Goal: Information Seeking & Learning: Check status

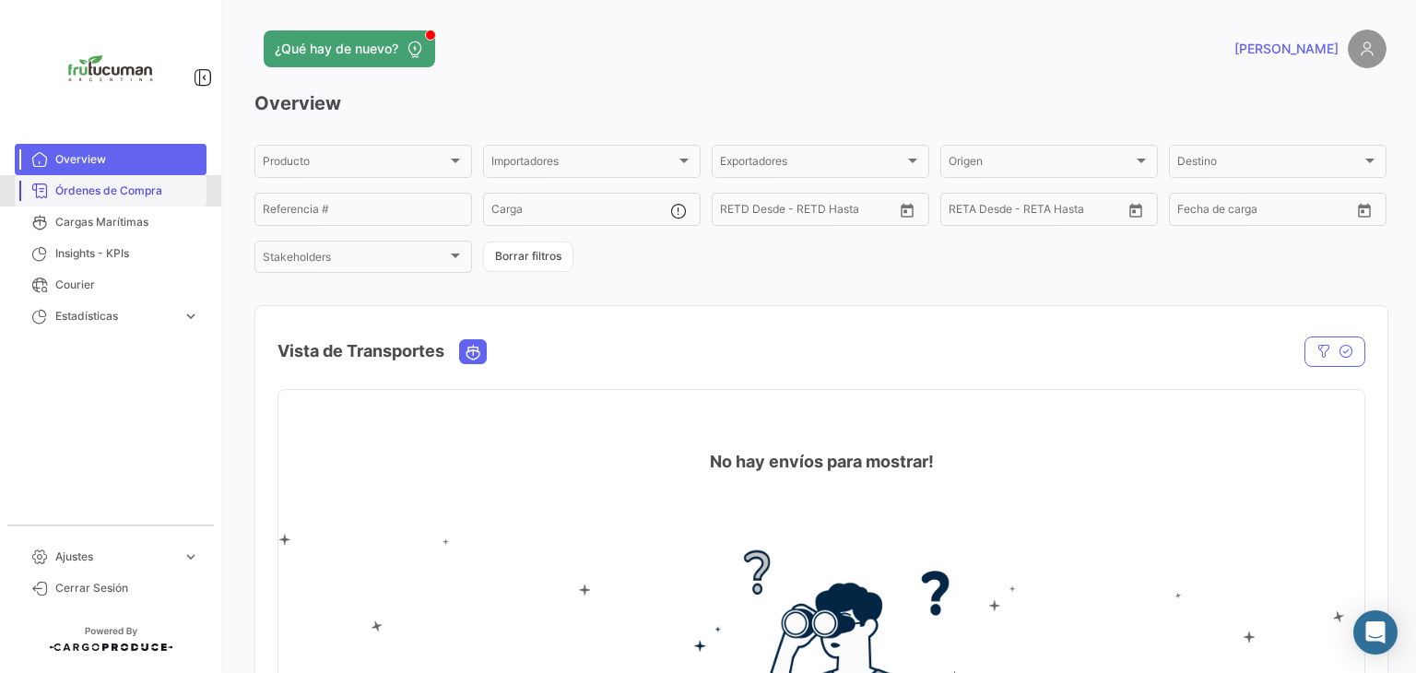
click at [91, 193] on span "Órdenes de Compra" at bounding box center [127, 190] width 144 height 17
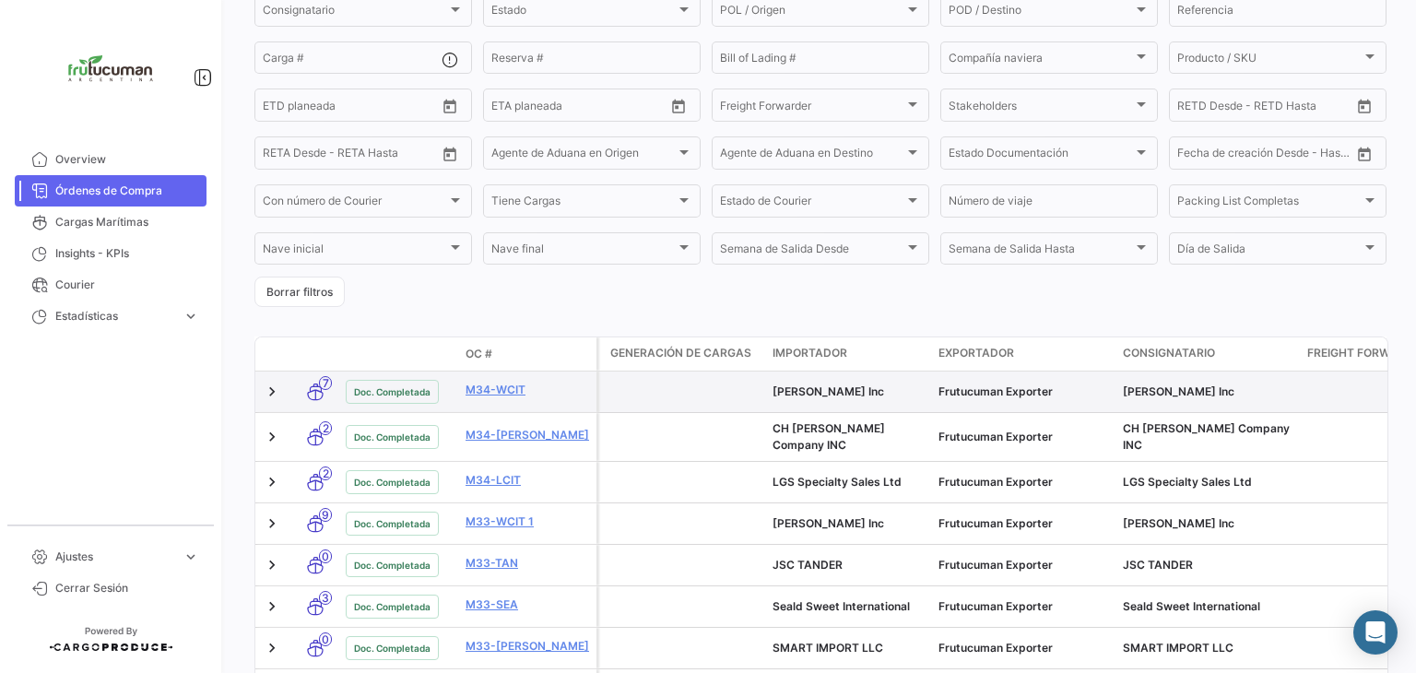
scroll to position [22, 0]
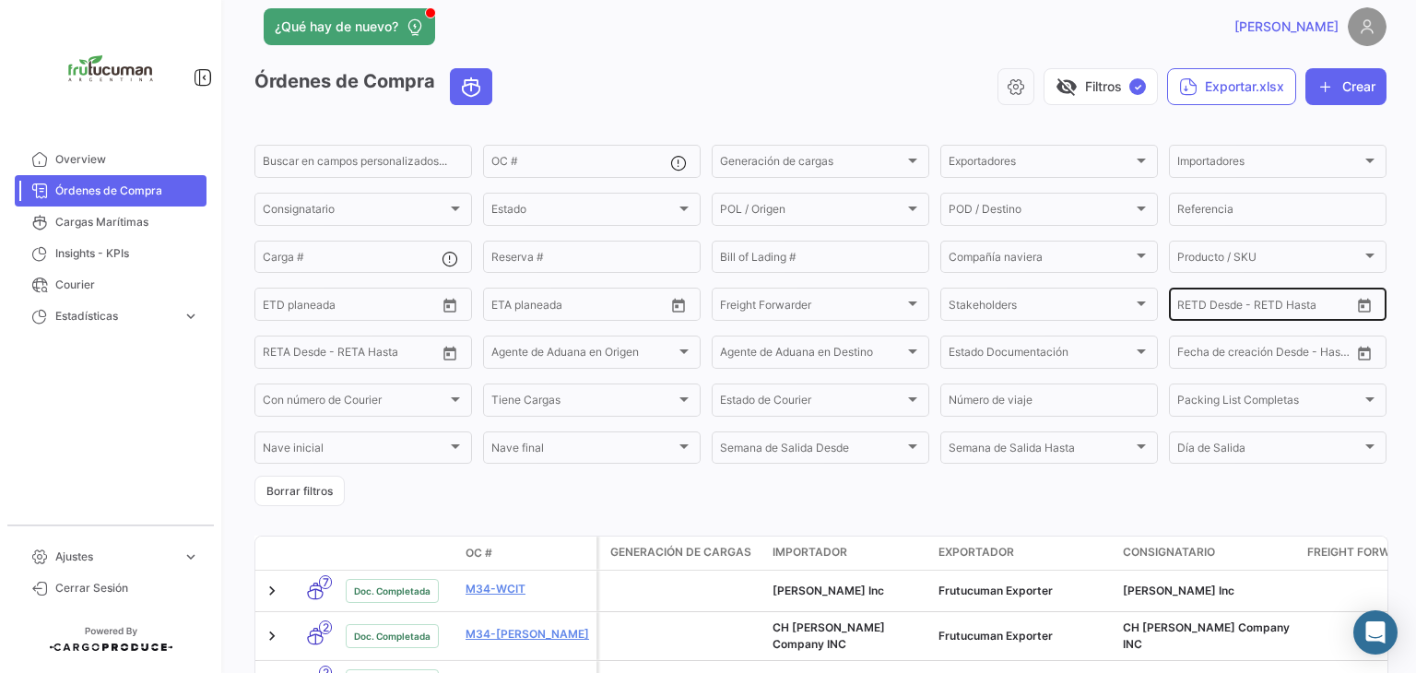
click at [1356, 310] on icon "Open calendar" at bounding box center [1364, 306] width 17 height 17
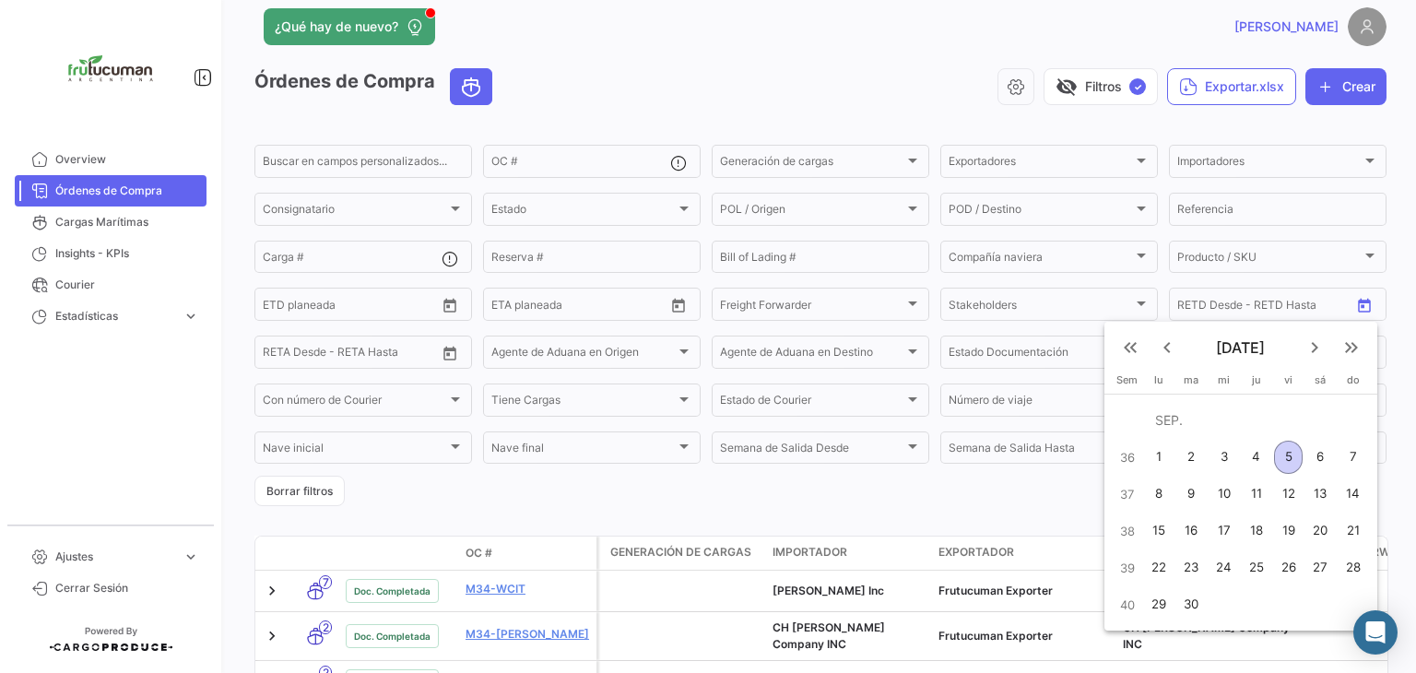
click at [1169, 340] on mat-icon "keyboard_arrow_left" at bounding box center [1167, 347] width 22 height 22
click at [1169, 339] on mat-icon "keyboard_arrow_left" at bounding box center [1167, 347] width 22 height 22
click at [1169, 340] on mat-icon "keyboard_arrow_left" at bounding box center [1167, 347] width 22 height 22
click at [1169, 341] on mat-icon "keyboard_arrow_left" at bounding box center [1167, 347] width 22 height 22
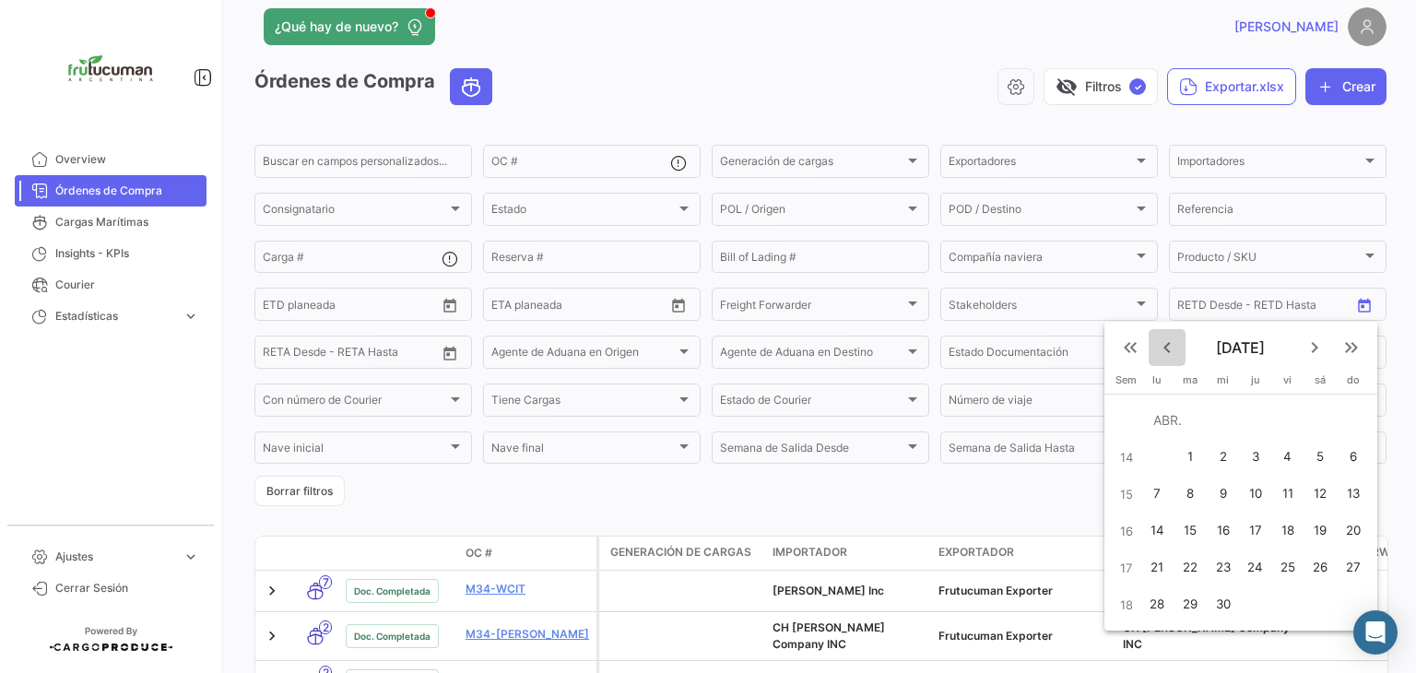
click at [1169, 341] on mat-icon "keyboard_arrow_left" at bounding box center [1167, 347] width 22 height 22
click at [1170, 341] on mat-icon "keyboard_arrow_left" at bounding box center [1167, 347] width 22 height 22
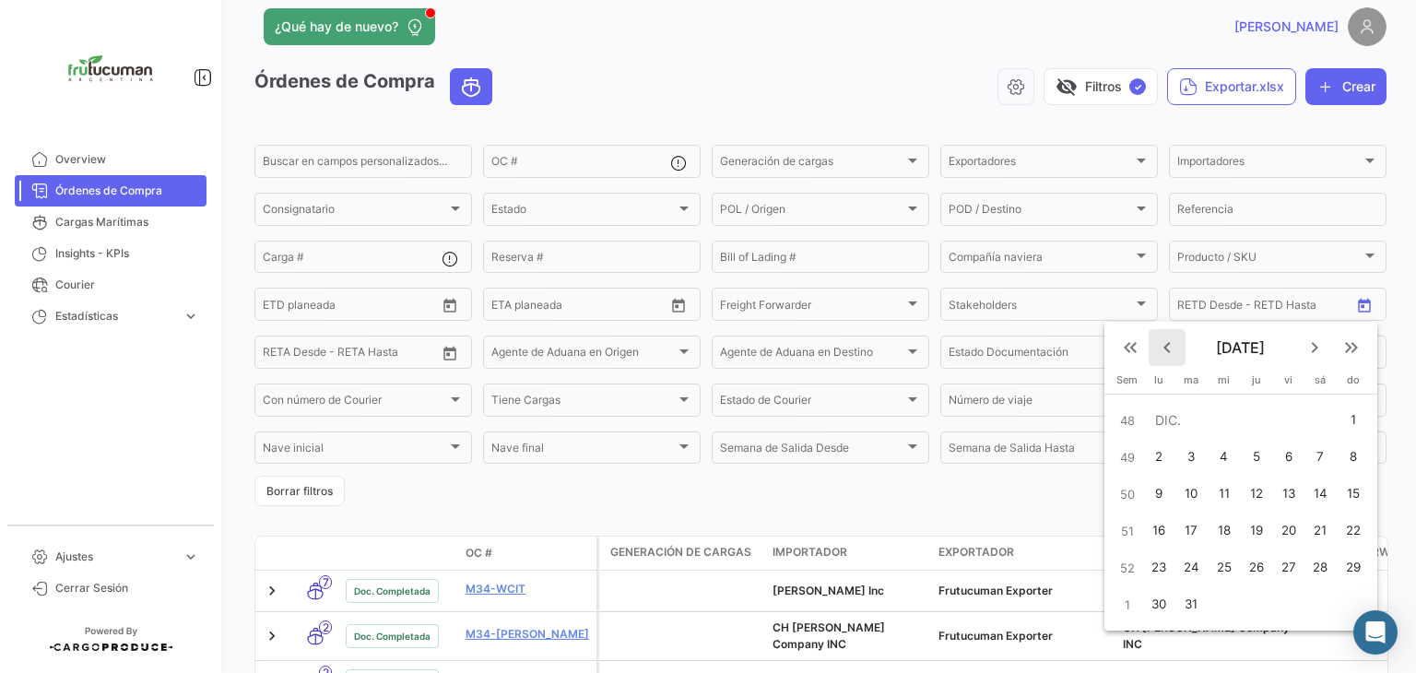
click at [1170, 341] on mat-icon "keyboard_arrow_left" at bounding box center [1167, 347] width 22 height 22
click at [1170, 340] on mat-icon "keyboard_arrow_left" at bounding box center [1167, 347] width 22 height 22
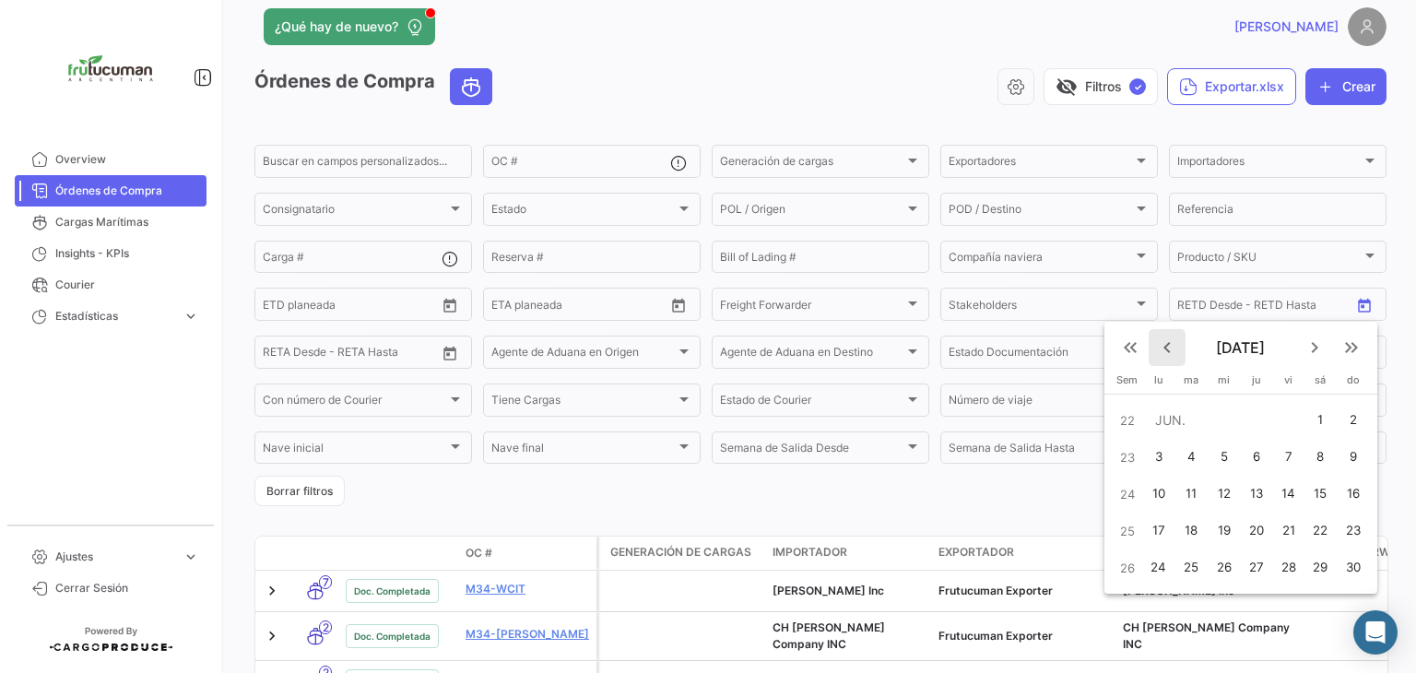
click at [1170, 340] on mat-icon "keyboard_arrow_left" at bounding box center [1167, 347] width 22 height 22
click at [1170, 341] on mat-icon "keyboard_arrow_left" at bounding box center [1167, 347] width 22 height 22
click at [1251, 415] on div "1" at bounding box center [1252, 420] width 29 height 33
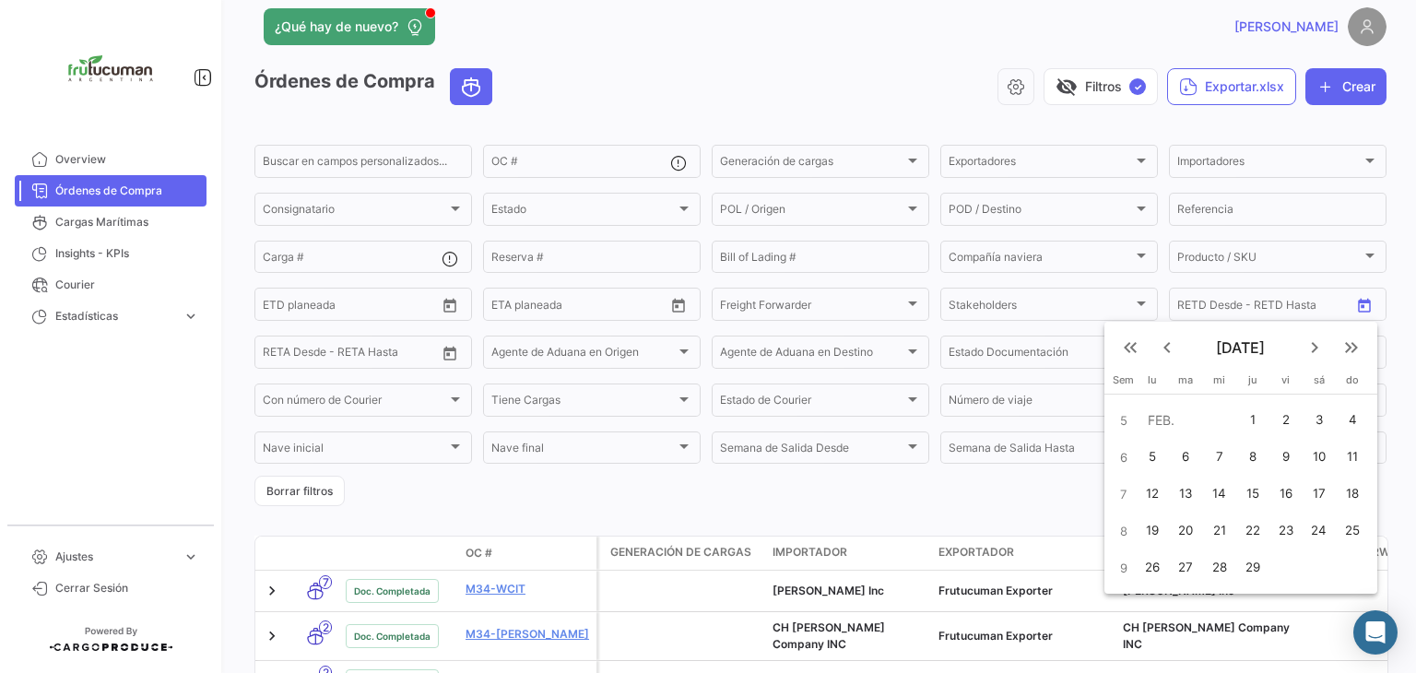
type input "[DATE]"
click at [1317, 350] on mat-icon "keyboard_arrow_right" at bounding box center [1314, 347] width 22 height 22
click at [1403, 463] on div at bounding box center [708, 336] width 1416 height 673
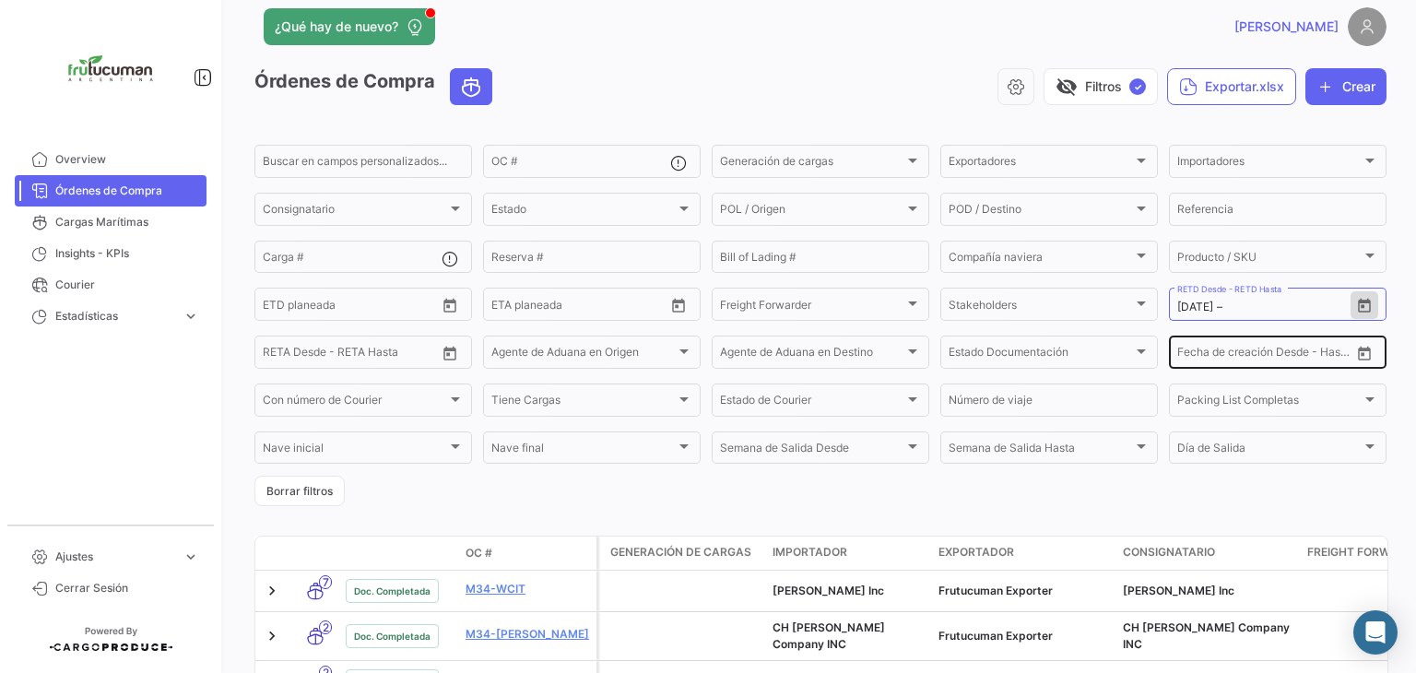
click at [1326, 346] on div "Desde – Fecha de creación Desde - Hasta" at bounding box center [1263, 351] width 173 height 36
click at [1358, 357] on icon "Open calendar" at bounding box center [1364, 354] width 13 height 14
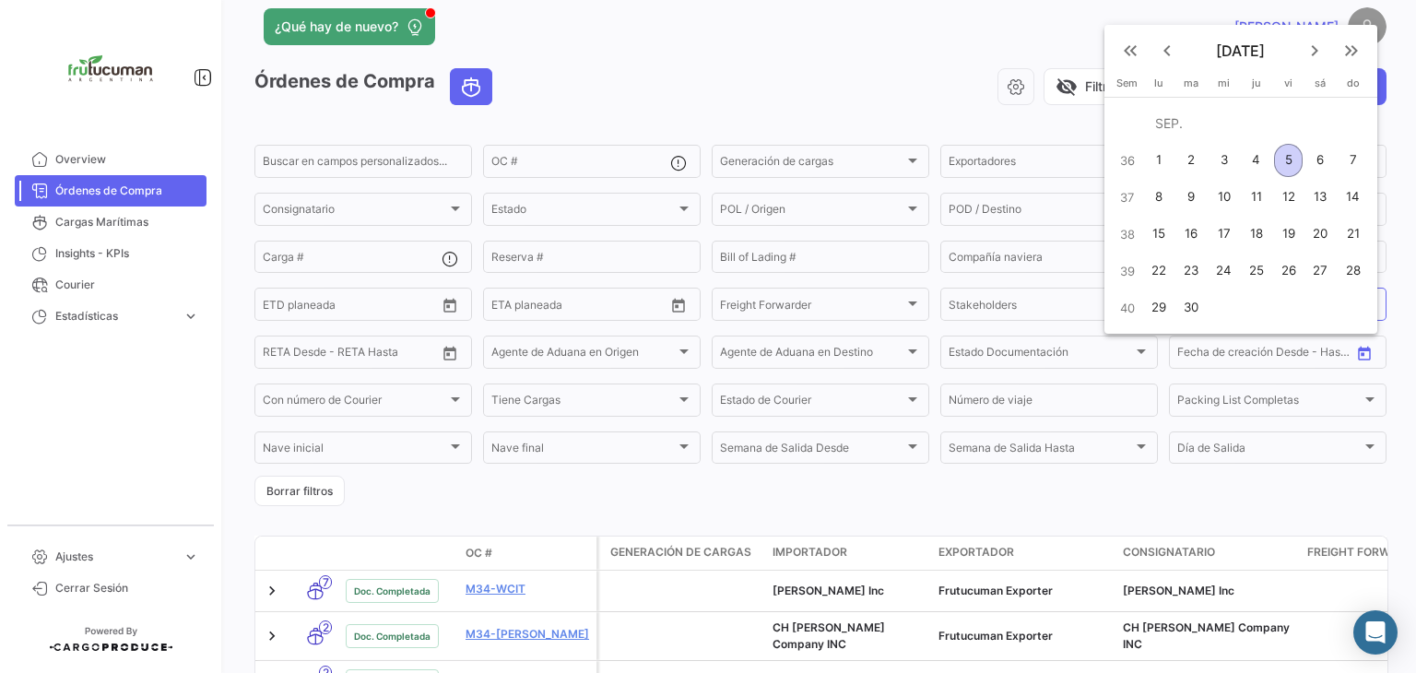
click at [1166, 52] on mat-icon "keyboard_arrow_left" at bounding box center [1167, 51] width 22 height 22
click at [1166, 51] on div at bounding box center [708, 336] width 1416 height 673
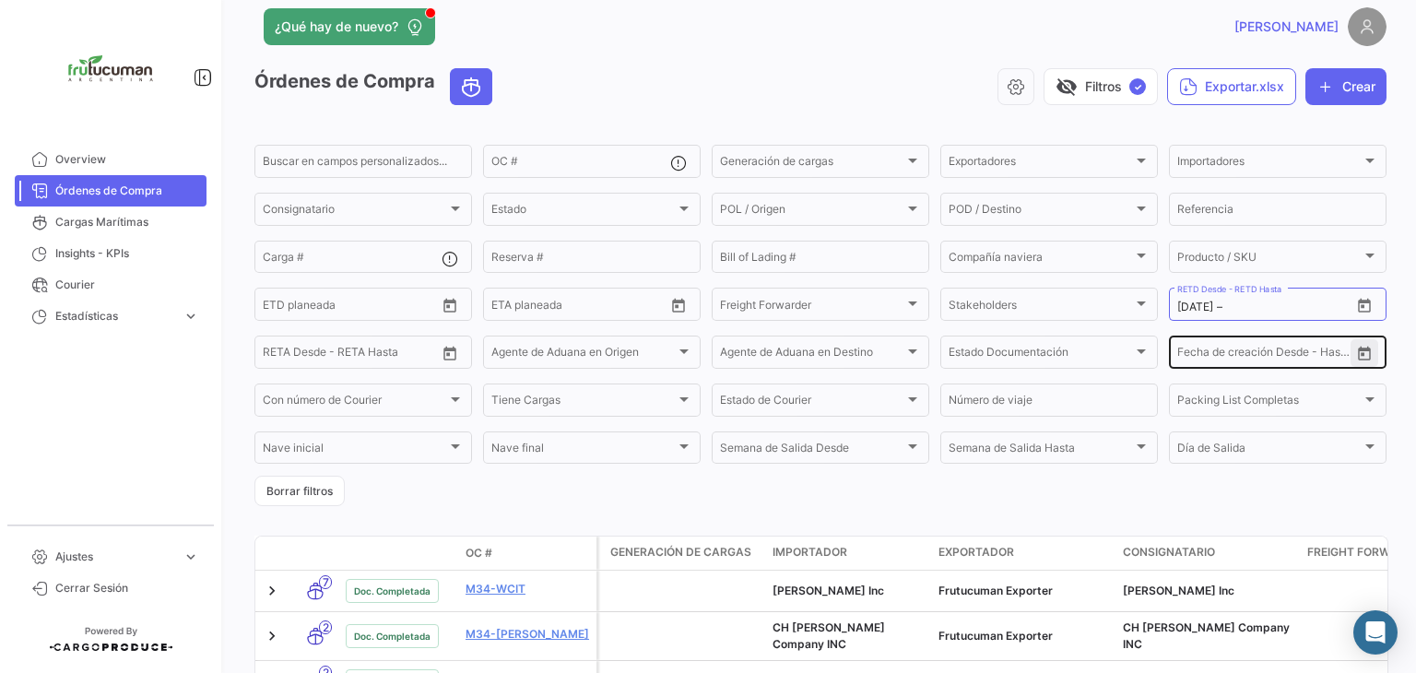
click at [1358, 355] on icon "Open calendar" at bounding box center [1364, 354] width 13 height 14
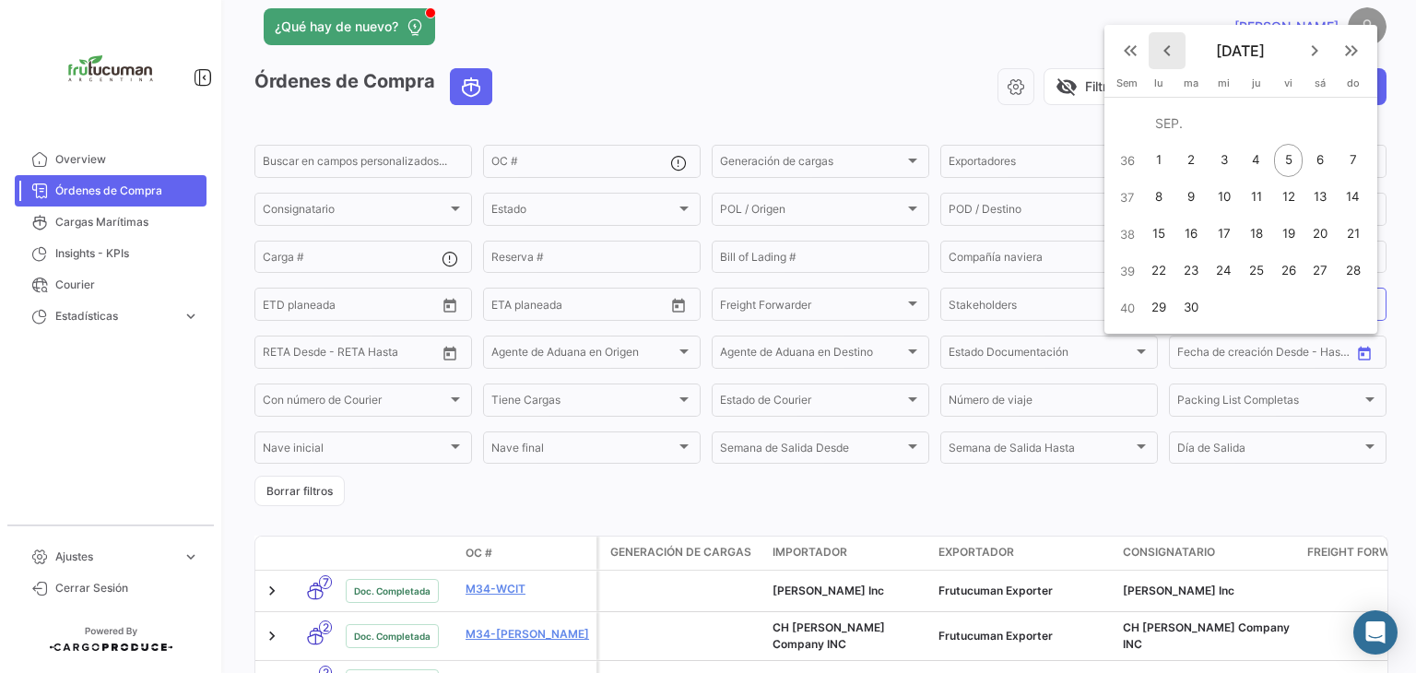
click at [1166, 53] on mat-icon "keyboard_arrow_left" at bounding box center [1167, 51] width 22 height 22
click at [1166, 53] on div at bounding box center [708, 336] width 1416 height 673
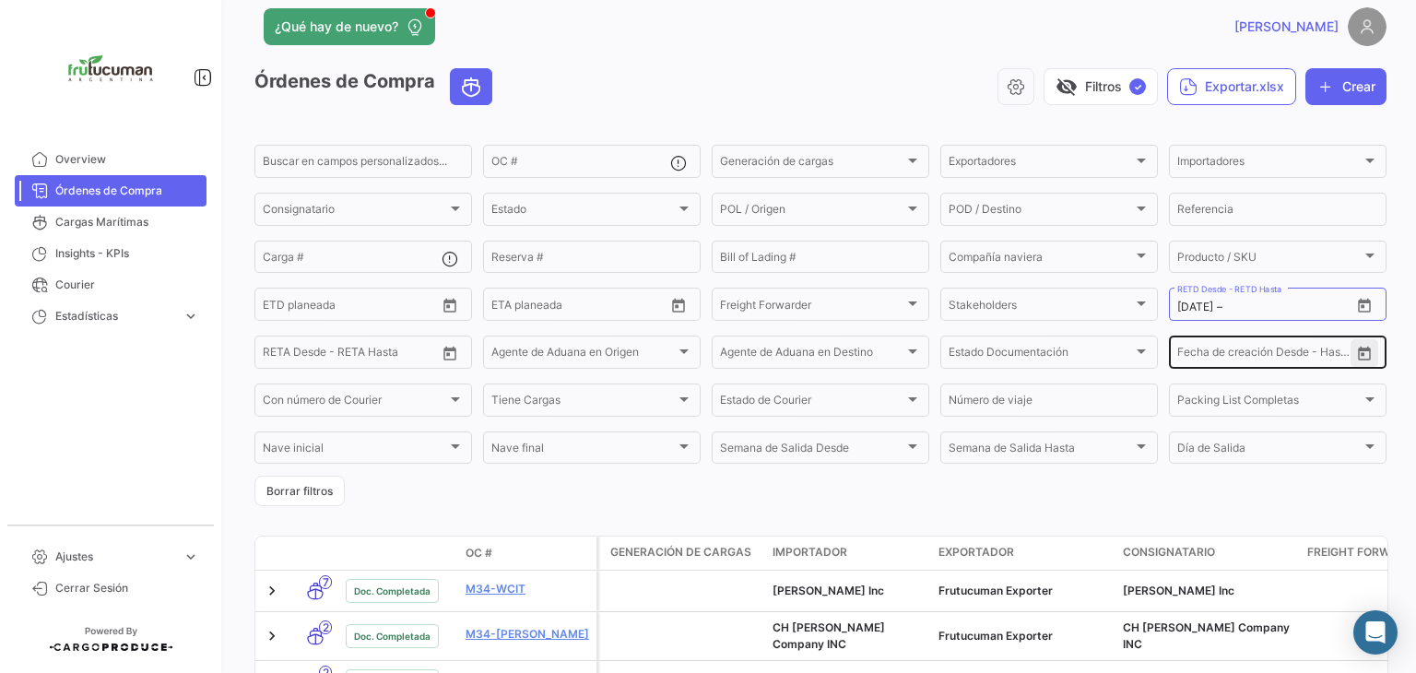
click at [1357, 355] on icon "Open calendar" at bounding box center [1364, 354] width 17 height 17
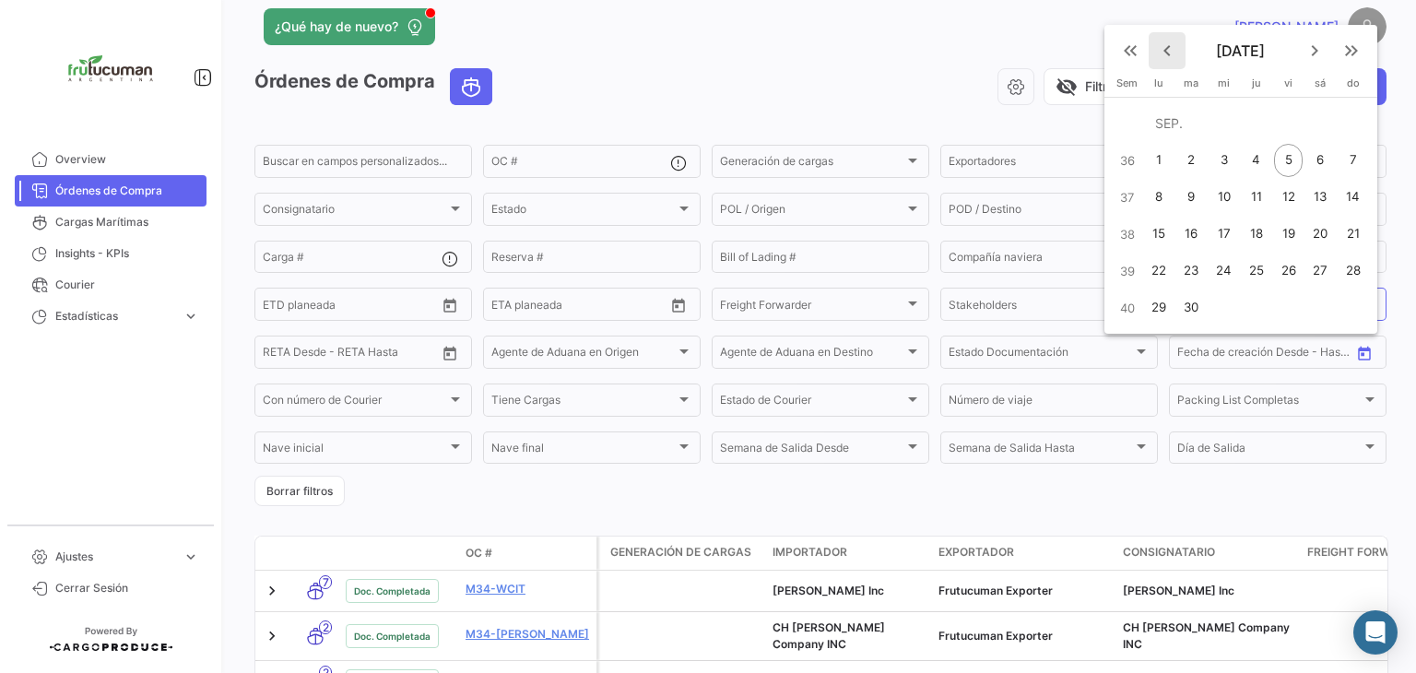
click at [1170, 54] on mat-icon "keyboard_arrow_left" at bounding box center [1167, 51] width 22 height 22
click at [1158, 100] on button "keyboard_arrow_left" at bounding box center [1166, 87] width 37 height 37
click at [1163, 60] on mat-icon "keyboard_arrow_left" at bounding box center [1167, 51] width 22 height 22
click at [1163, 60] on div at bounding box center [708, 336] width 1416 height 673
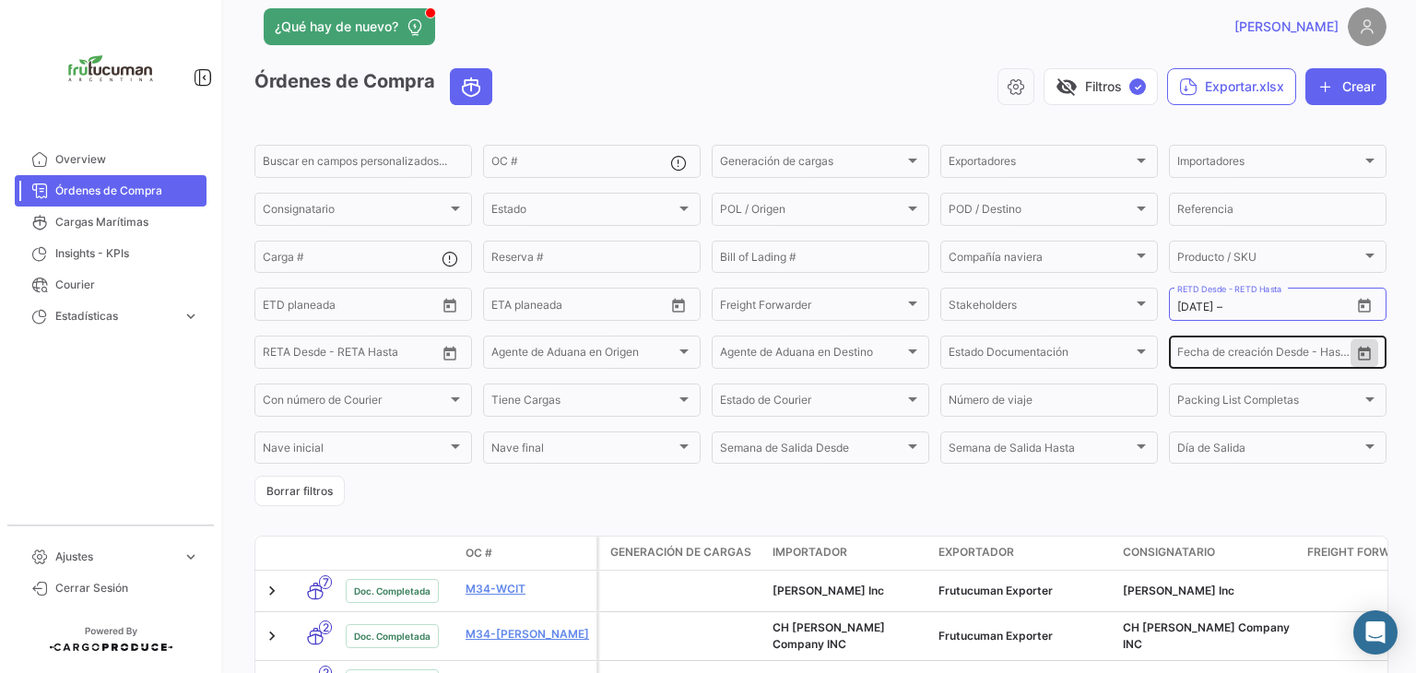
click at [1360, 362] on icon "Open calendar" at bounding box center [1364, 354] width 17 height 17
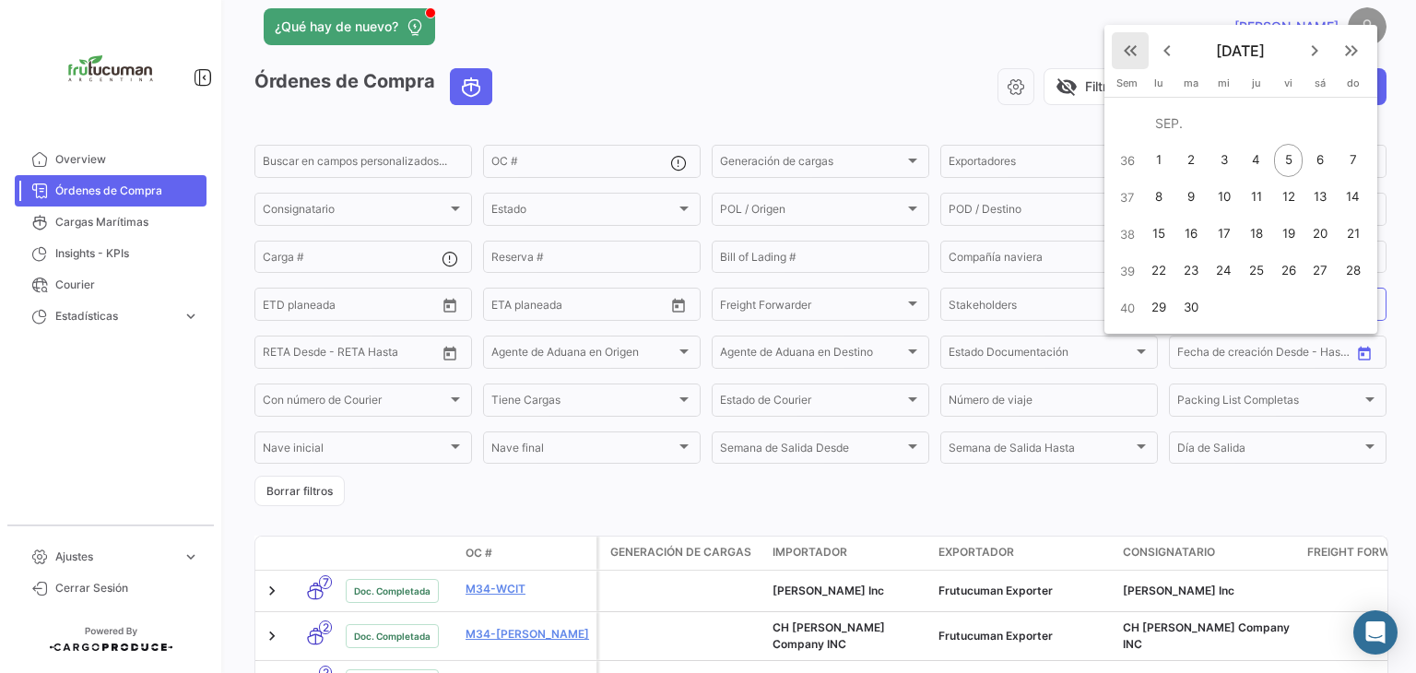
click at [1139, 53] on mat-icon "keyboard_double_arrow_left" at bounding box center [1130, 51] width 22 height 22
click at [1306, 51] on mat-icon "keyboard_arrow_right" at bounding box center [1314, 51] width 22 height 22
click at [1311, 88] on mat-icon "keyboard_arrow_right" at bounding box center [1314, 87] width 22 height 22
click at [1190, 304] on div "31" at bounding box center [1190, 307] width 29 height 33
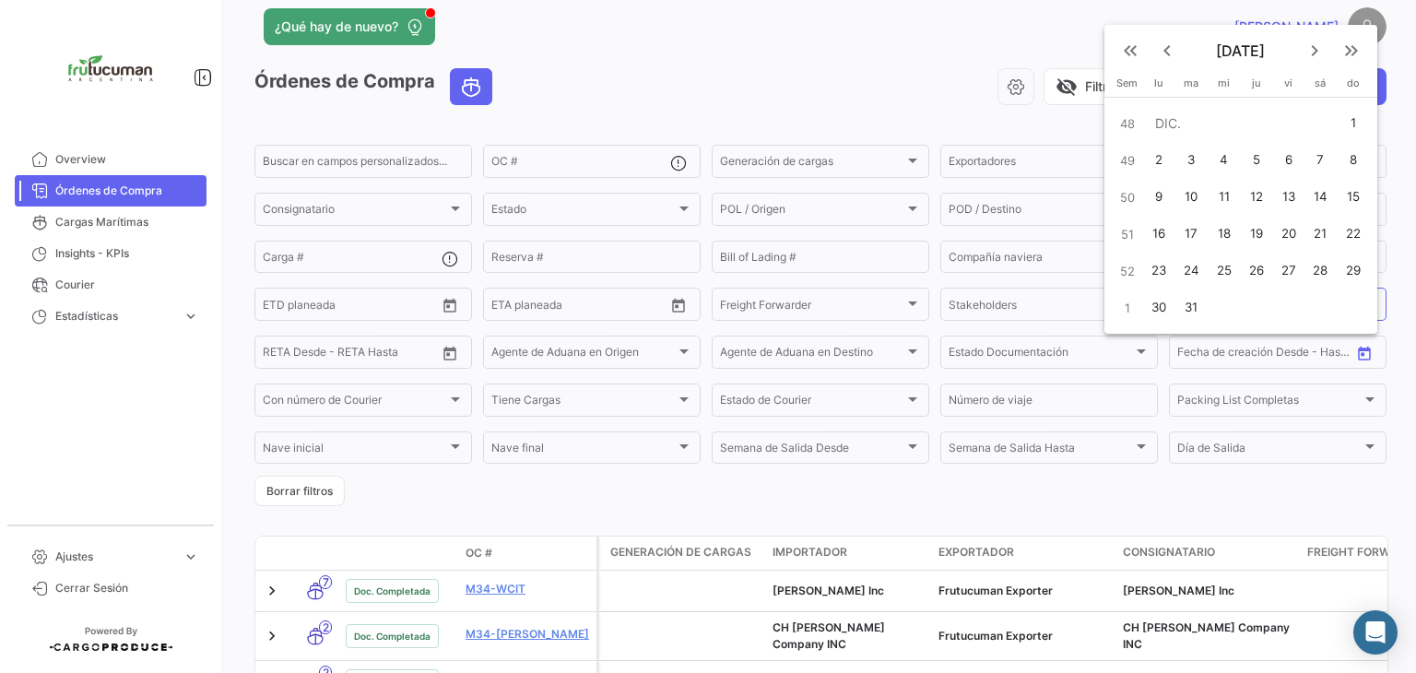
type input "[DATE]"
click at [1270, 484] on div at bounding box center [708, 336] width 1416 height 673
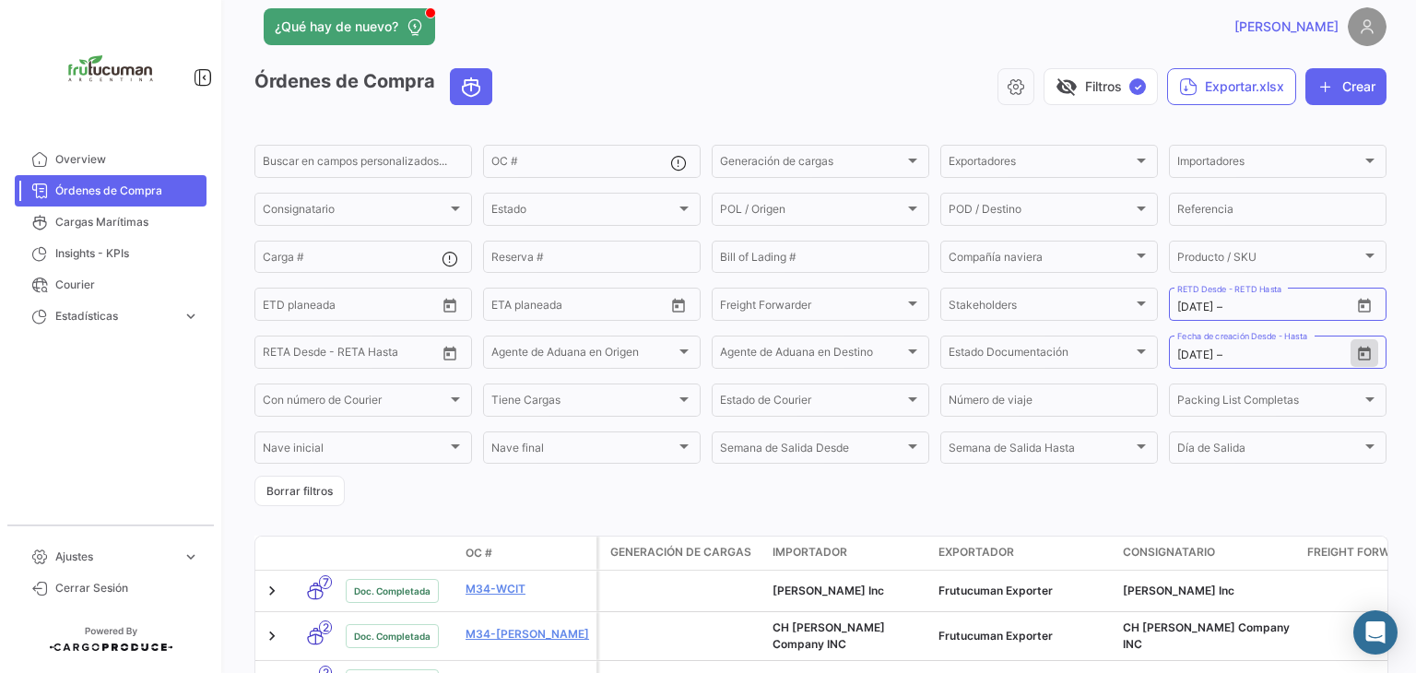
click at [1350, 339] on button "Open calendar" at bounding box center [1364, 353] width 28 height 28
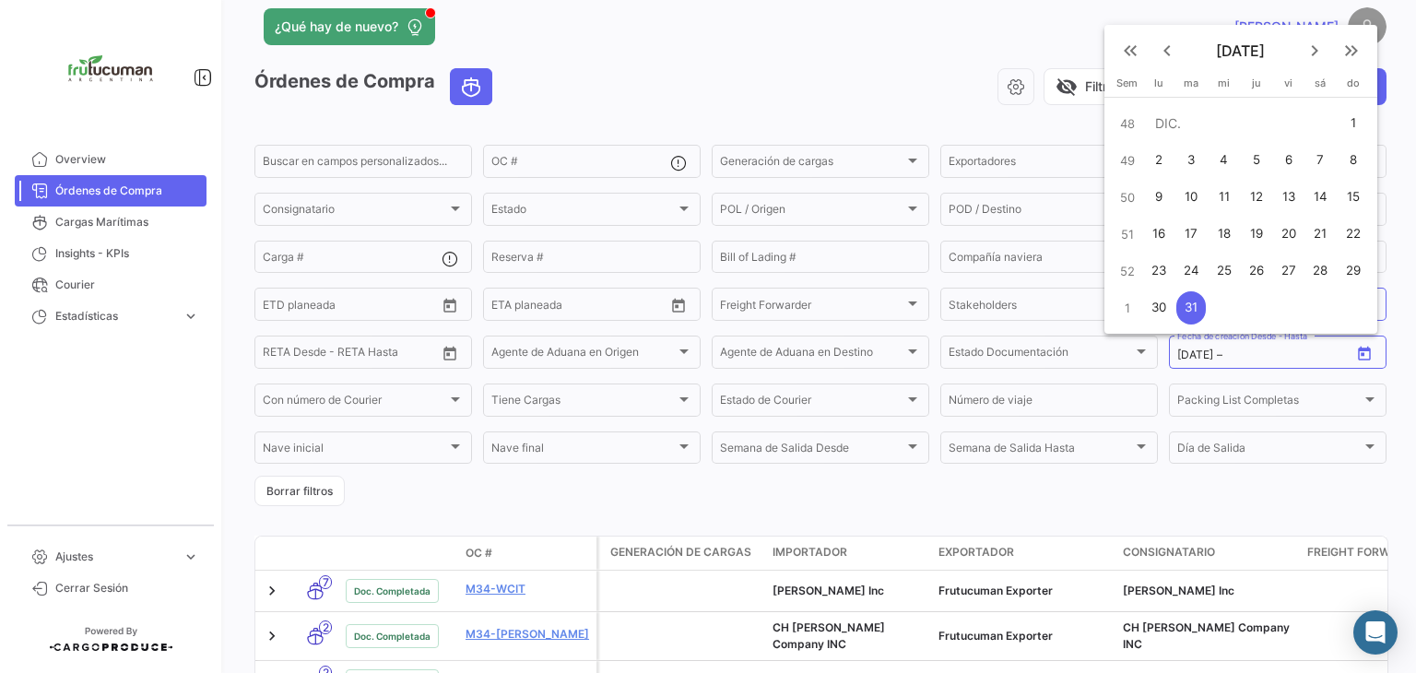
click at [1312, 506] on div at bounding box center [708, 336] width 1416 height 673
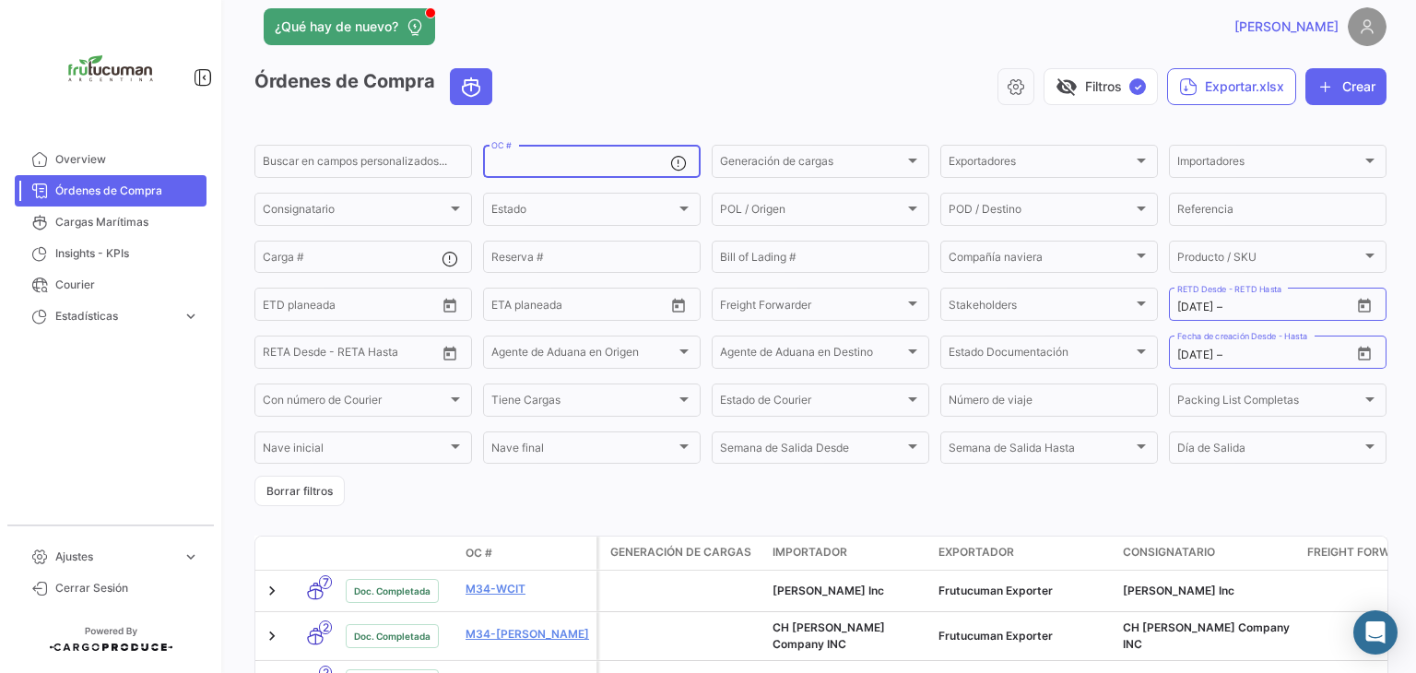
click at [554, 156] on div "OC #" at bounding box center [580, 160] width 179 height 36
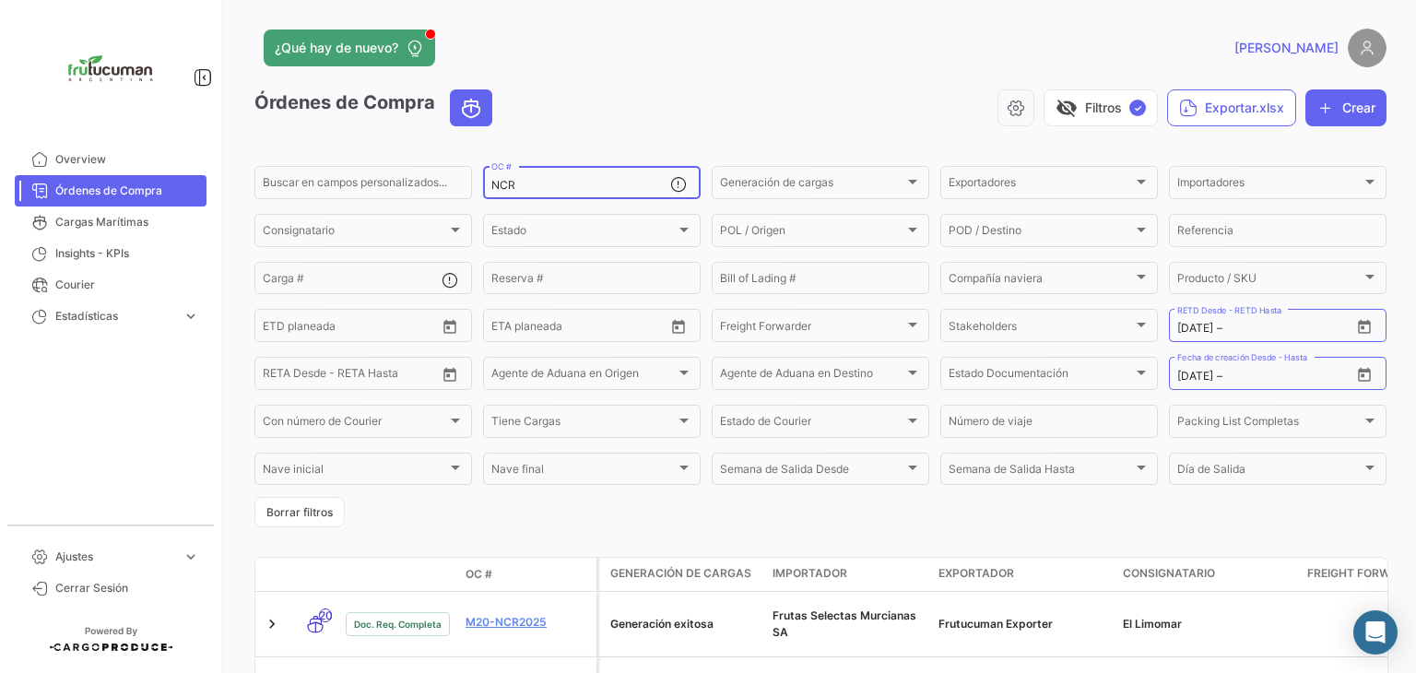
scroll to position [0, 0]
click at [1236, 329] on input "text" at bounding box center [1267, 329] width 83 height 13
click at [156, 193] on span "Órdenes de Compra" at bounding box center [127, 190] width 144 height 17
click at [554, 187] on input "NCR" at bounding box center [580, 186] width 179 height 13
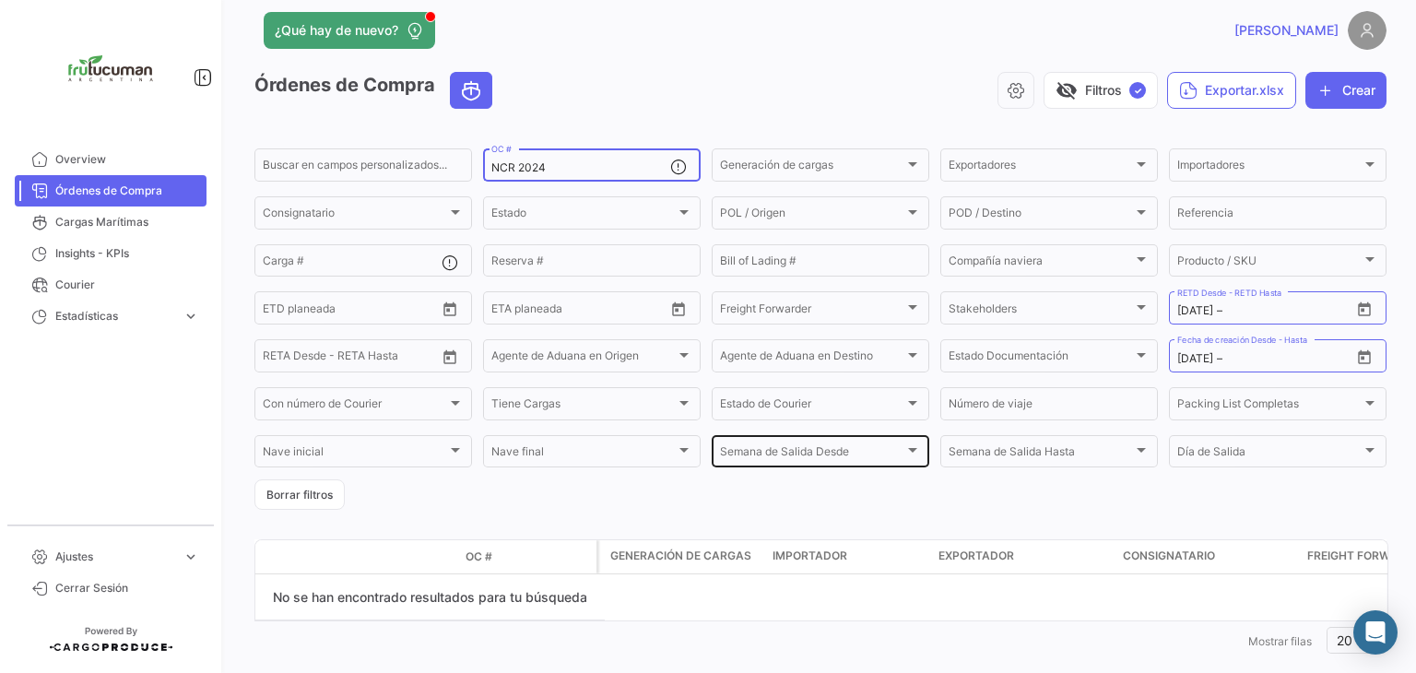
scroll to position [51, 0]
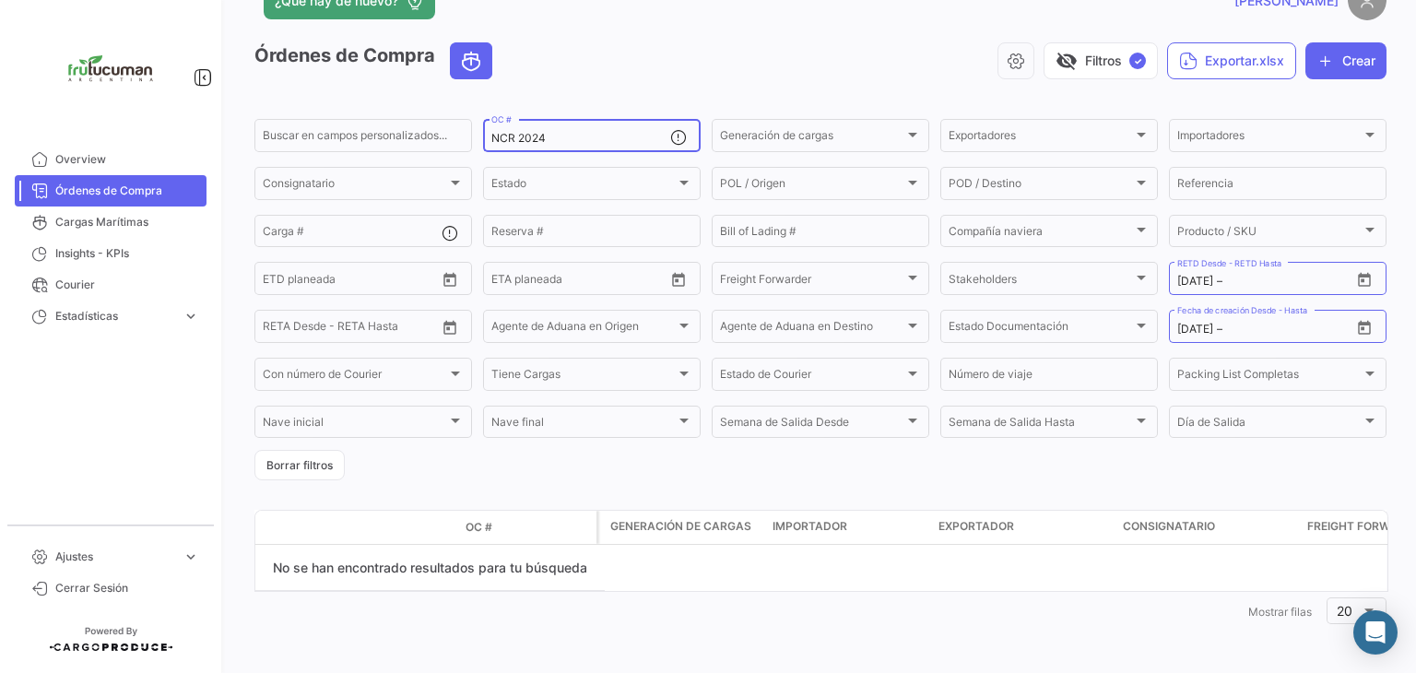
click at [512, 132] on input "NCR 2024" at bounding box center [580, 138] width 179 height 13
drag, startPoint x: 510, startPoint y: 134, endPoint x: 457, endPoint y: 141, distance: 53.0
click at [0, 0] on div "Buscar en campos personalizados... NCR 2024 OC # Generación de cargas Generació…" at bounding box center [0, 0] width 0 height 0
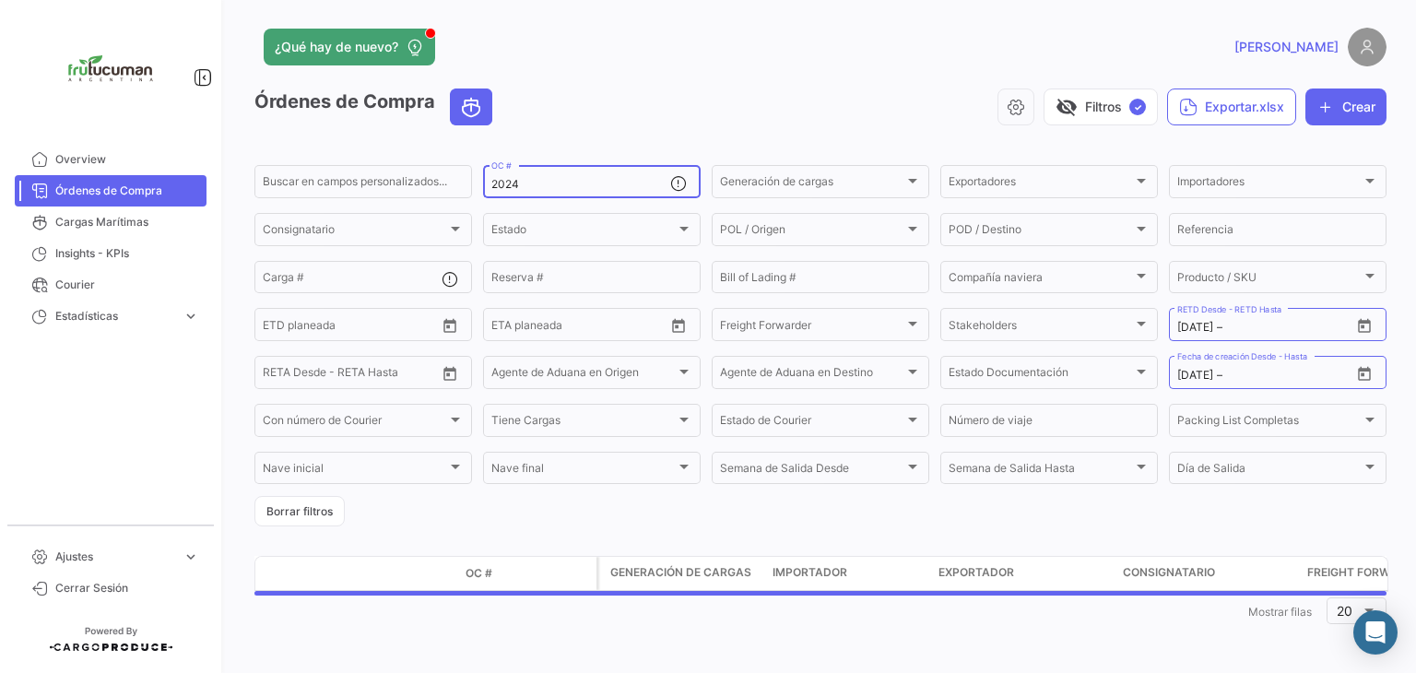
scroll to position [5, 0]
type input "2024"
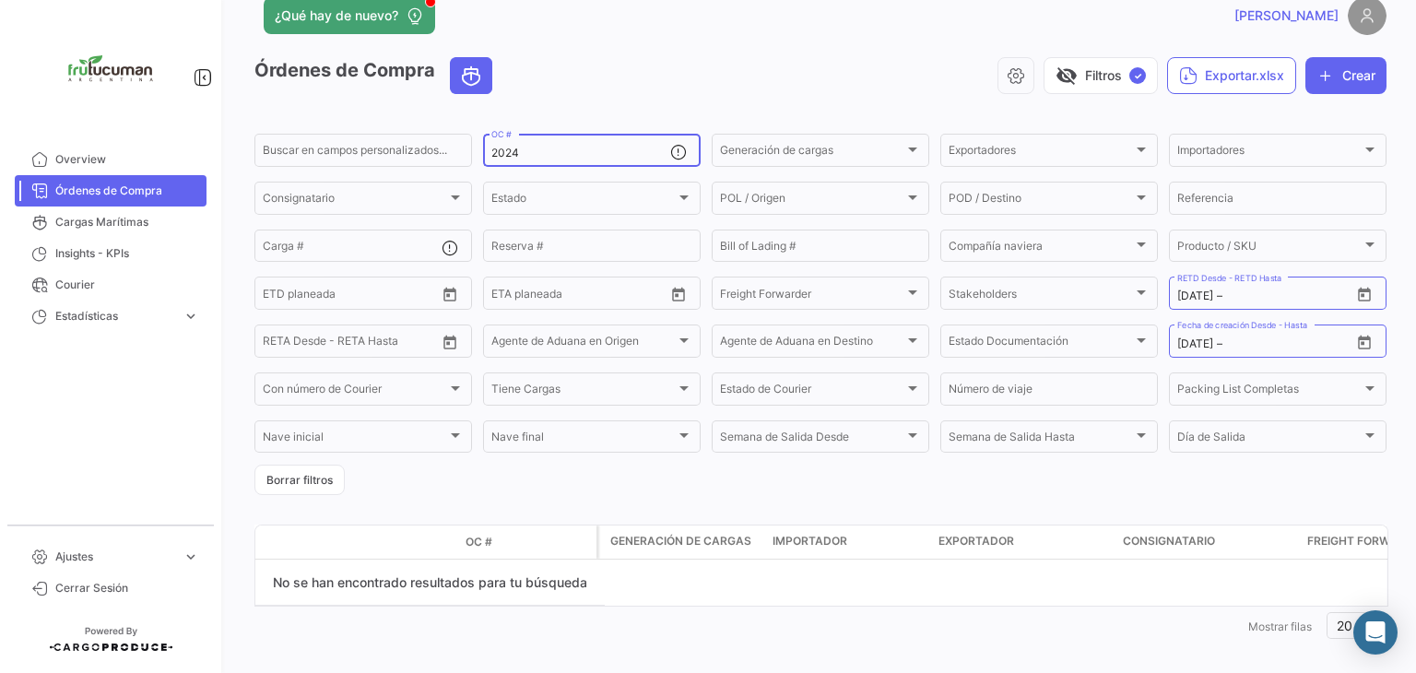
scroll to position [51, 0]
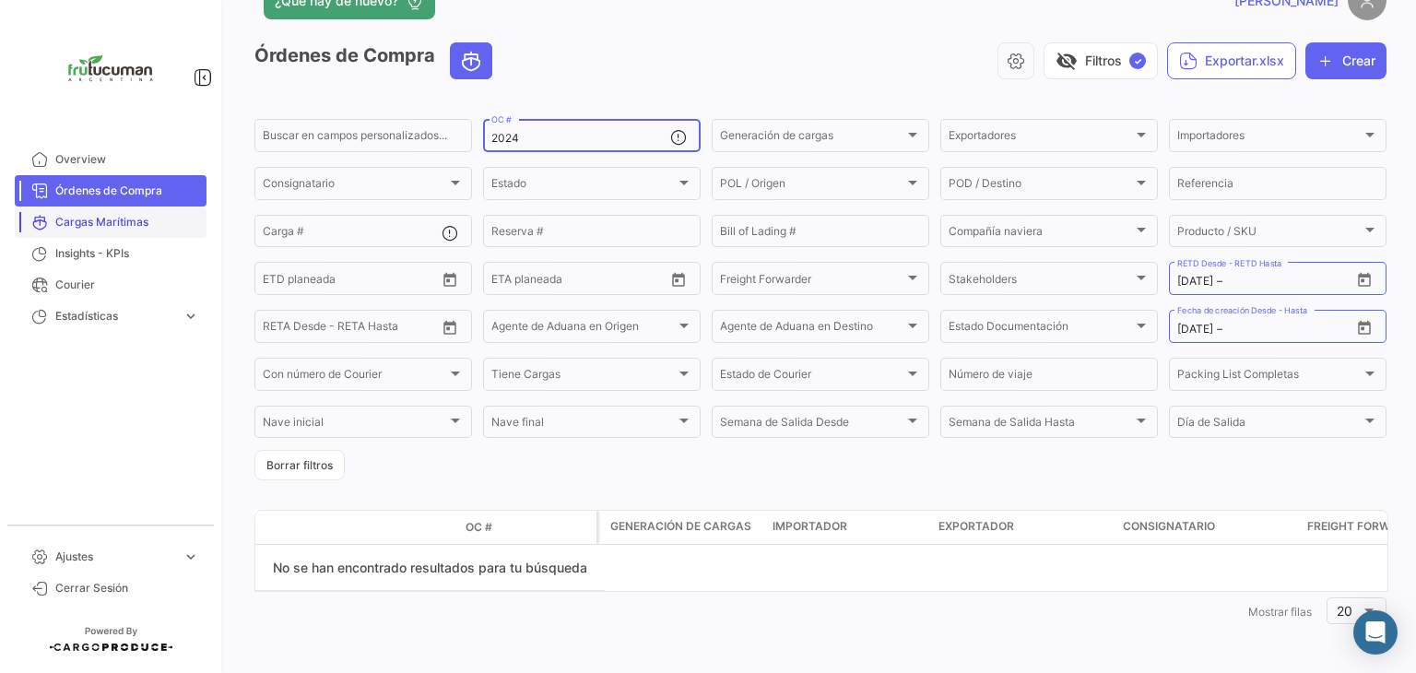
click at [134, 215] on span "Cargas Marítimas" at bounding box center [127, 222] width 144 height 17
click at [122, 167] on link "Overview" at bounding box center [111, 159] width 192 height 31
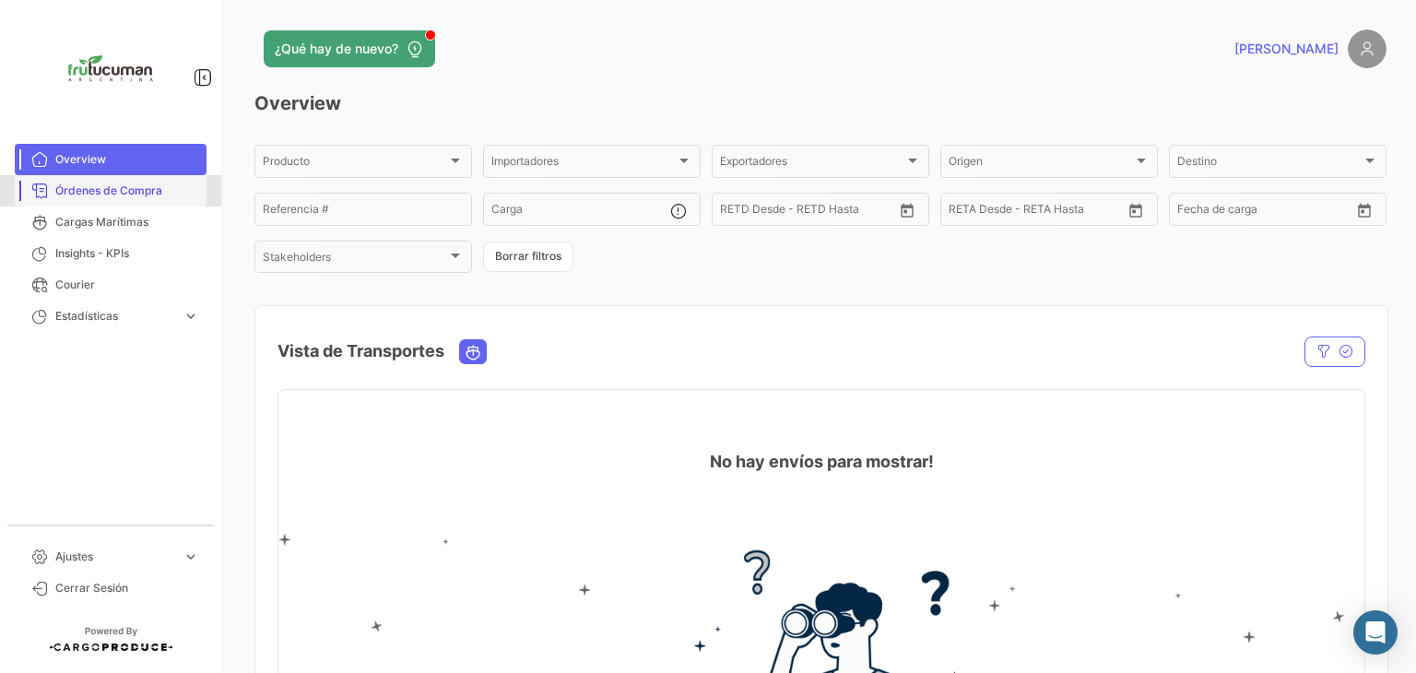
click at [97, 186] on span "Órdenes de Compra" at bounding box center [127, 190] width 144 height 17
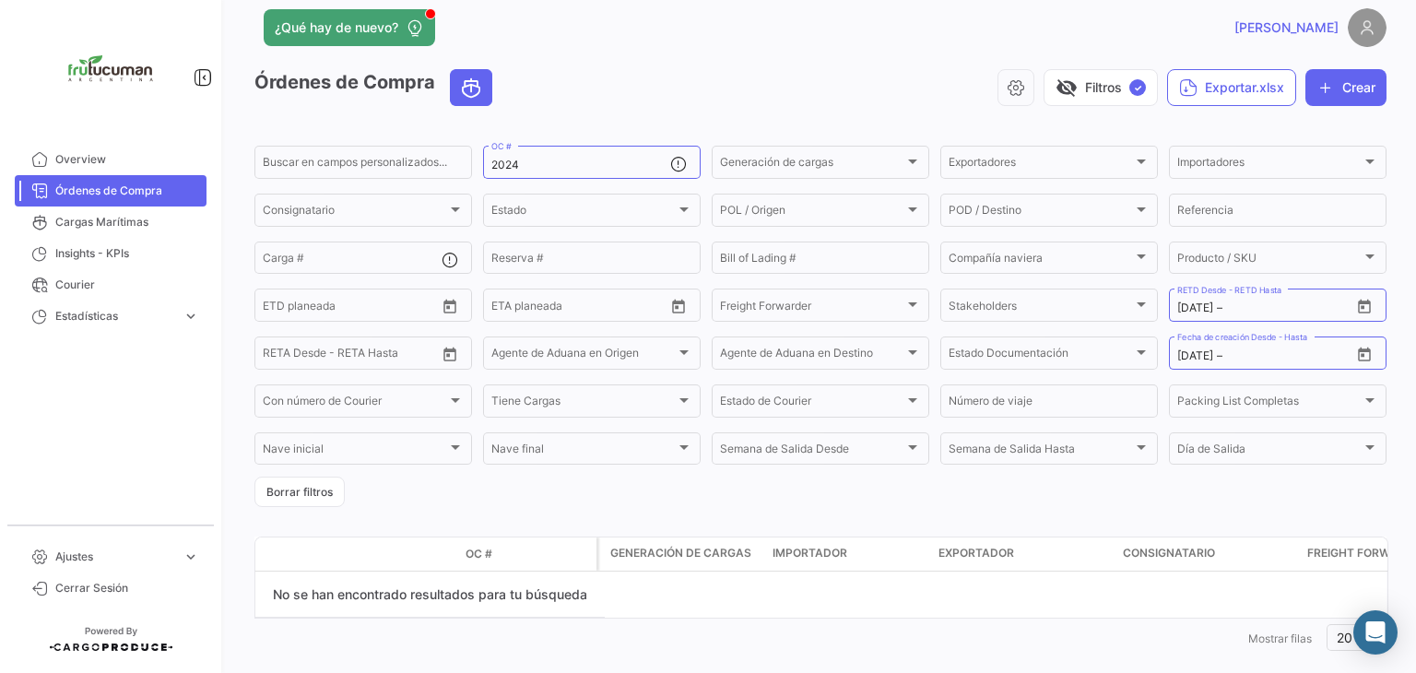
scroll to position [51, 0]
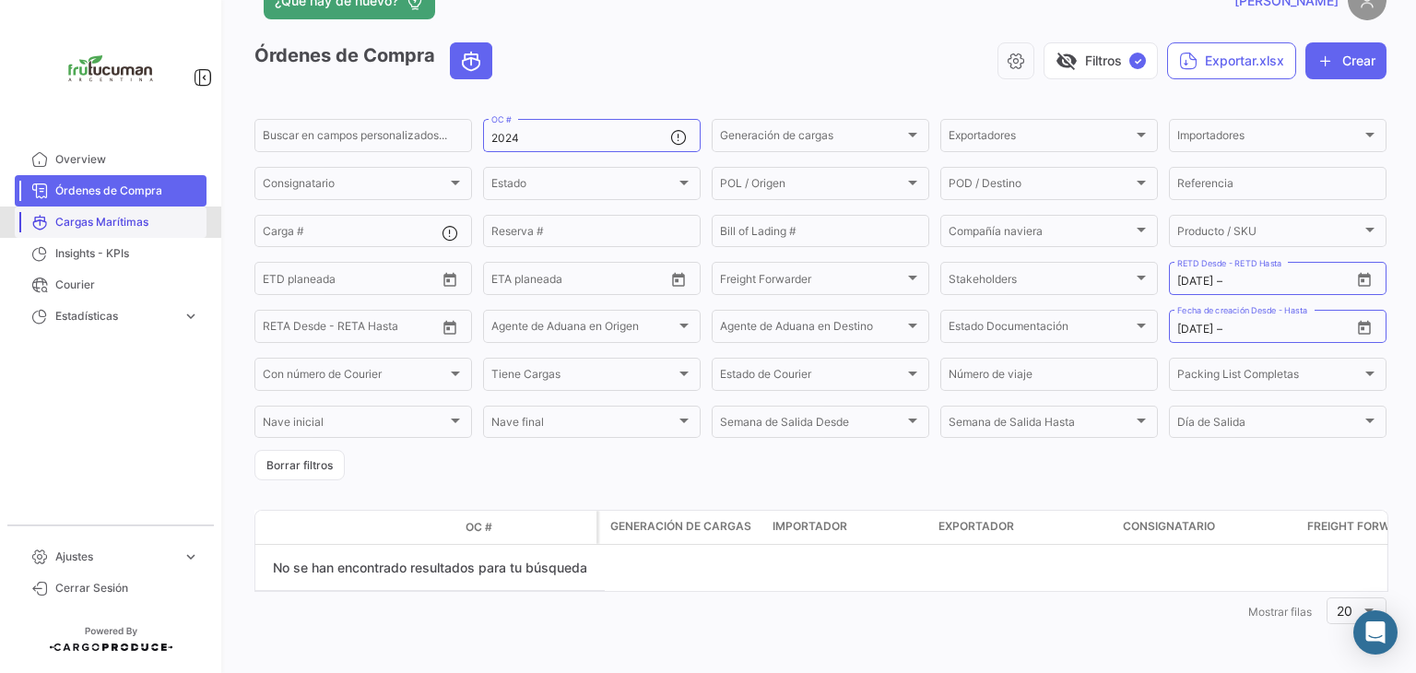
click at [141, 211] on link "Cargas Marítimas" at bounding box center [111, 221] width 192 height 31
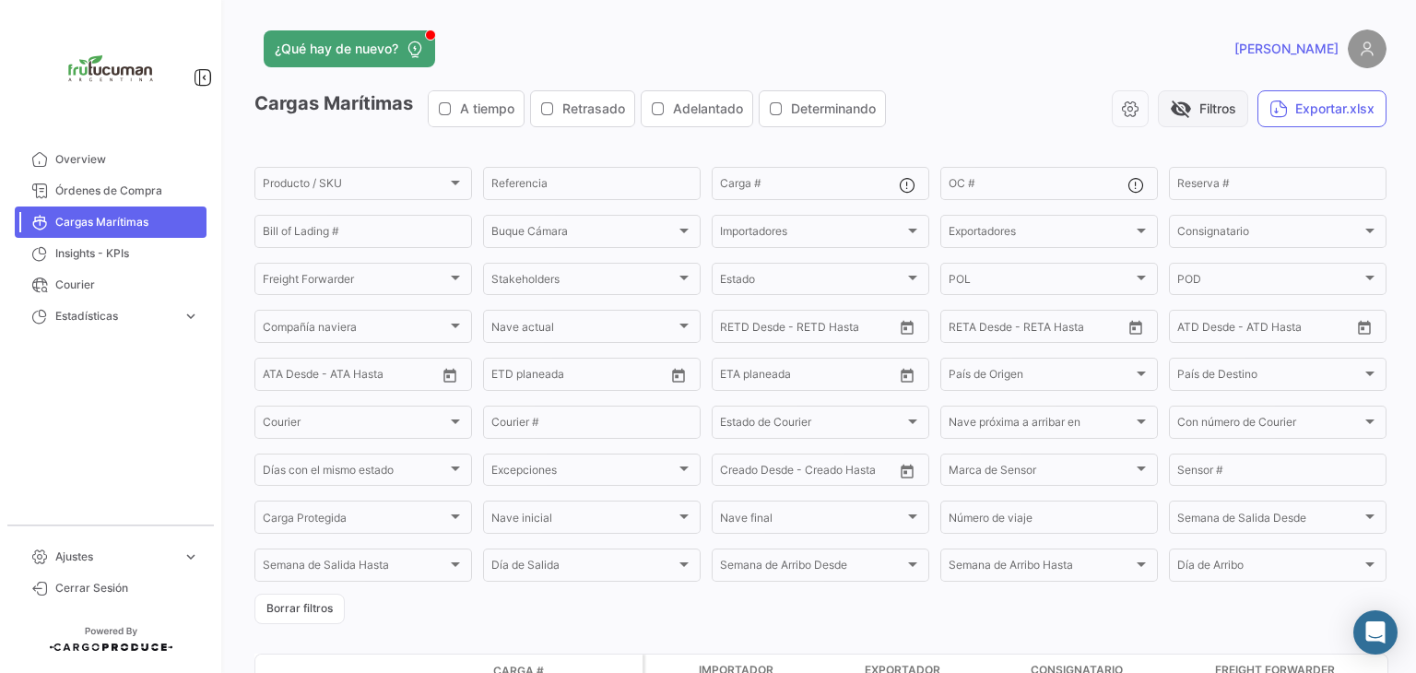
click at [1186, 113] on button "visibility_off Filtros" at bounding box center [1203, 108] width 90 height 37
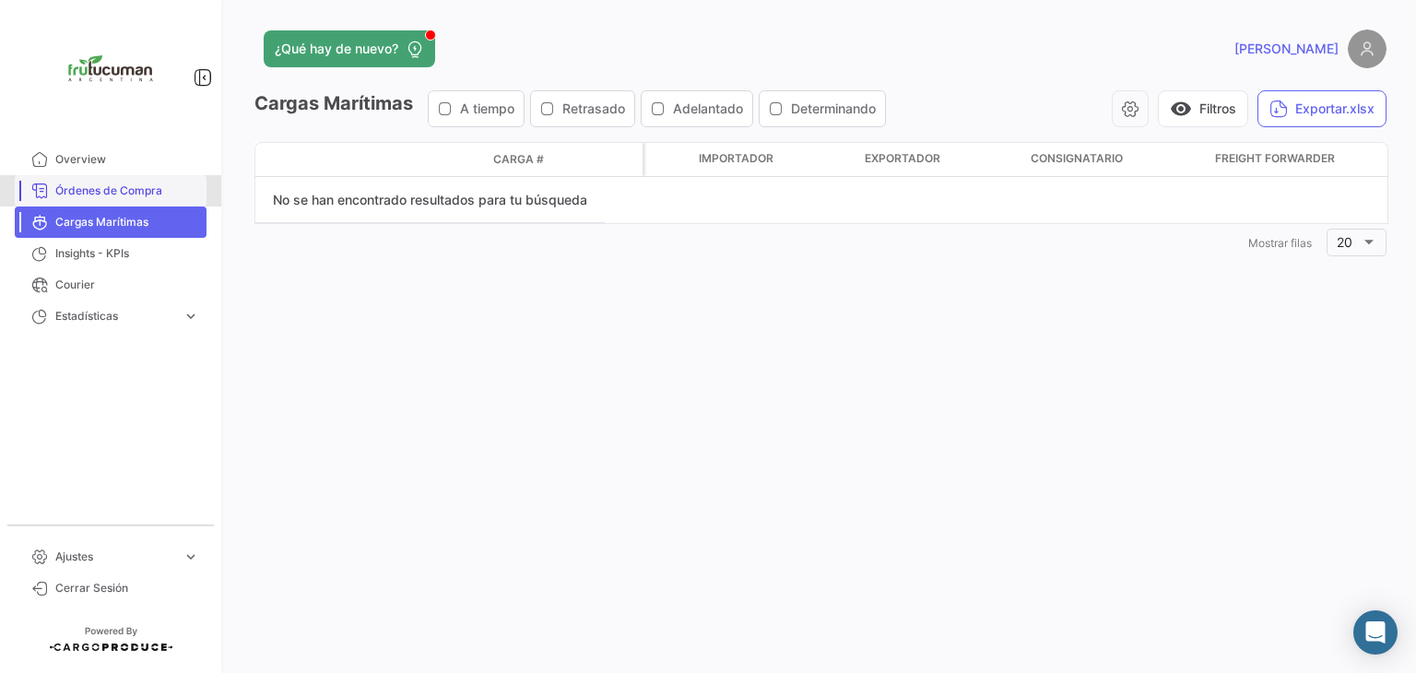
drag, startPoint x: 152, startPoint y: 189, endPoint x: 173, endPoint y: 187, distance: 21.3
click at [152, 187] on span "Órdenes de Compra" at bounding box center [127, 190] width 144 height 17
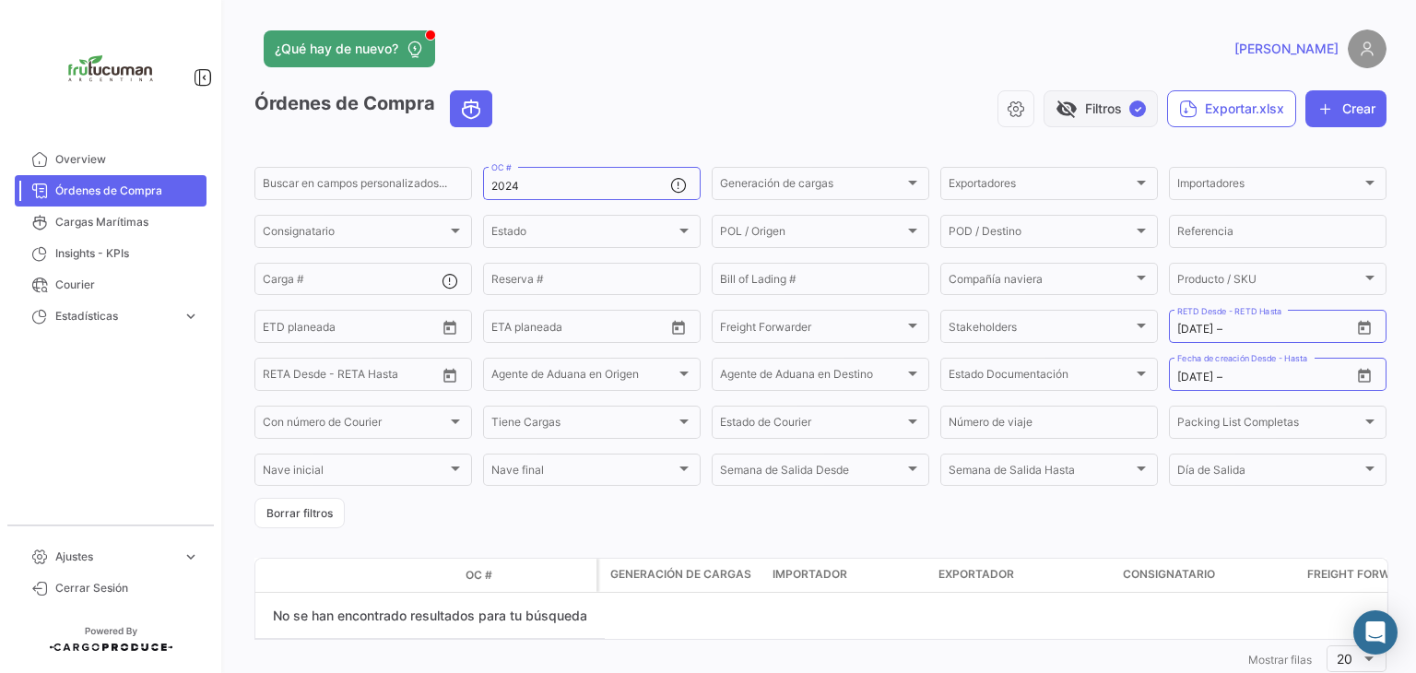
click at [1132, 110] on span "✓" at bounding box center [1137, 108] width 17 height 17
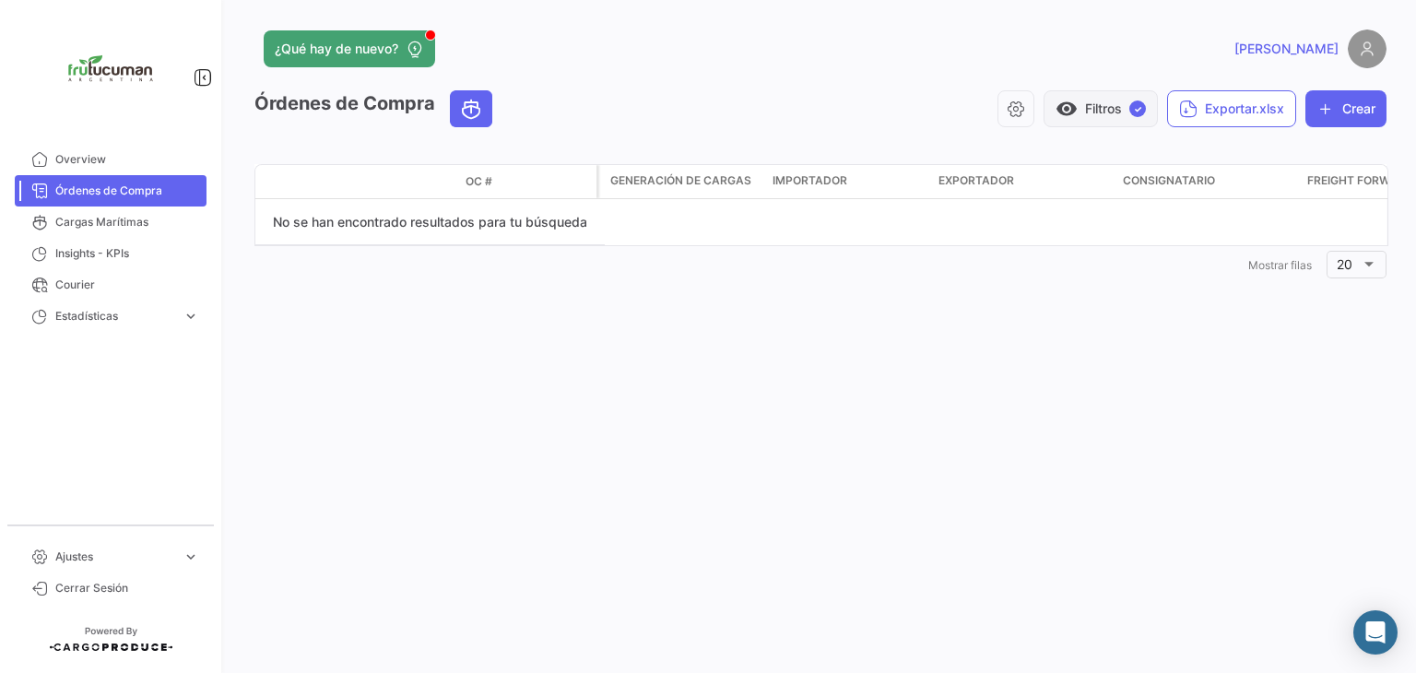
click at [1141, 107] on span "✓" at bounding box center [1137, 108] width 17 height 17
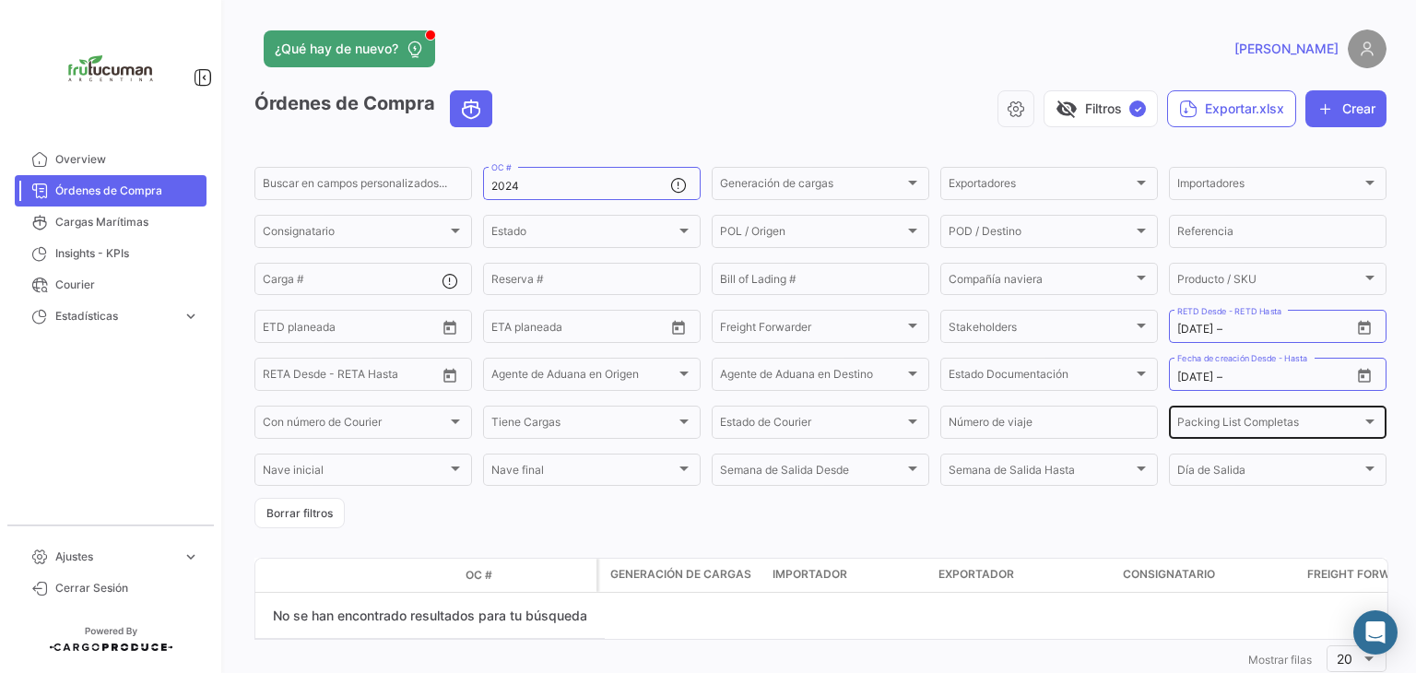
scroll to position [51, 0]
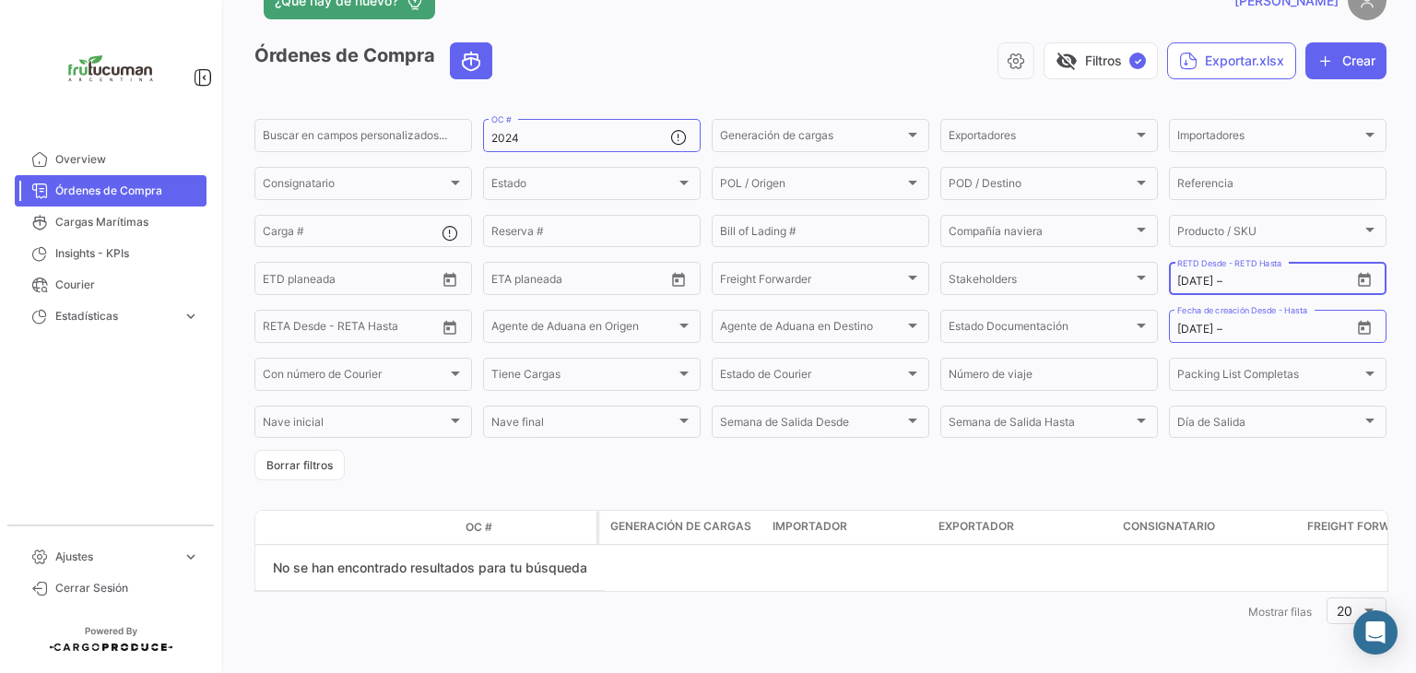
click at [1230, 286] on input "text" at bounding box center [1267, 281] width 83 height 13
drag, startPoint x: 1205, startPoint y: 283, endPoint x: 1132, endPoint y: 285, distance: 72.8
click at [0, 0] on div "Buscar en campos personalizados... 2024 OC # Generación de cargas Generación de…" at bounding box center [0, 0] width 0 height 0
click at [1252, 285] on input "text" at bounding box center [1279, 281] width 83 height 13
drag, startPoint x: 1248, startPoint y: 283, endPoint x: 1156, endPoint y: 281, distance: 92.2
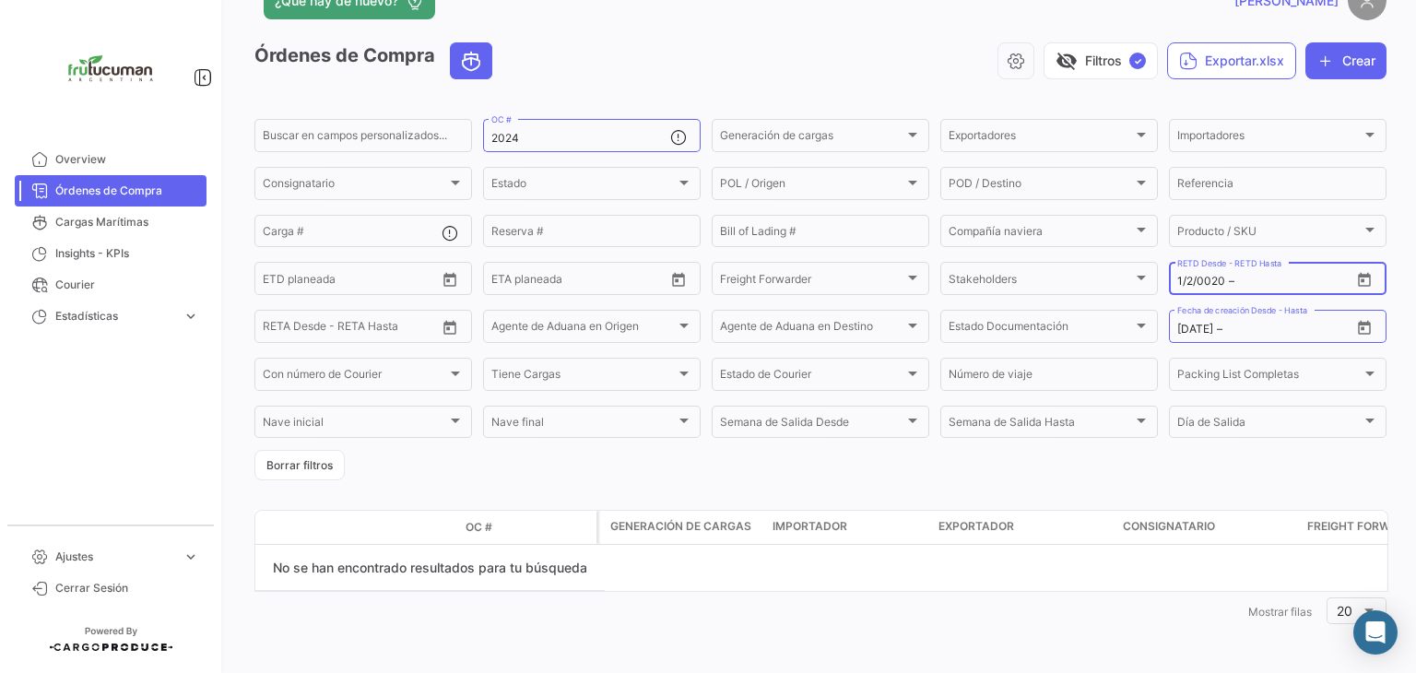
click at [1156, 281] on form "Buscar en campos personalizados... 2024 OC # Generación de cargas Generación de…" at bounding box center [820, 298] width 1132 height 364
drag, startPoint x: 1169, startPoint y: 277, endPoint x: 1234, endPoint y: 286, distance: 66.0
click at [1234, 286] on div "1/2/0020 1/2/0020 – RETD Desde - RETD Hasta" at bounding box center [1278, 277] width 218 height 36
click at [1217, 282] on div "1/2/0020 1/2/0020 –" at bounding box center [1263, 281] width 173 height 13
drag, startPoint x: 1220, startPoint y: 277, endPoint x: 1166, endPoint y: 279, distance: 54.4
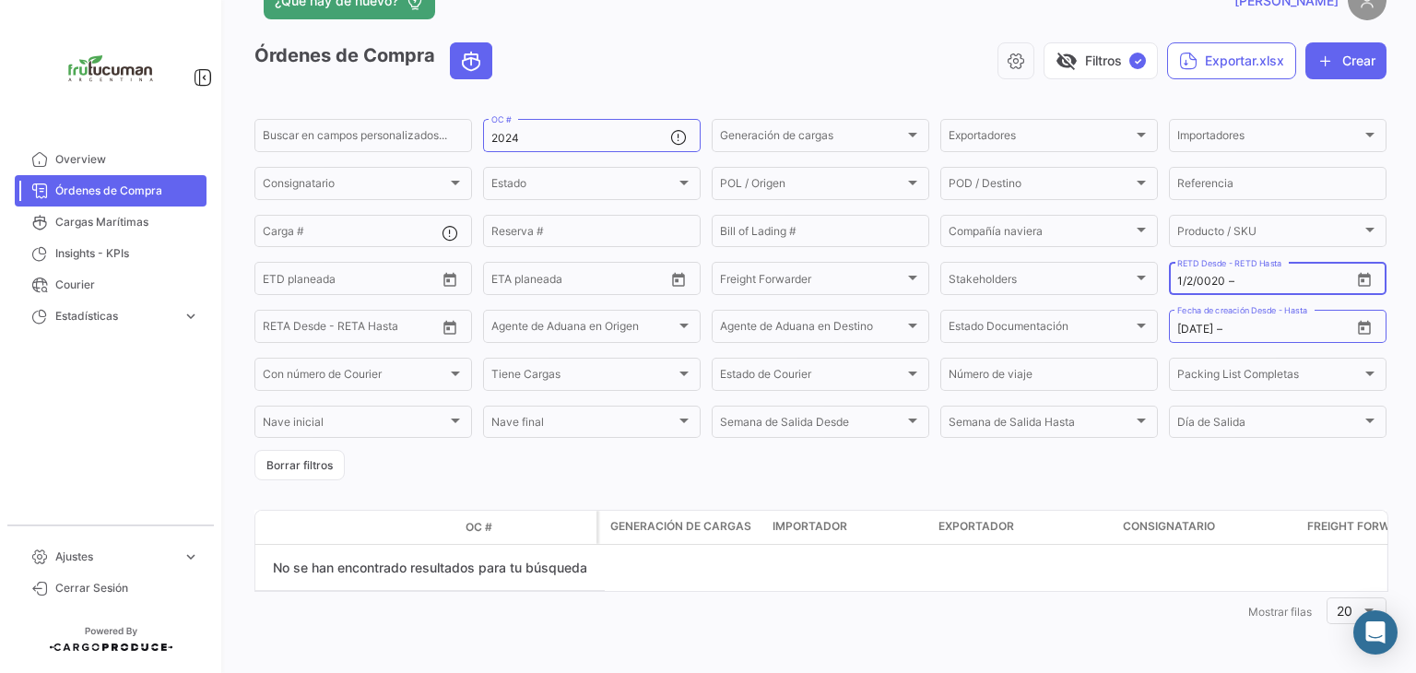
click at [1169, 279] on div "1/2/0020 1/2/0020 – RETD Desde - RETD Hasta" at bounding box center [1278, 277] width 218 height 36
drag, startPoint x: 1169, startPoint y: 277, endPoint x: 1225, endPoint y: 281, distance: 56.3
click at [1228, 281] on div "1/2/0020 1/2/0020 – RETD Desde - RETD Hasta" at bounding box center [1278, 277] width 218 height 36
drag, startPoint x: 1213, startPoint y: 281, endPoint x: 1170, endPoint y: 279, distance: 42.4
click at [1177, 279] on input "1/2/0020" at bounding box center [1201, 281] width 48 height 13
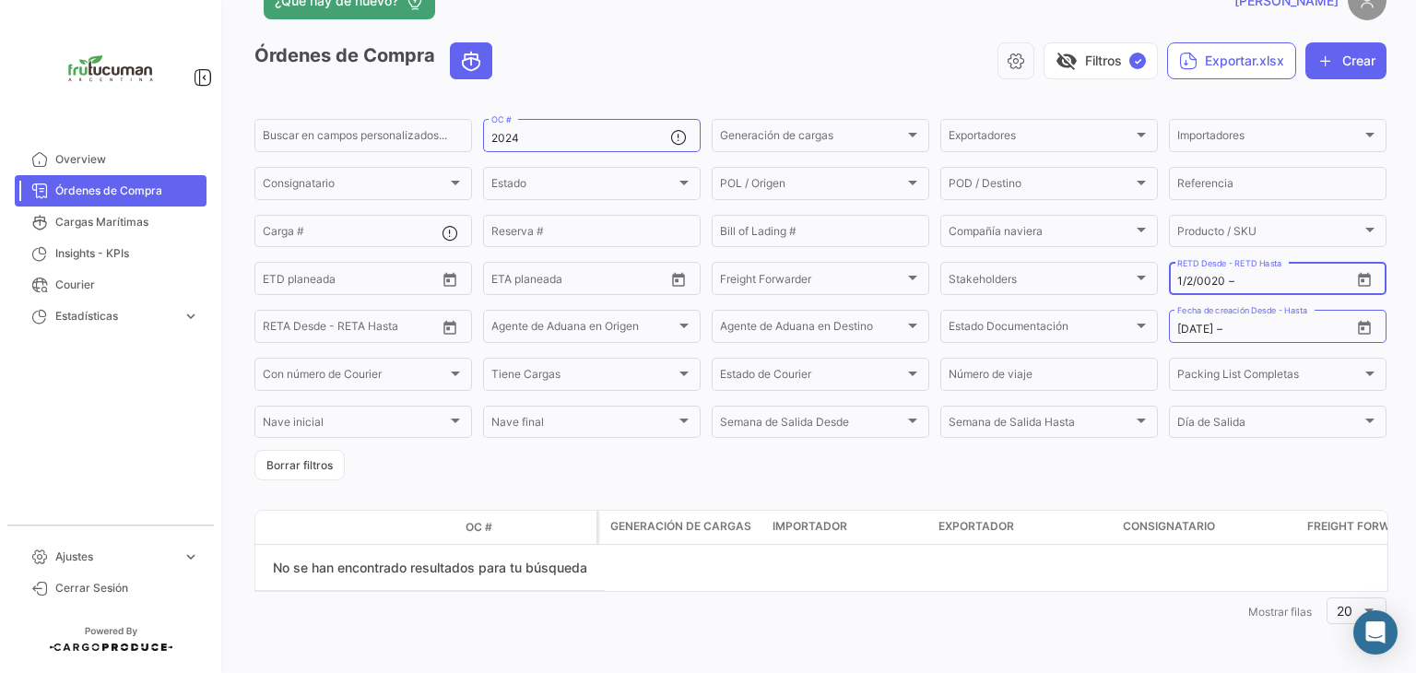
type input "0"
click at [1248, 342] on mat-form-field "[DATE] [DATE] – Fecha de creación Desde - Hasta" at bounding box center [1278, 326] width 218 height 39
drag, startPoint x: 1249, startPoint y: 323, endPoint x: 1172, endPoint y: 321, distance: 76.5
click at [1177, 321] on div "[DATE] [DATE] – Fecha de creación Desde - Hasta" at bounding box center [1263, 325] width 173 height 36
click at [1177, 327] on input "[DATE]" at bounding box center [1195, 329] width 36 height 13
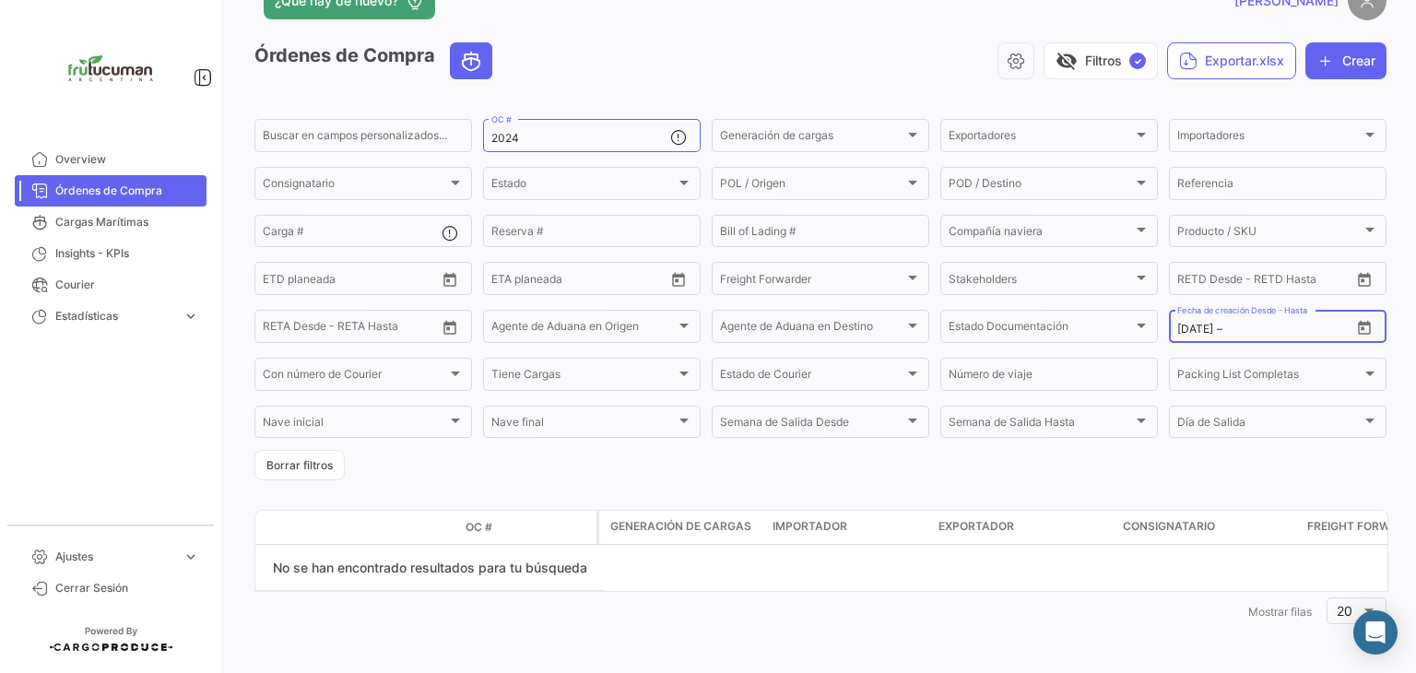
drag, startPoint x: 1172, startPoint y: 327, endPoint x: 1244, endPoint y: 323, distance: 72.0
click at [1244, 323] on div "[DATE] [DATE] –" at bounding box center [1263, 329] width 173 height 13
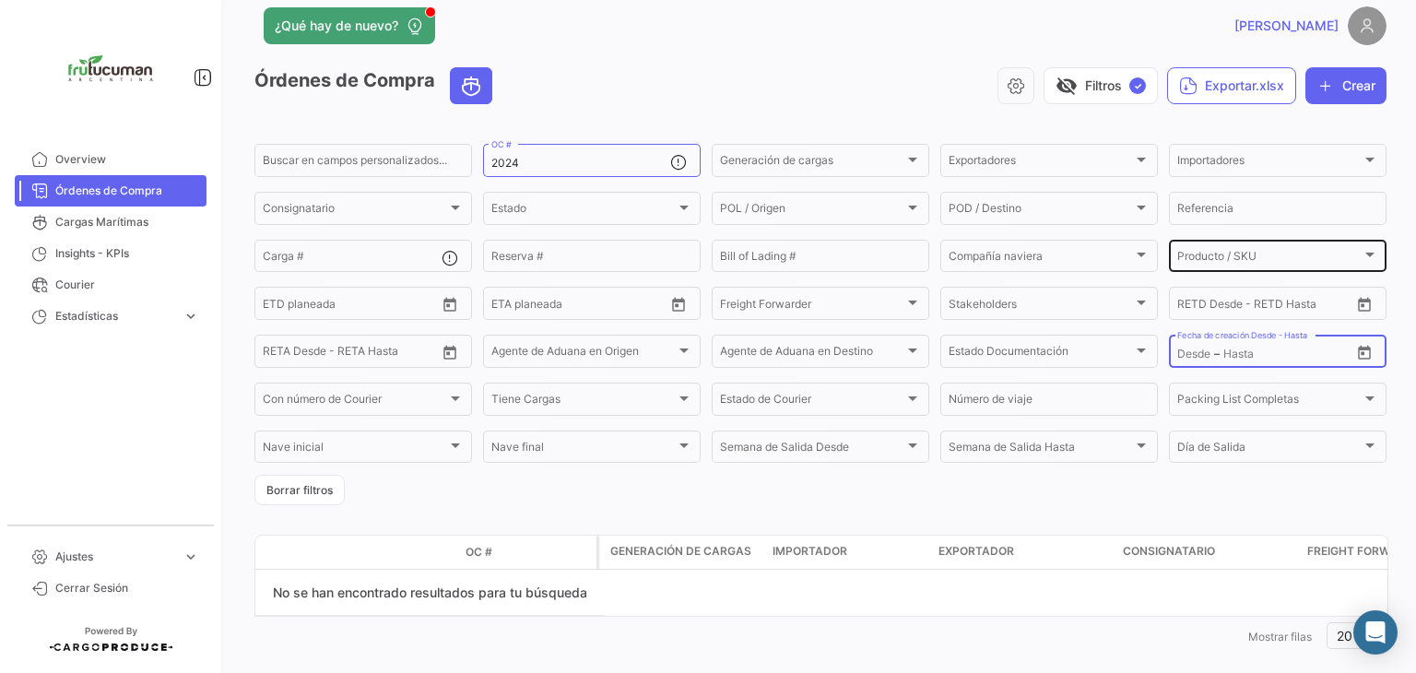
scroll to position [0, 0]
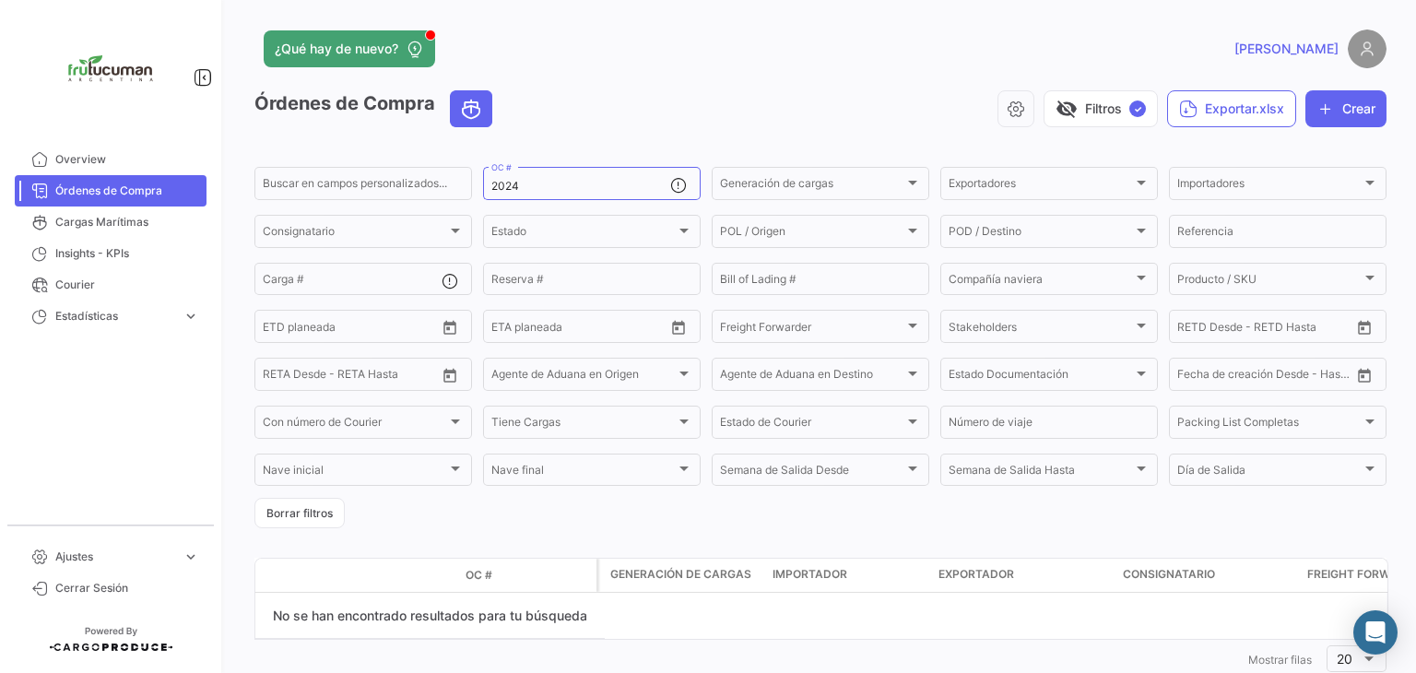
click at [1357, 54] on img at bounding box center [1366, 48] width 39 height 39
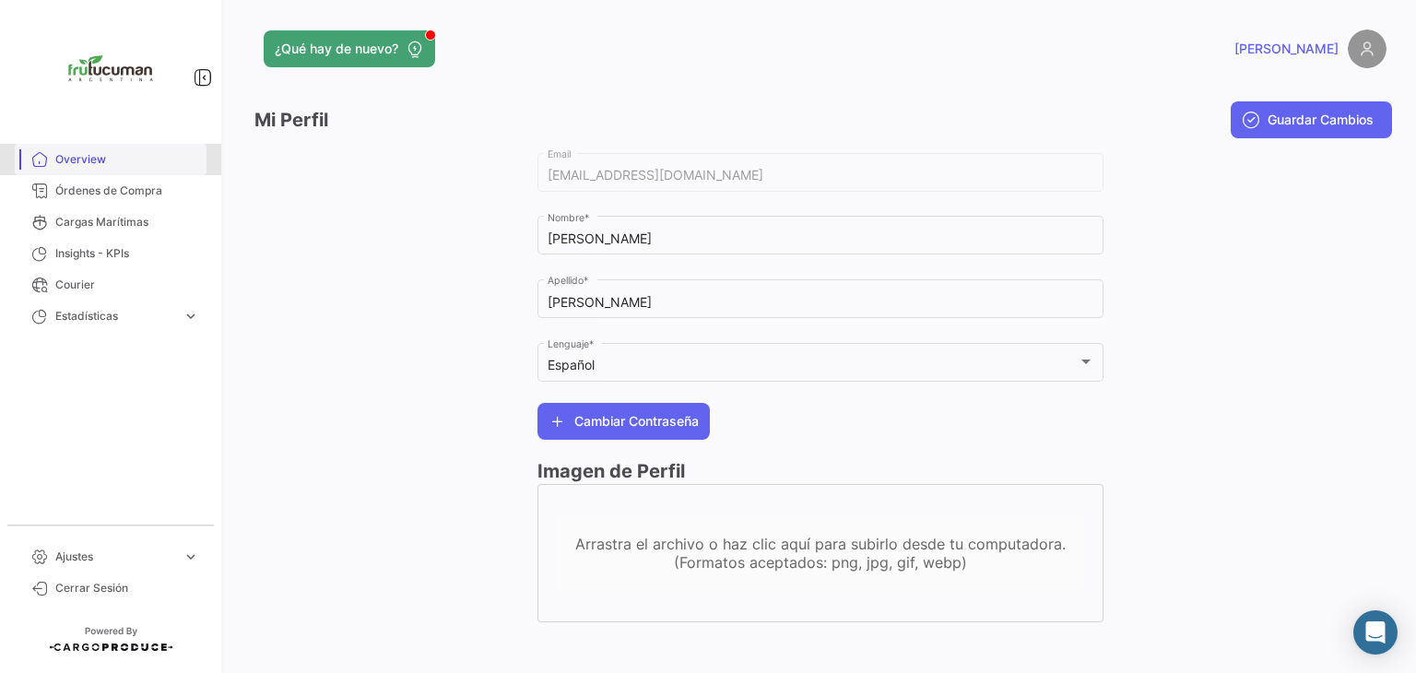
click at [87, 159] on span "Overview" at bounding box center [127, 159] width 144 height 17
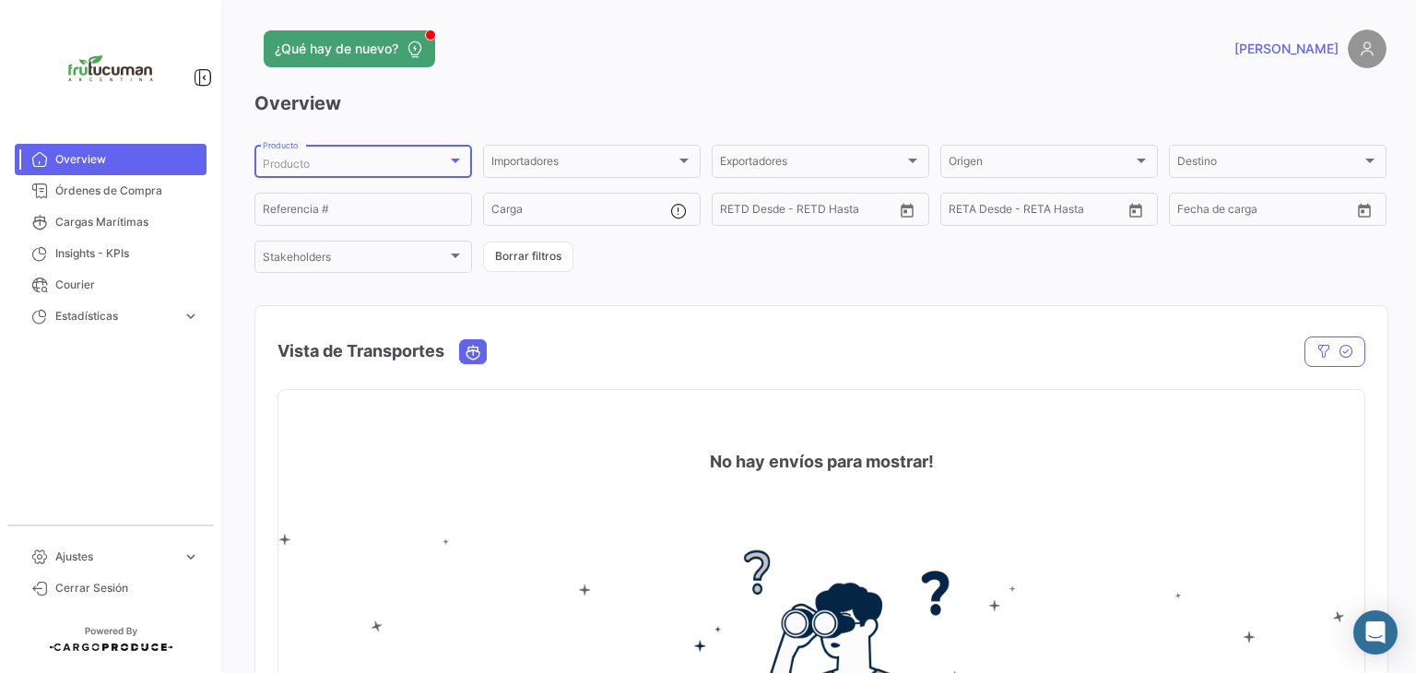
click at [339, 159] on div "Producto" at bounding box center [355, 164] width 184 height 13
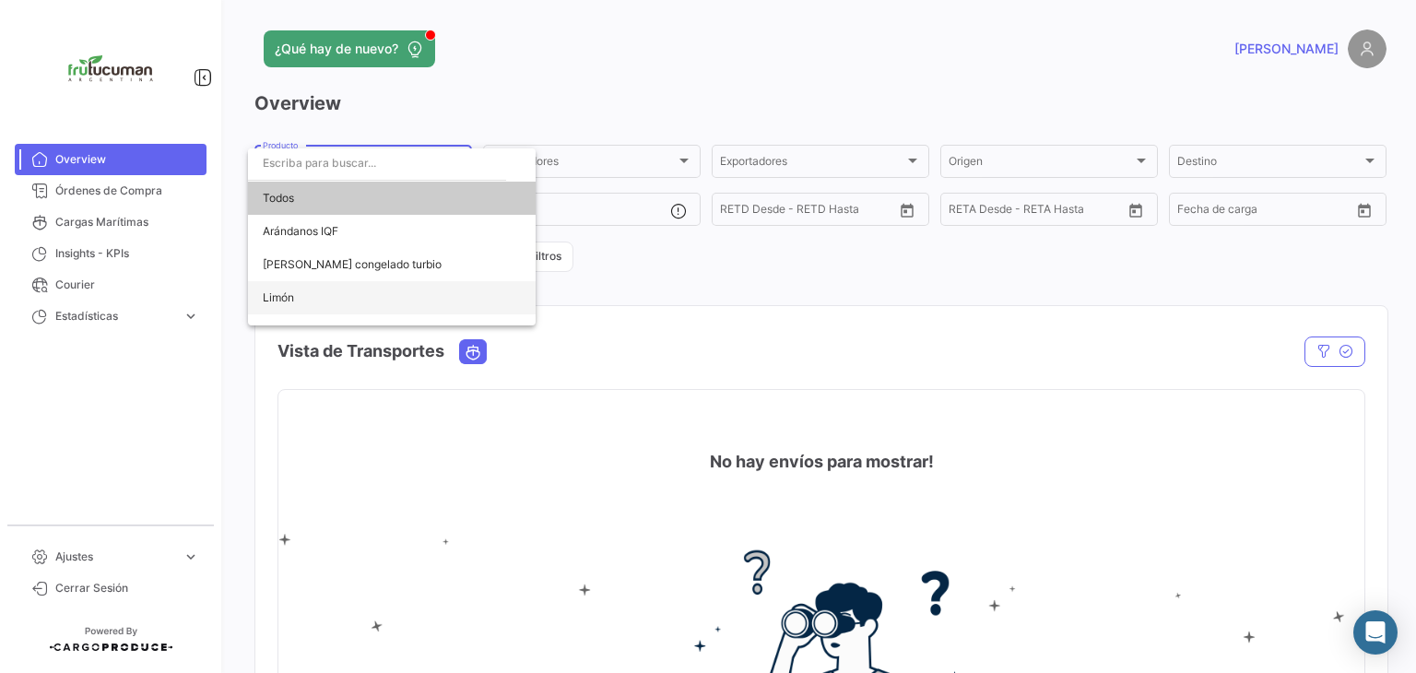
click at [286, 300] on span "Limón" at bounding box center [278, 297] width 31 height 14
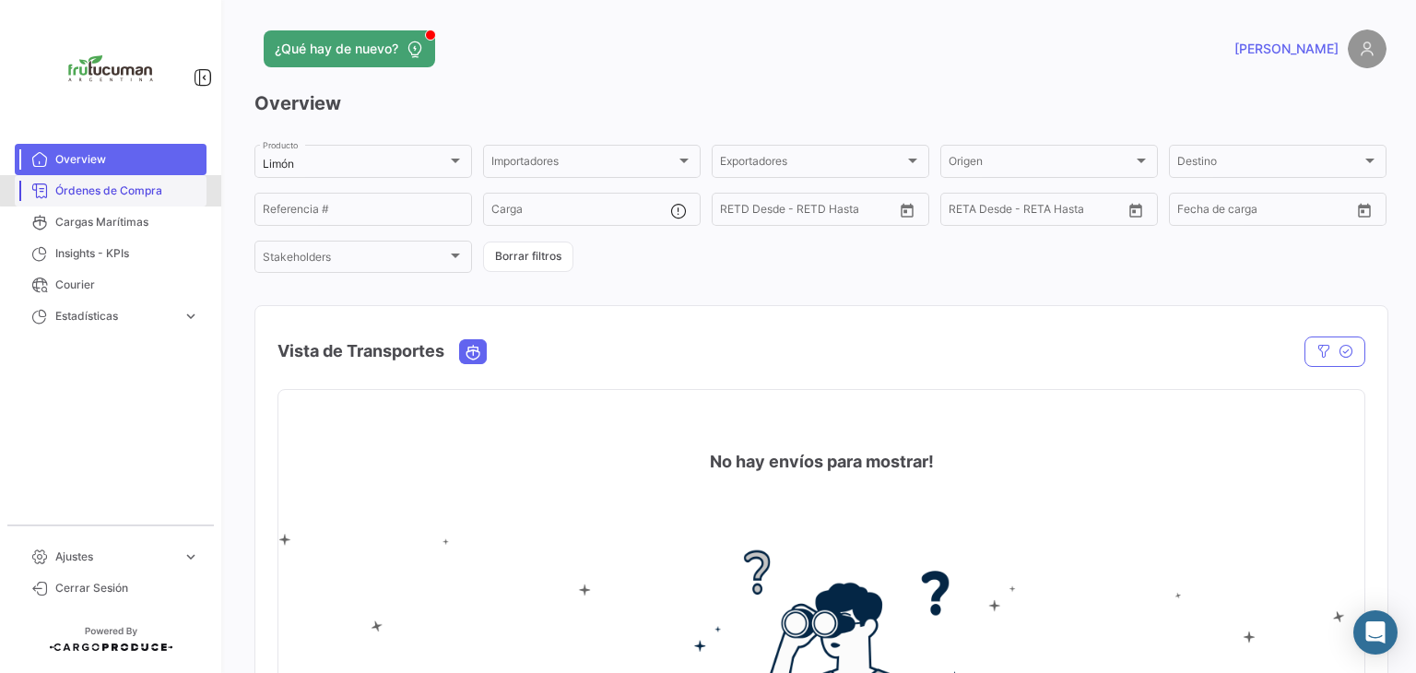
click at [135, 182] on span "Órdenes de Compra" at bounding box center [127, 190] width 144 height 17
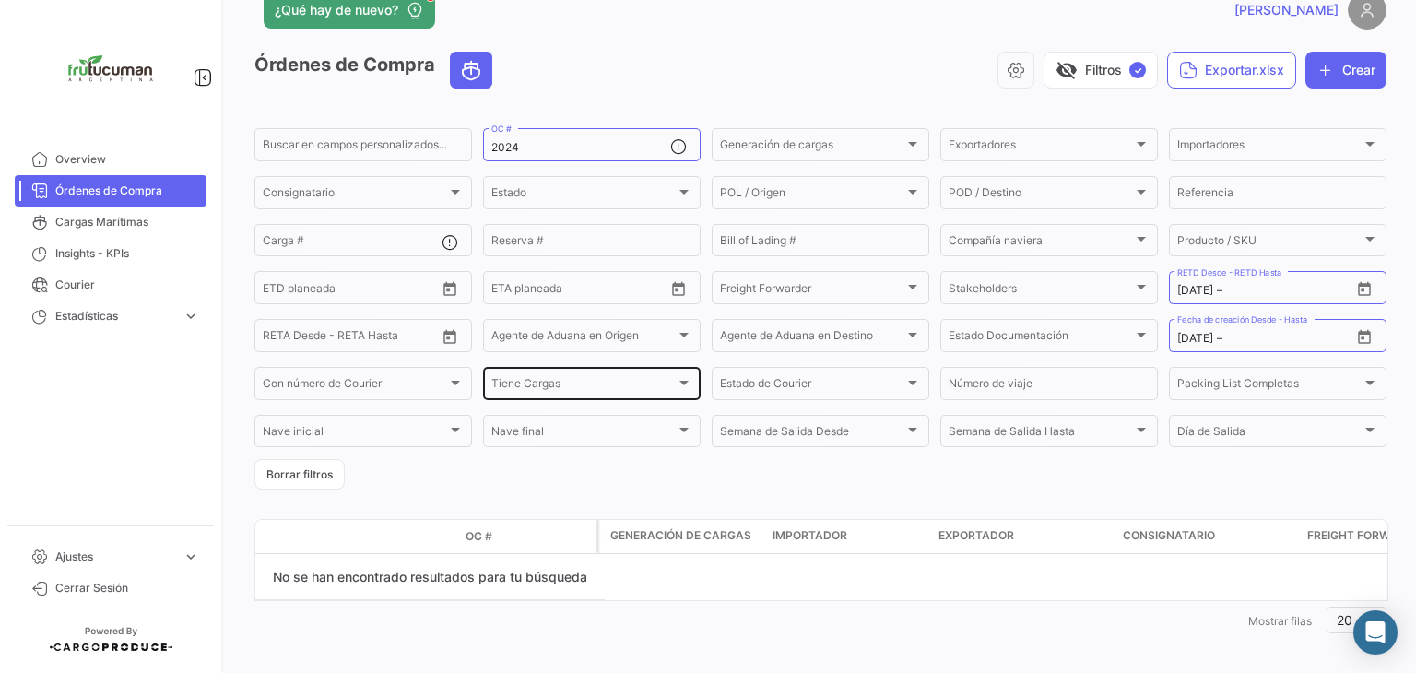
scroll to position [51, 0]
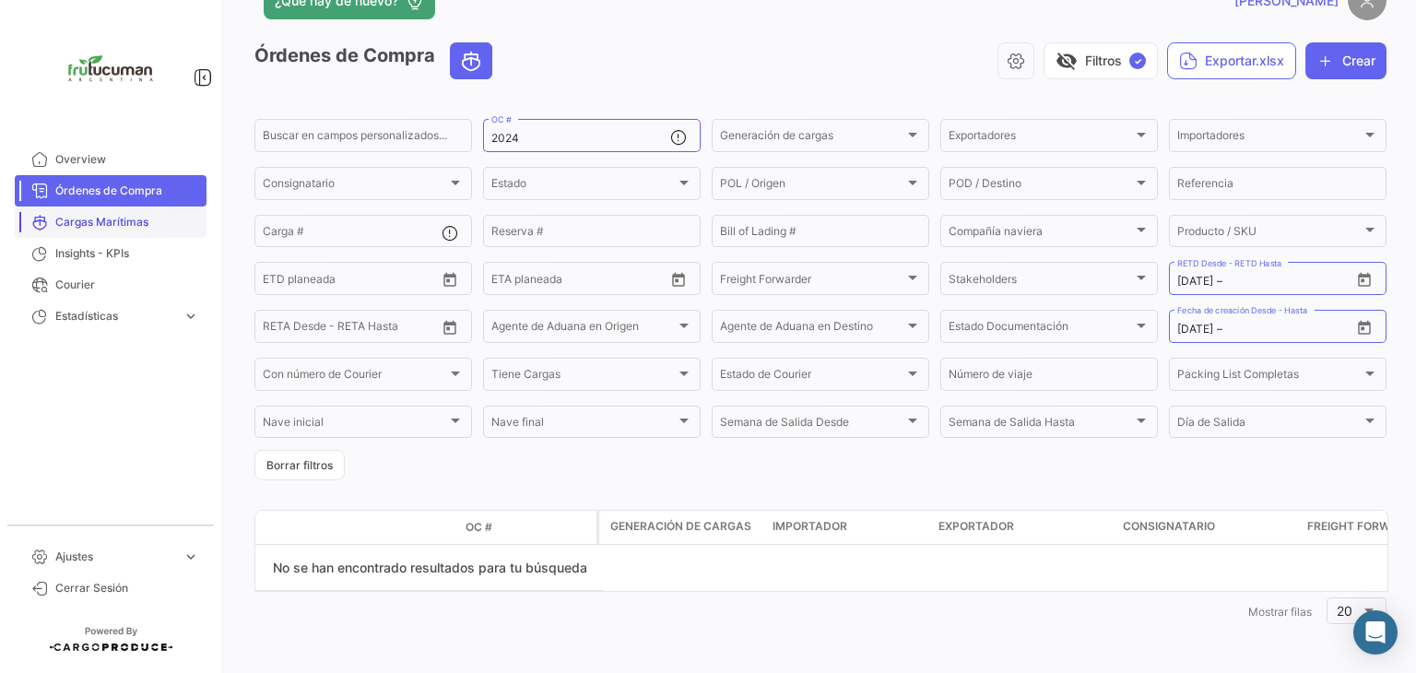
click at [74, 223] on span "Cargas Marítimas" at bounding box center [127, 222] width 144 height 17
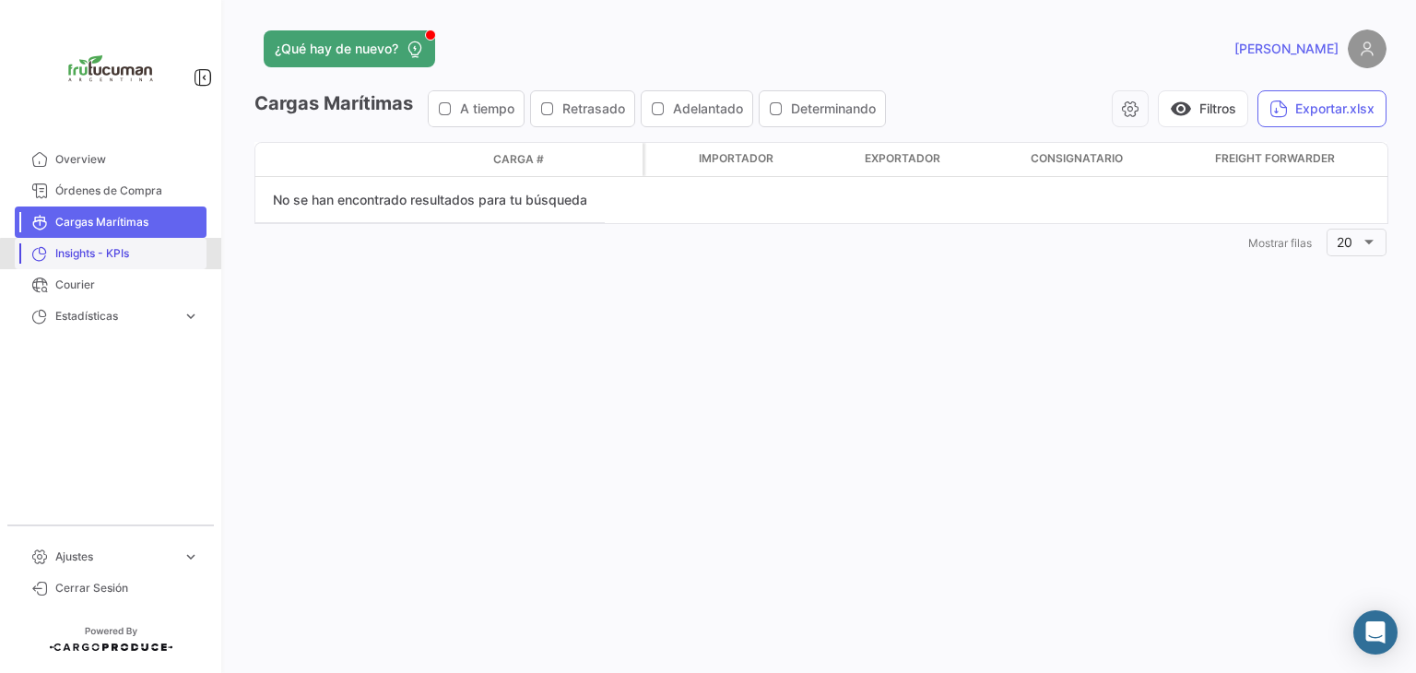
click at [118, 254] on span "Insights - KPIs" at bounding box center [127, 253] width 144 height 17
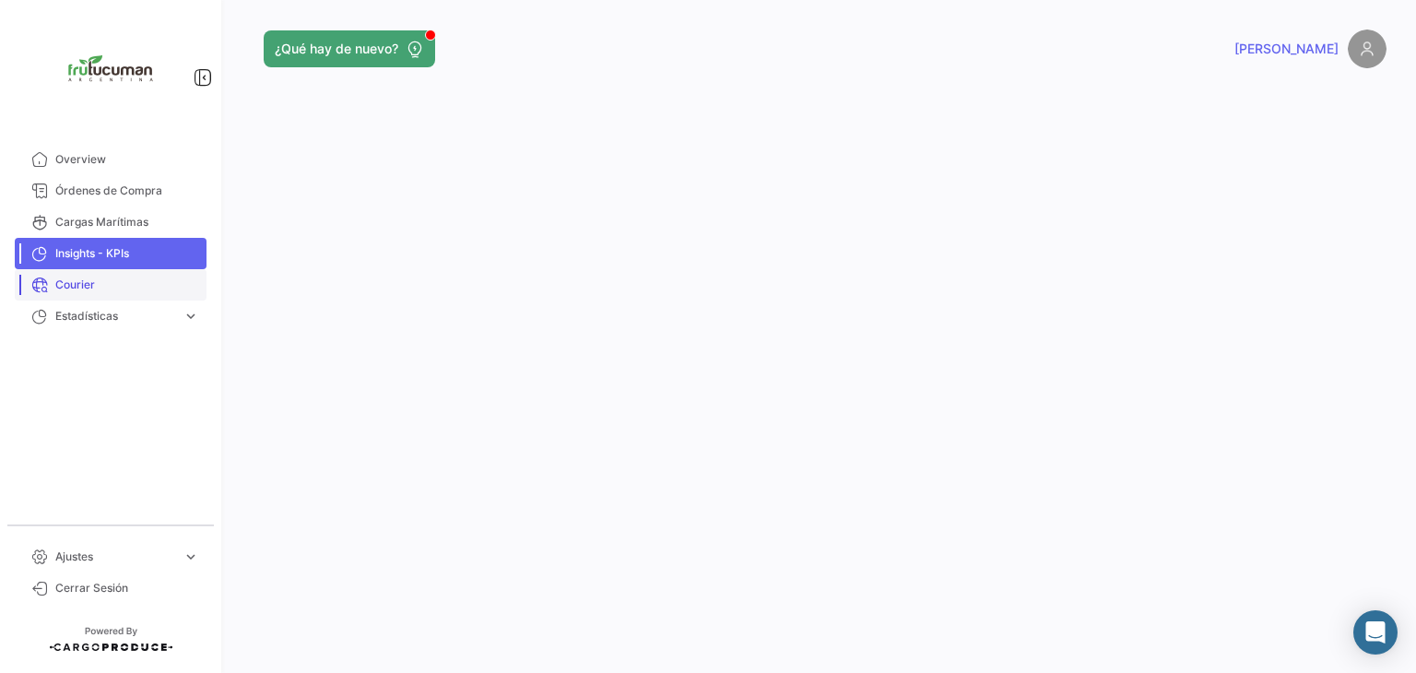
click at [87, 287] on span "Courier" at bounding box center [127, 284] width 144 height 17
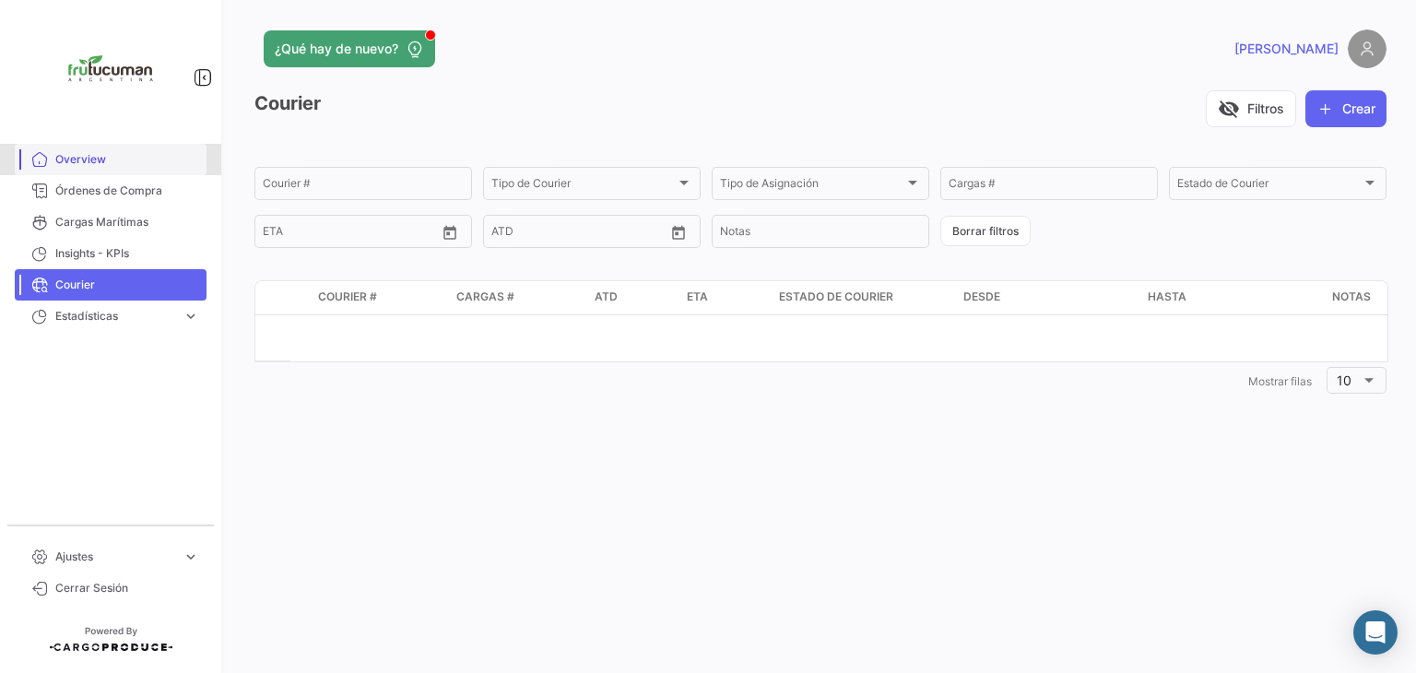
click at [90, 161] on span "Overview" at bounding box center [127, 159] width 144 height 17
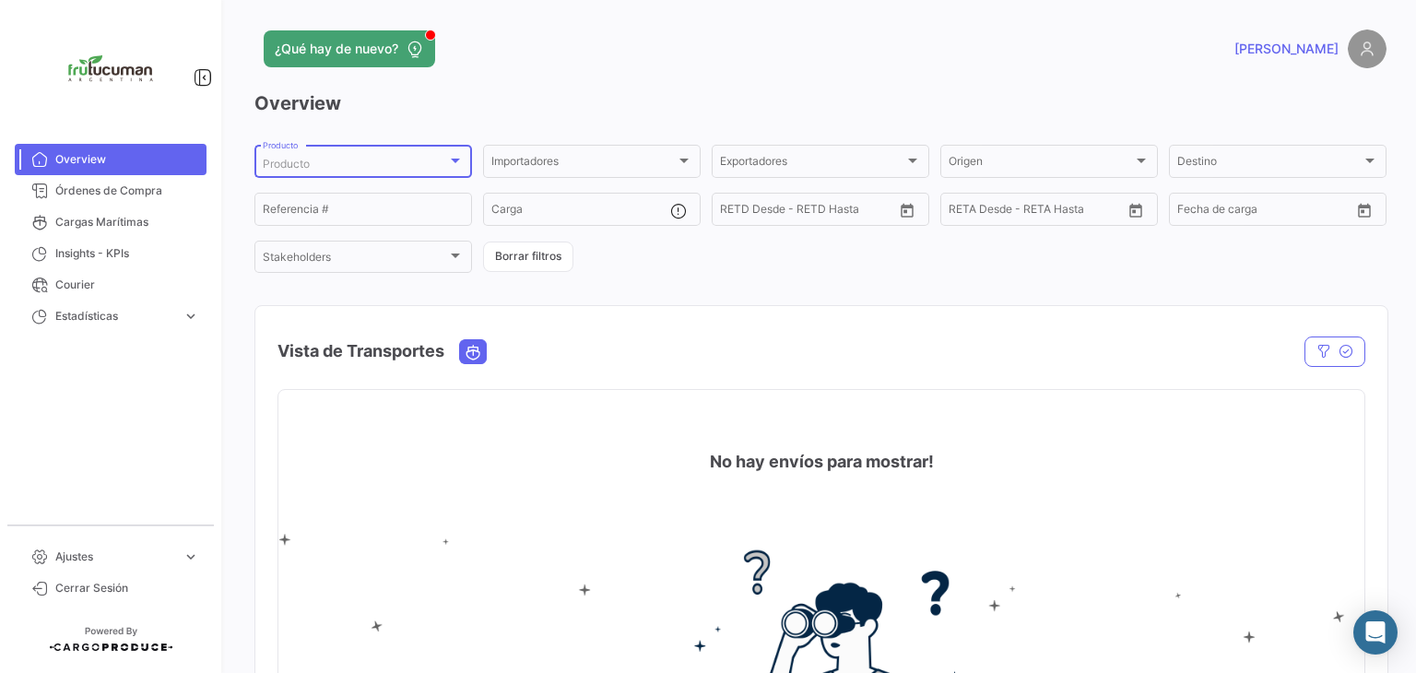
click at [427, 162] on div "Producto" at bounding box center [355, 164] width 184 height 13
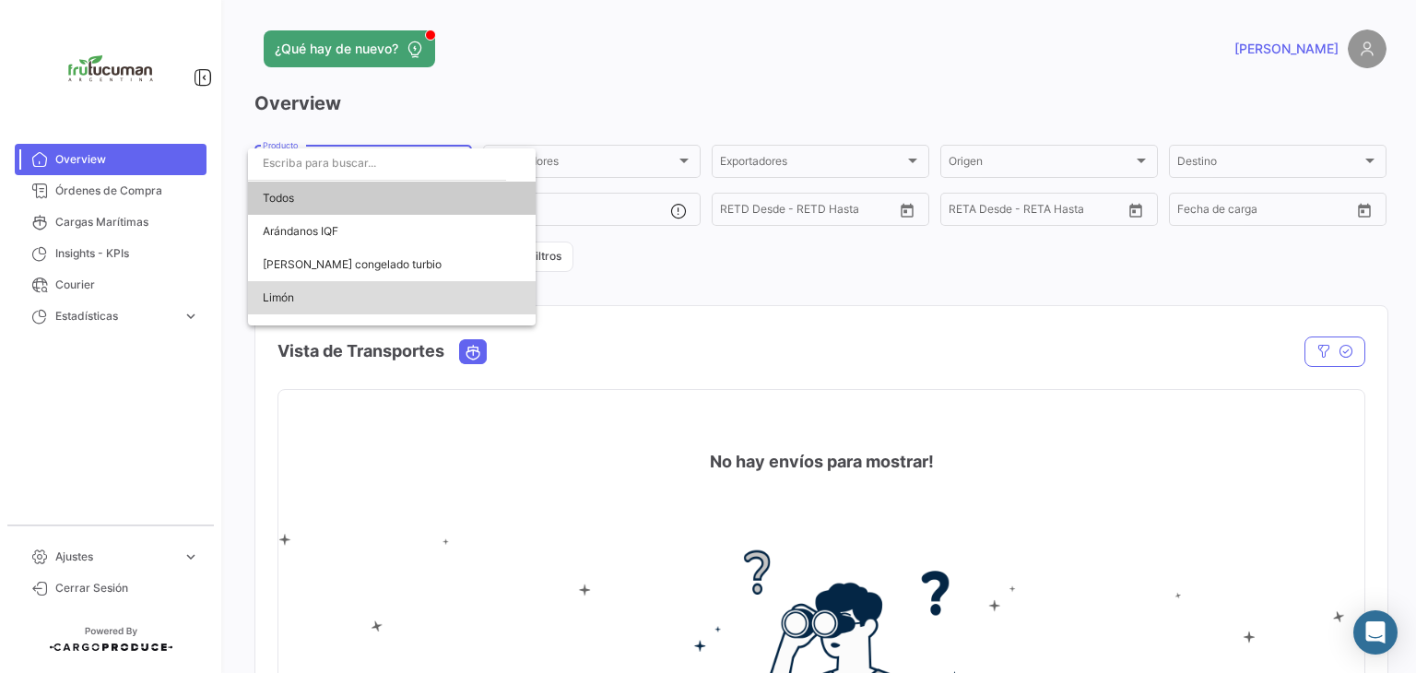
click at [332, 306] on span "Limón" at bounding box center [392, 297] width 258 height 33
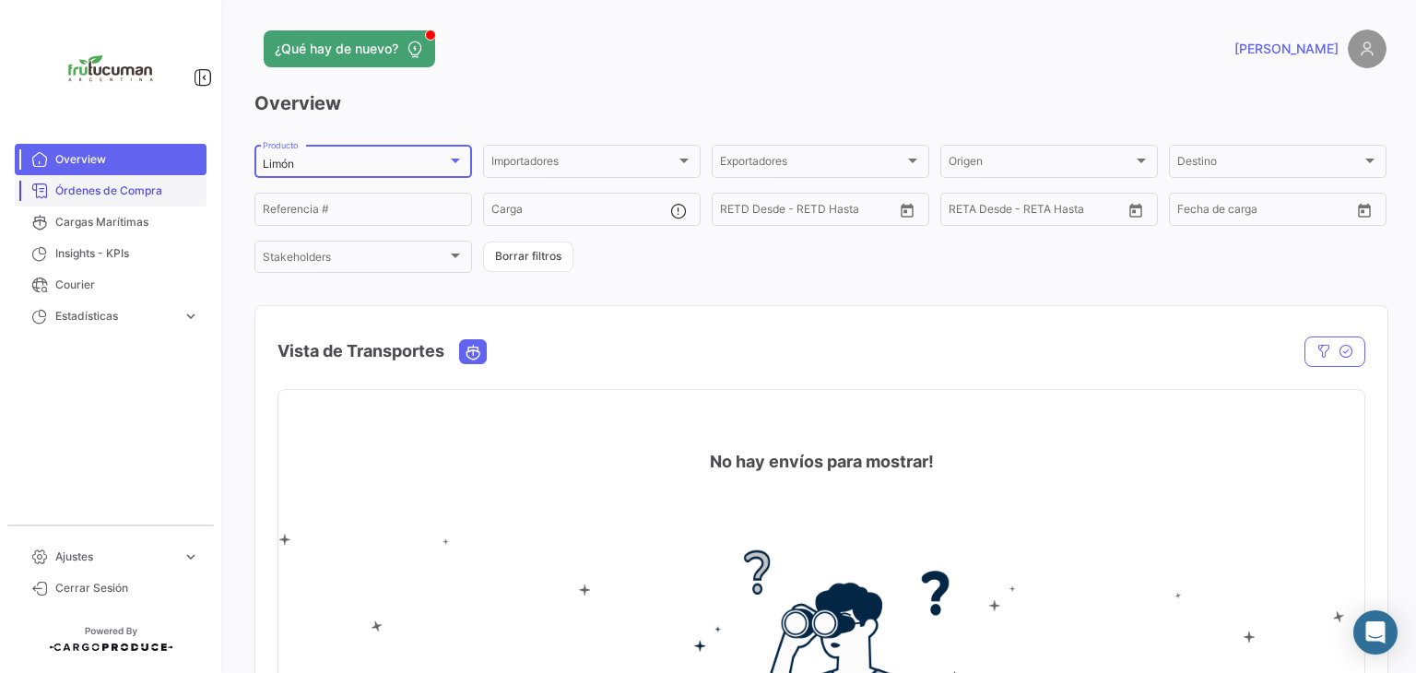
click at [151, 194] on span "Órdenes de Compra" at bounding box center [127, 190] width 144 height 17
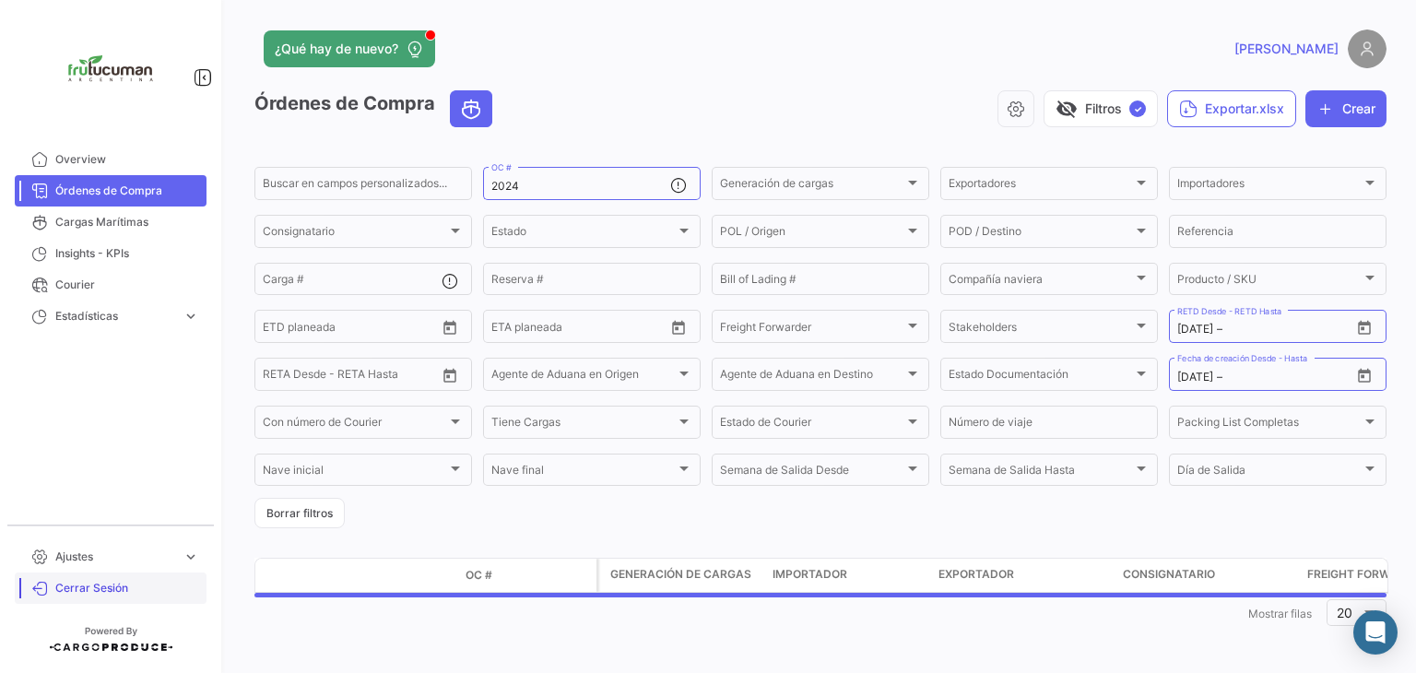
click at [100, 591] on span "Cerrar Sesión" at bounding box center [127, 588] width 144 height 17
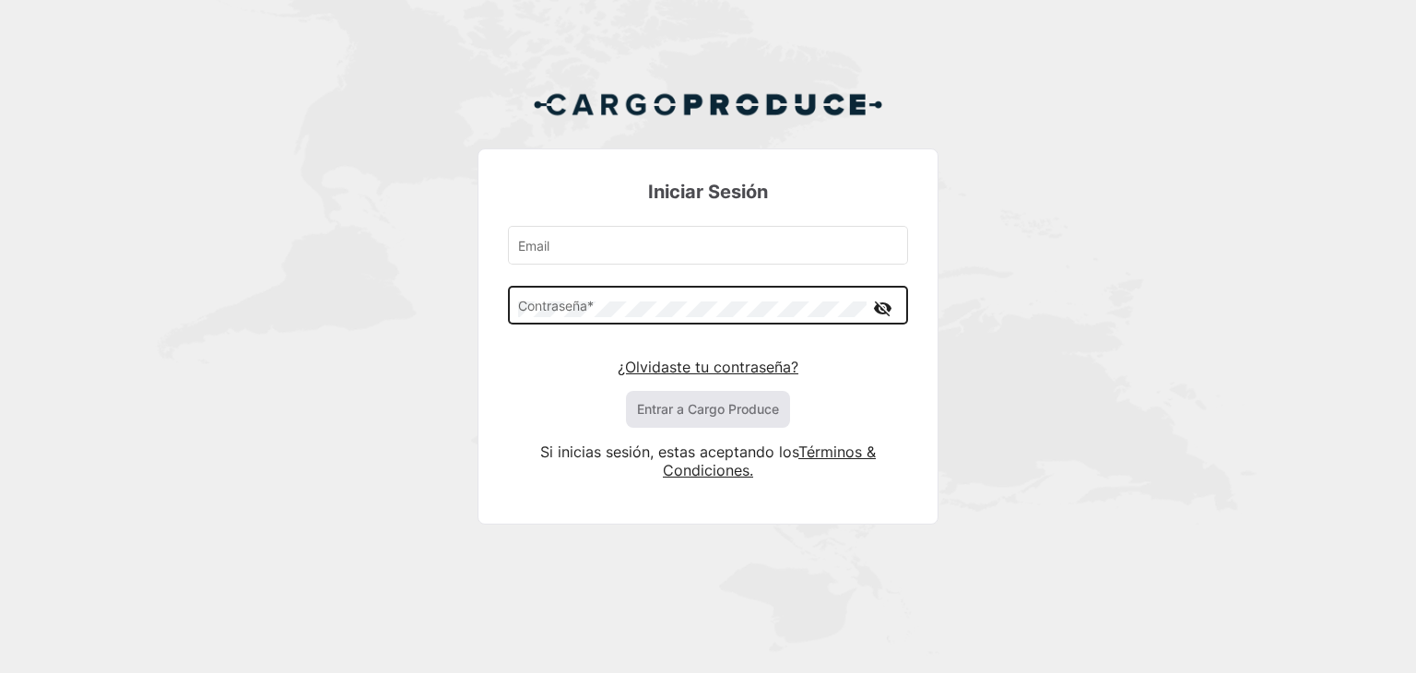
type input "[EMAIL_ADDRESS][DOMAIN_NAME]"
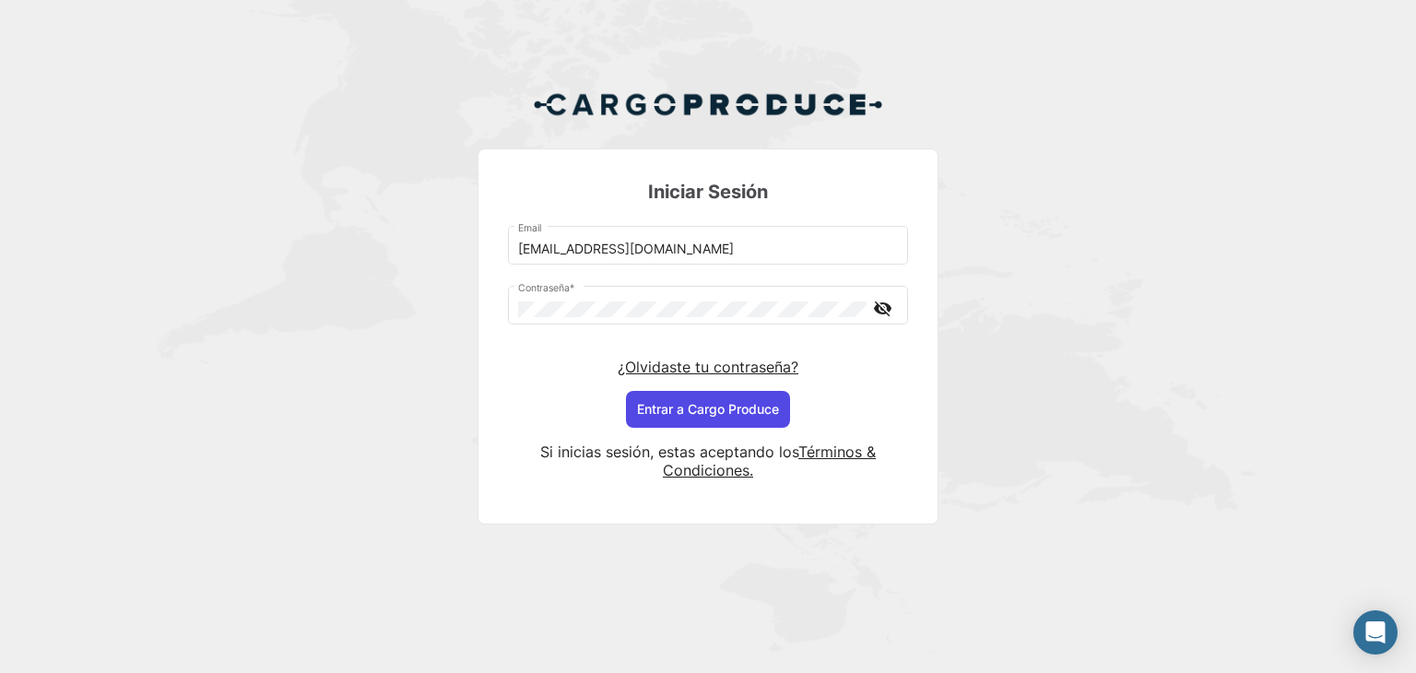
click at [736, 404] on button "Entrar a Cargo Produce" at bounding box center [708, 409] width 164 height 37
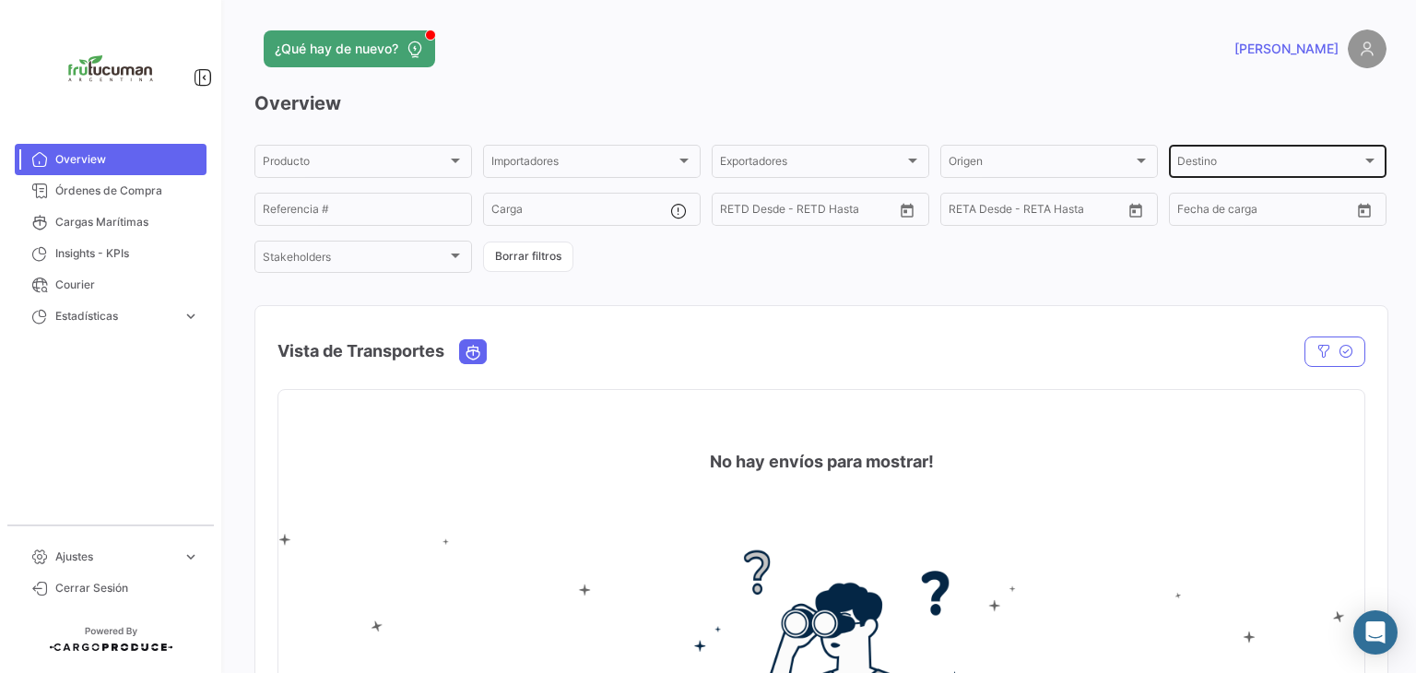
click at [1276, 173] on div "Destino Destino" at bounding box center [1277, 160] width 201 height 36
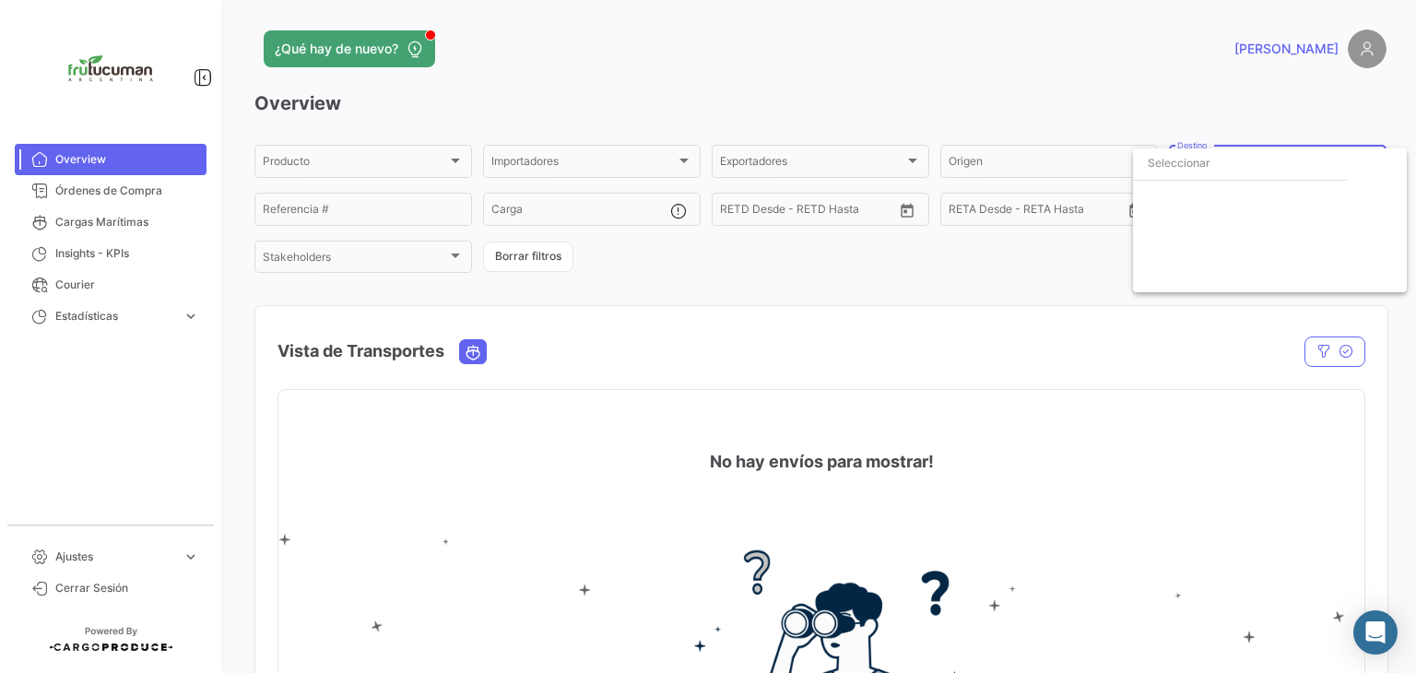
click at [1061, 103] on div at bounding box center [708, 336] width 1416 height 673
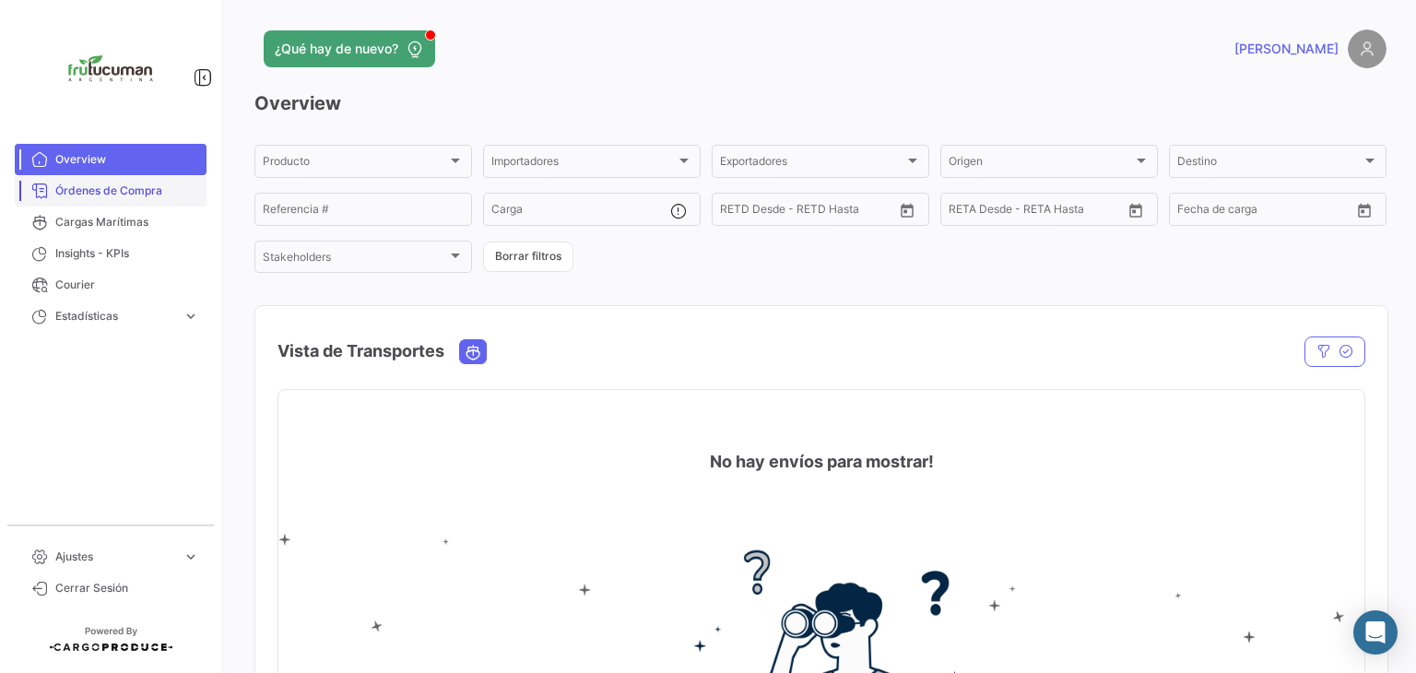
click at [63, 190] on span "Órdenes de Compra" at bounding box center [127, 190] width 144 height 17
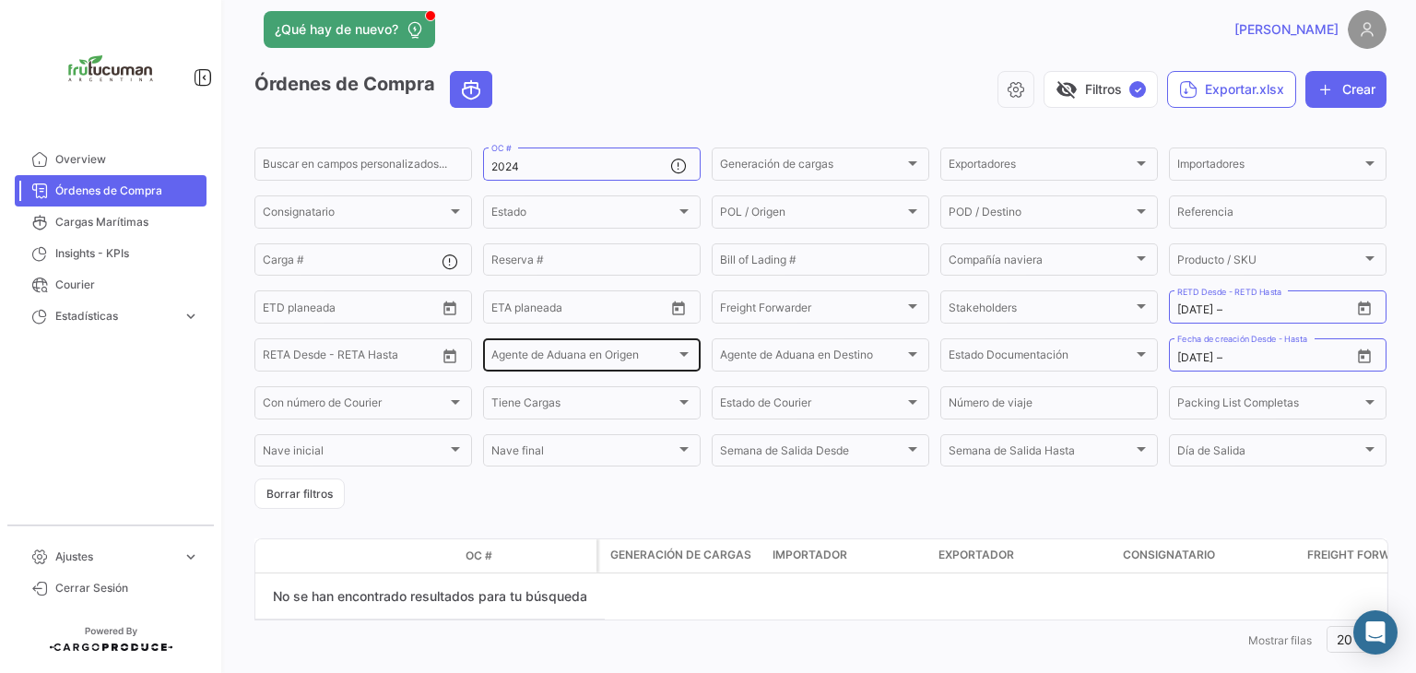
scroll to position [51, 0]
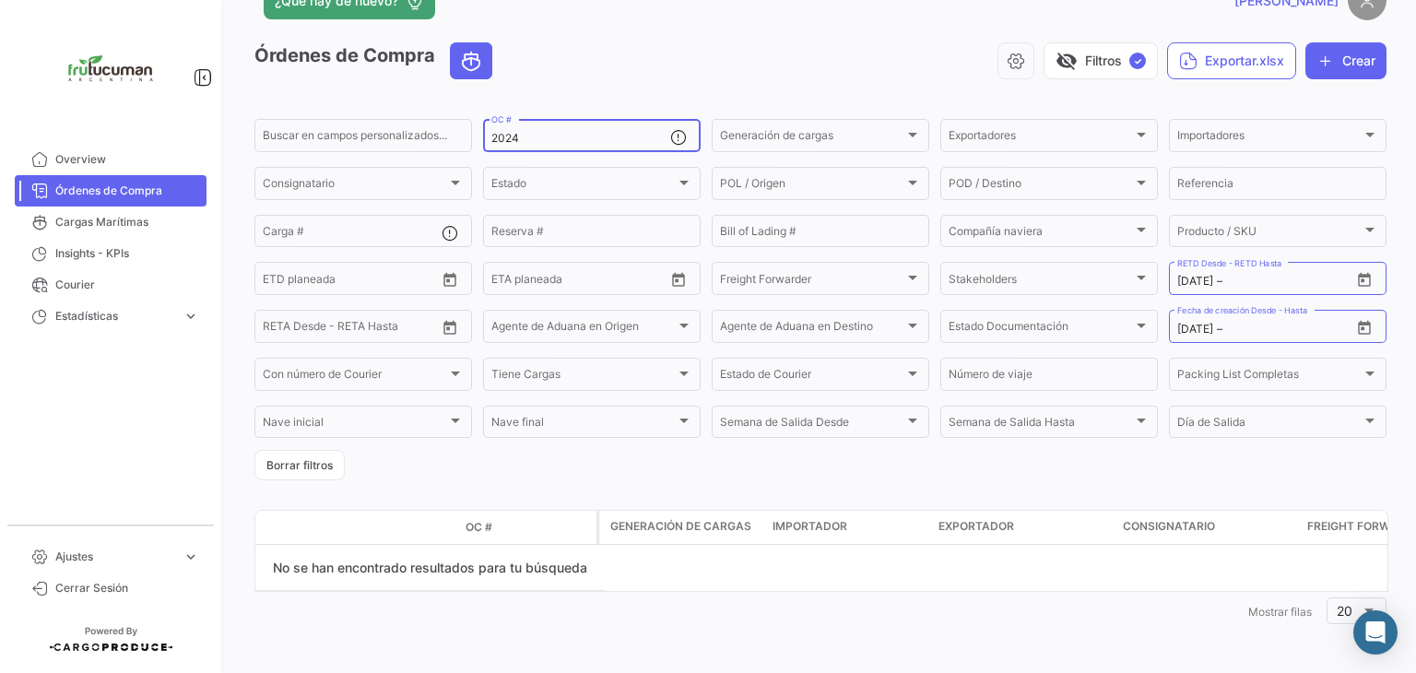
click at [537, 139] on input "2024" at bounding box center [580, 138] width 179 height 13
drag, startPoint x: 527, startPoint y: 135, endPoint x: 453, endPoint y: 135, distance: 73.7
click at [0, 0] on div "Buscar en campos personalizados... 2024 OC # Generación de cargas Generación de…" at bounding box center [0, 0] width 0 height 0
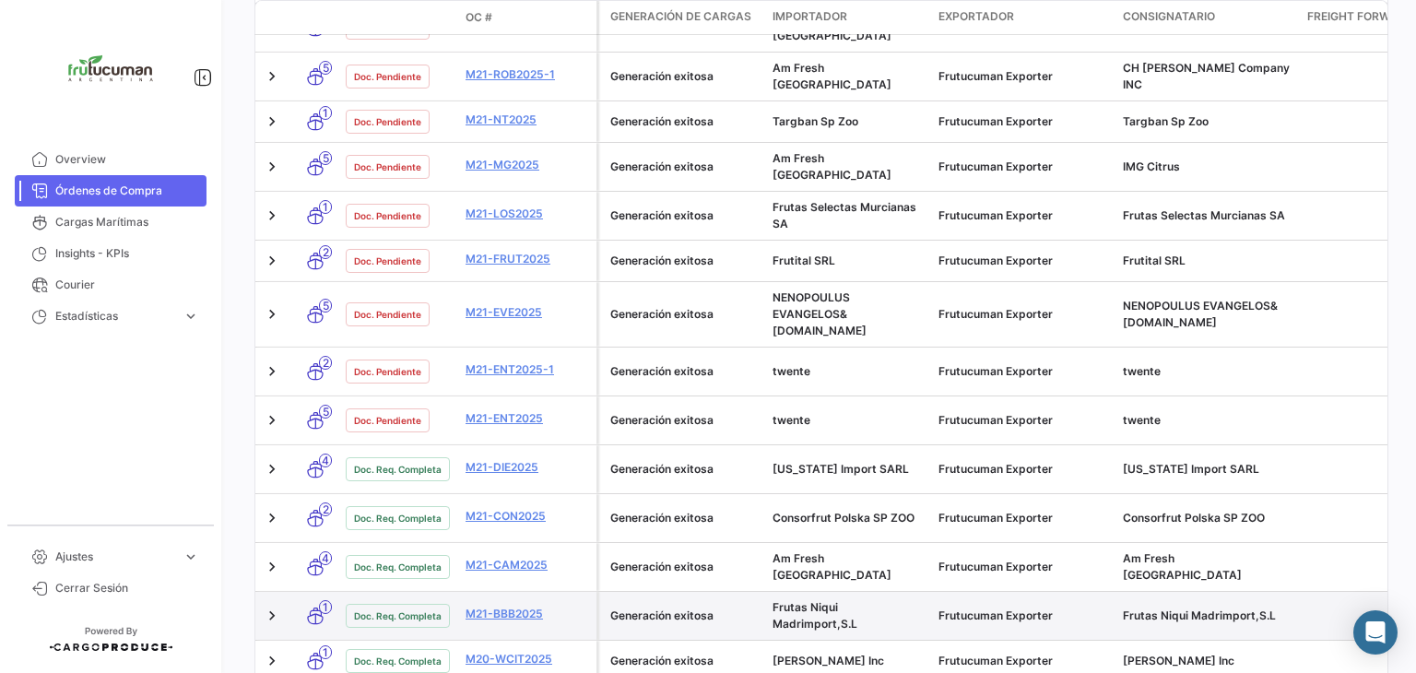
scroll to position [866, 0]
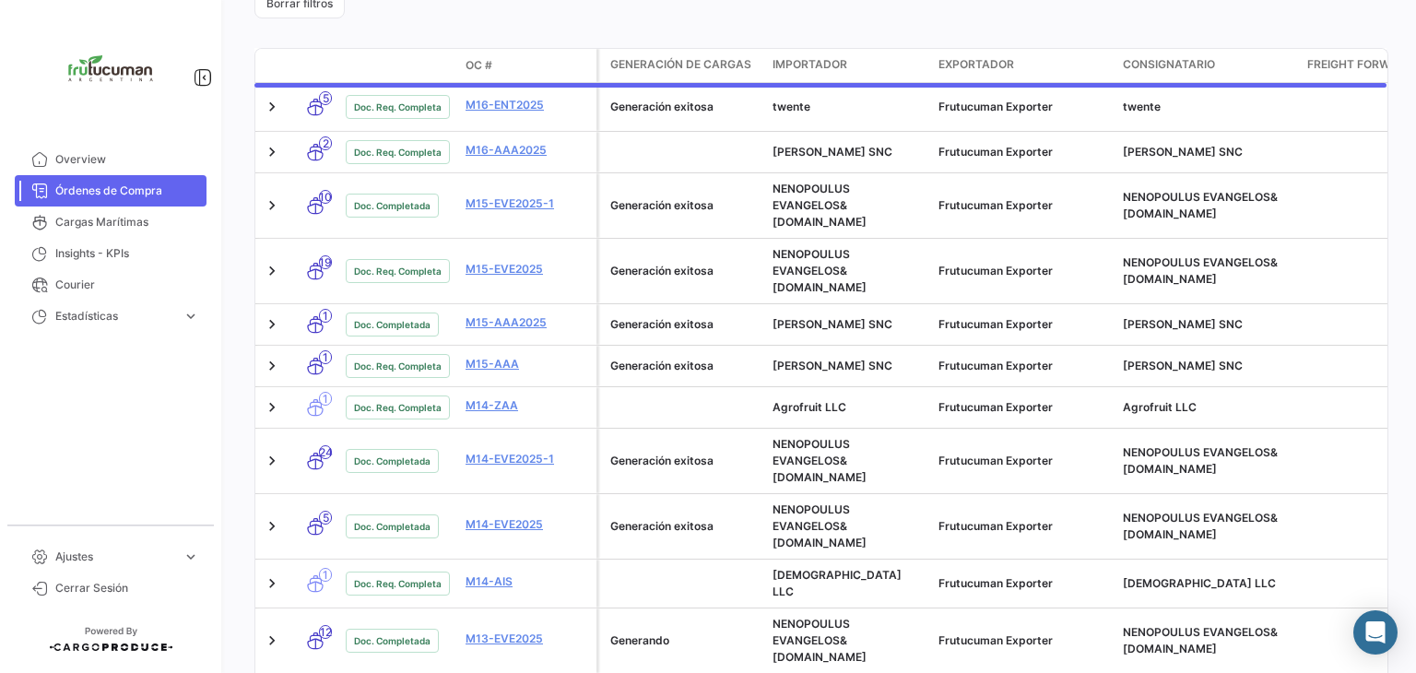
click at [864, 607] on div "Modo de Transporte Estado Doc. OC # Generación de cargas Importador Exportador …" at bounding box center [820, 380] width 1132 height 664
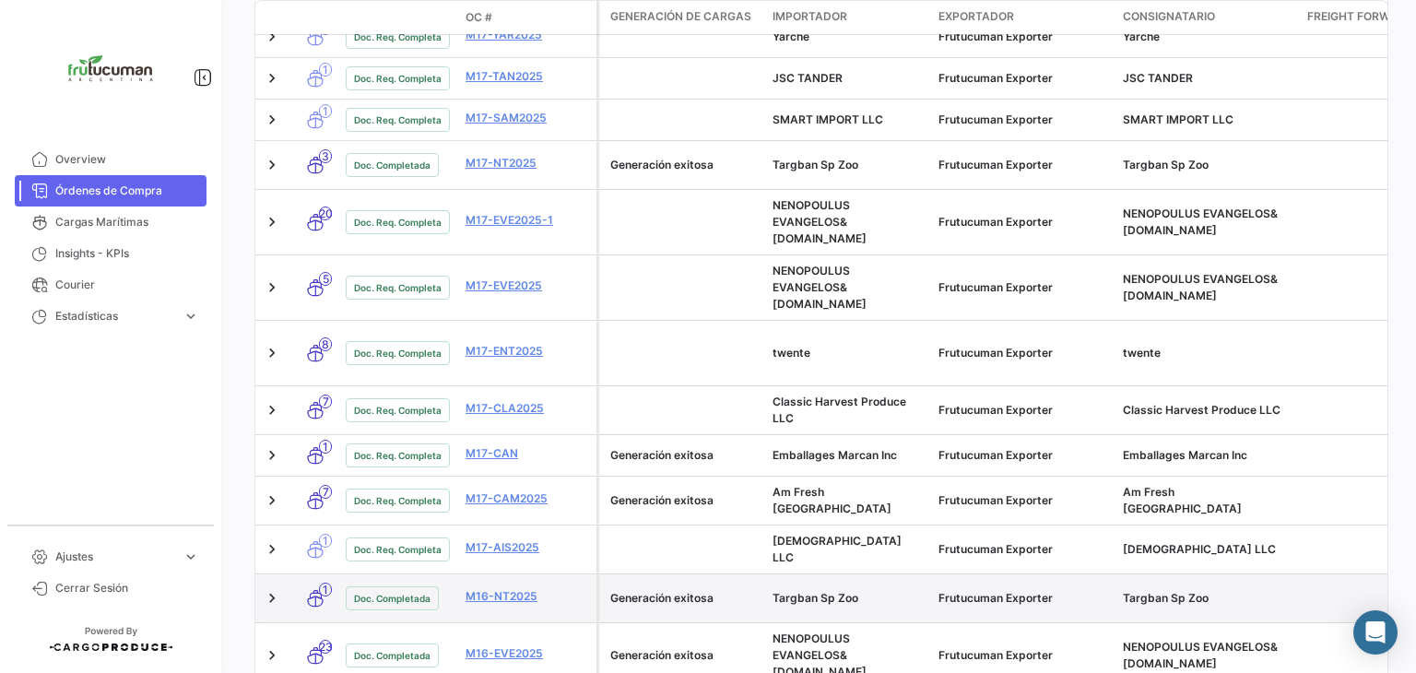
scroll to position [881, 0]
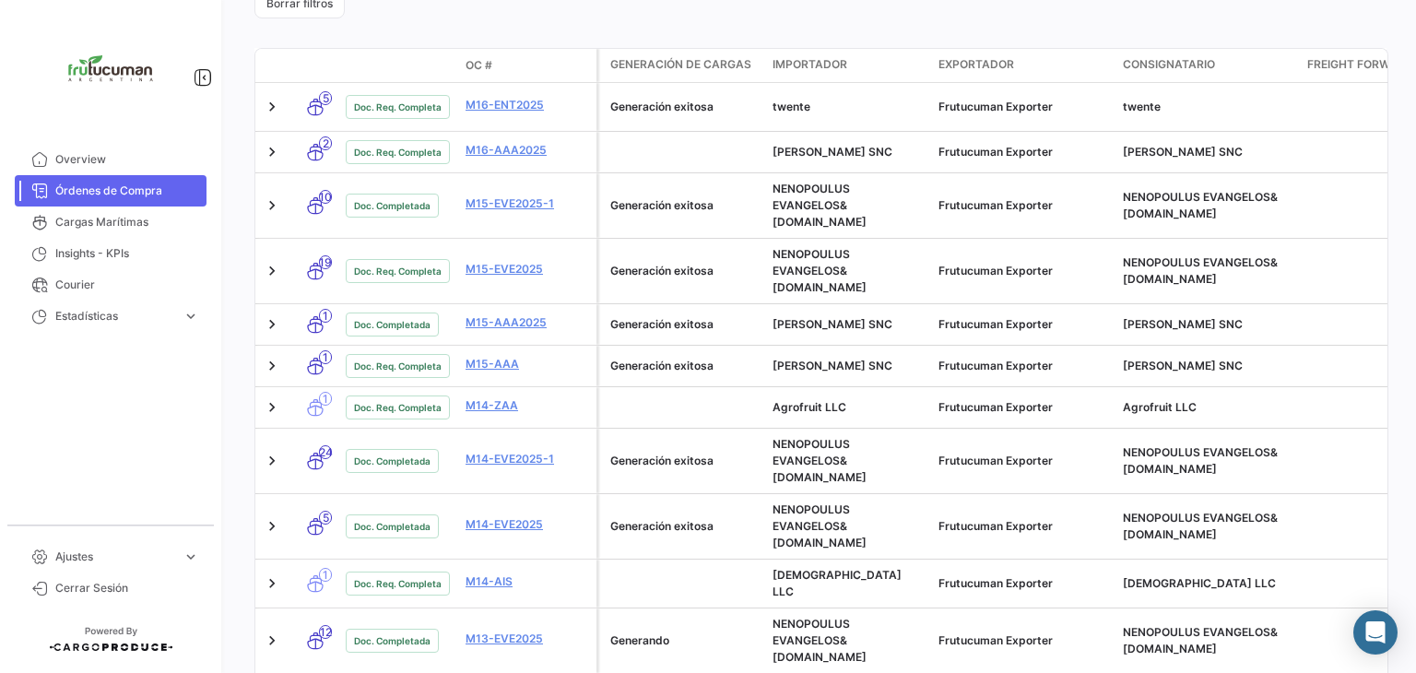
click at [1339, 594] on span "100" at bounding box center [1352, 599] width 53 height 39
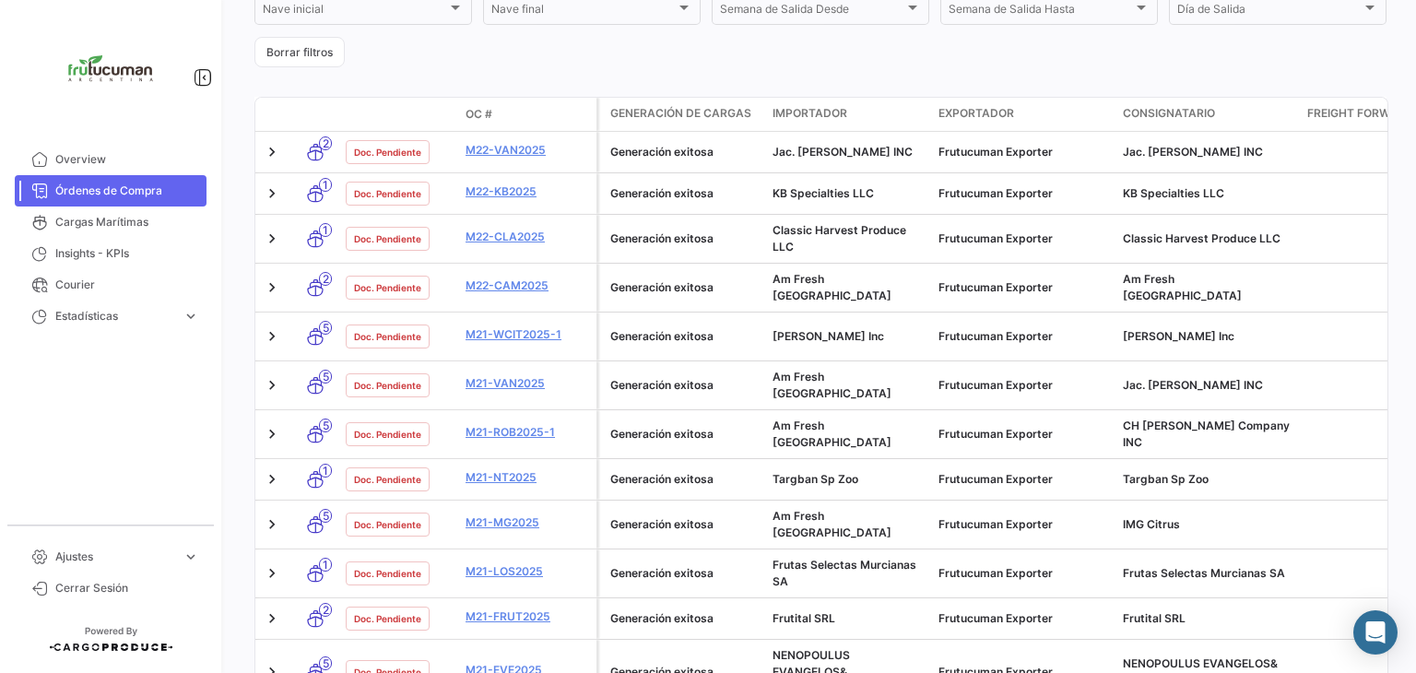
scroll to position [0, 0]
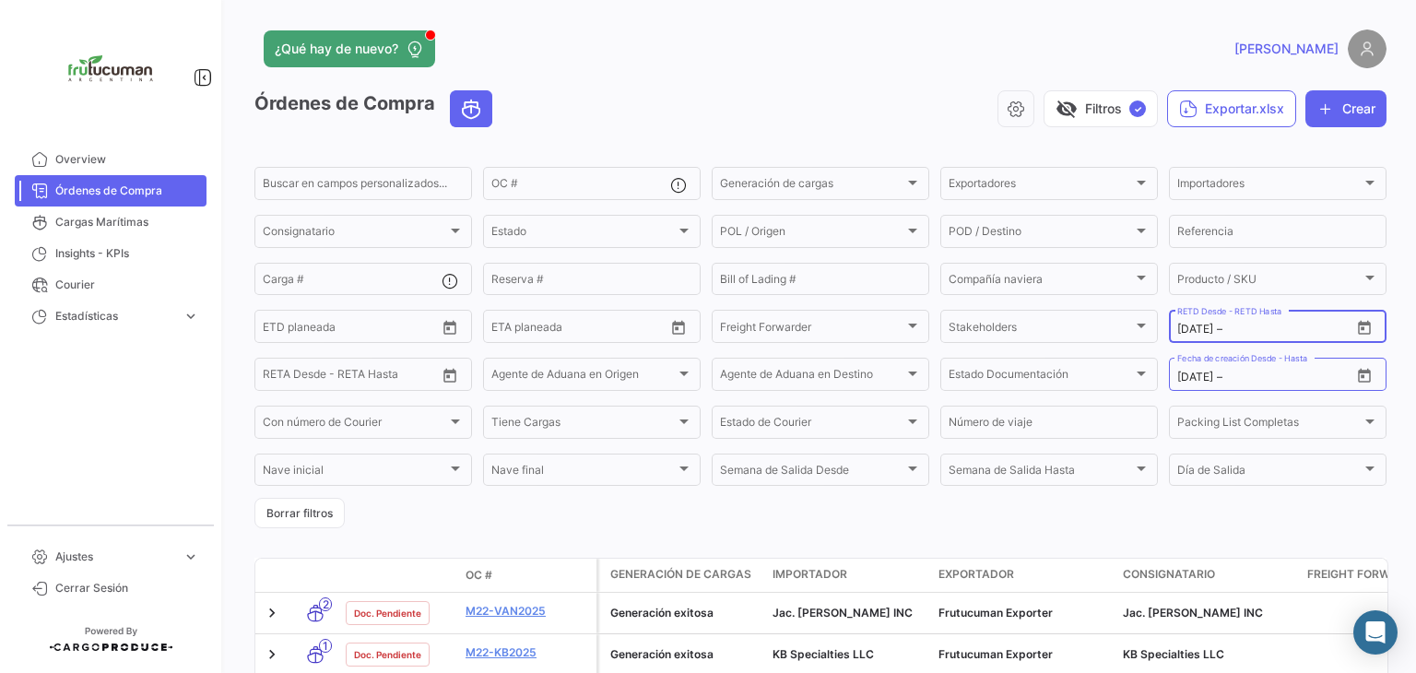
click at [1233, 334] on input "text" at bounding box center [1267, 329] width 83 height 13
drag, startPoint x: 1232, startPoint y: 335, endPoint x: 1171, endPoint y: 346, distance: 61.7
click at [1171, 346] on mat-form-field "[DATE] [DATE] – RETD Desde - RETD Hasta" at bounding box center [1278, 326] width 218 height 39
drag, startPoint x: 1221, startPoint y: 326, endPoint x: 1169, endPoint y: 333, distance: 52.9
click at [1169, 335] on div "[DATE] [DATE] – RETD Desde - RETD Hasta" at bounding box center [1278, 325] width 218 height 36
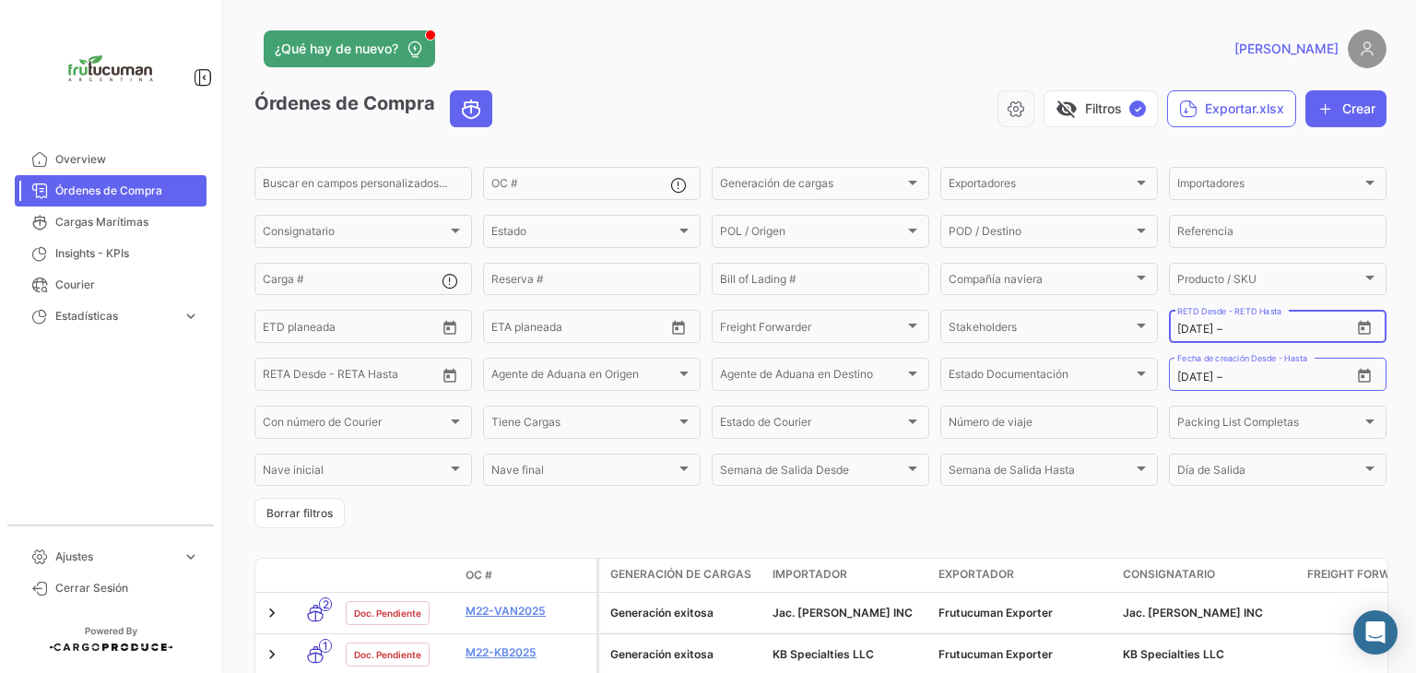
drag, startPoint x: 1215, startPoint y: 335, endPoint x: 1154, endPoint y: 326, distance: 61.5
click at [1154, 326] on form "Buscar en campos personalizados... OC # Generación de cargas Generación de carg…" at bounding box center [820, 346] width 1132 height 364
click at [1246, 373] on input "text" at bounding box center [1267, 376] width 83 height 13
drag, startPoint x: 1242, startPoint y: 378, endPoint x: 1154, endPoint y: 381, distance: 88.5
click at [1154, 381] on form "Buscar en campos personalizados... OC # Generación de cargas Generación de carg…" at bounding box center [820, 346] width 1132 height 364
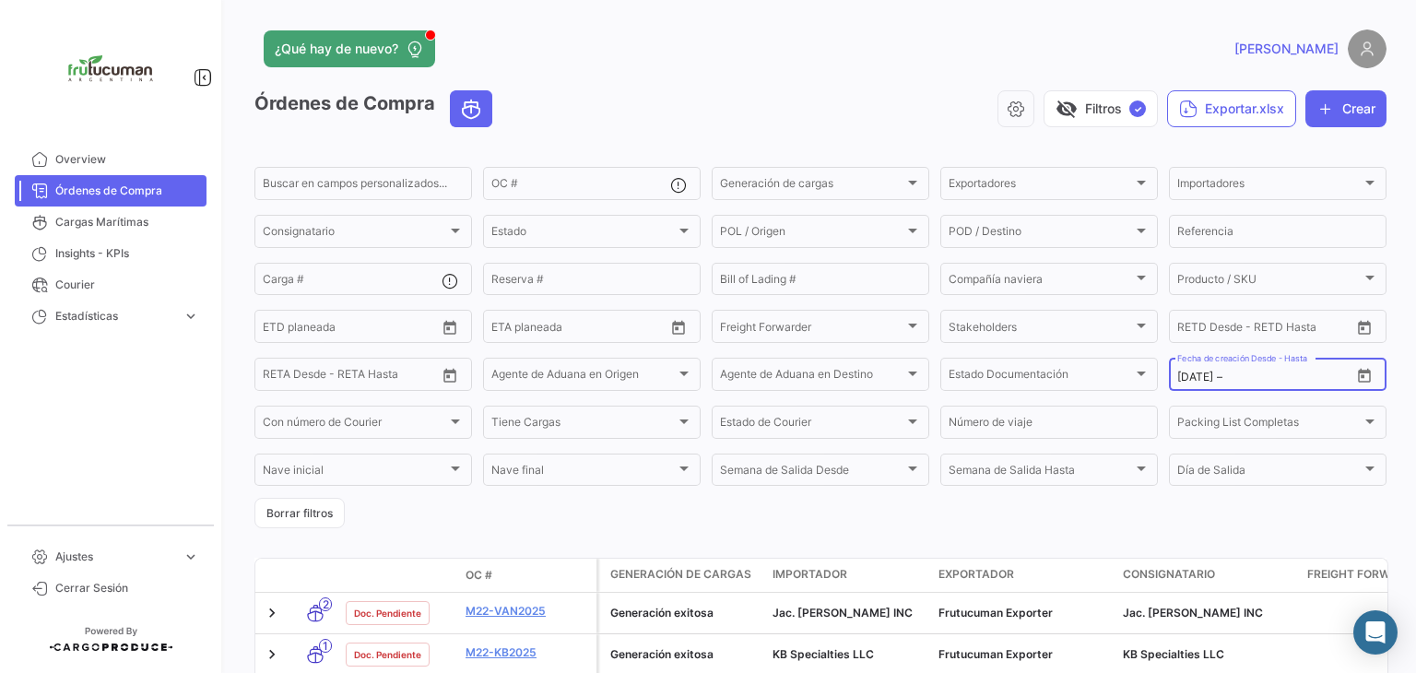
click at [1177, 377] on input "[DATE]" at bounding box center [1195, 376] width 36 height 13
drag, startPoint x: 1172, startPoint y: 377, endPoint x: 1256, endPoint y: 391, distance: 85.0
click at [1256, 391] on div "[DATE] [DATE] – Fecha de creación Desde - Hasta" at bounding box center [1263, 373] width 173 height 36
click at [1396, 480] on div "¿Qué hay de nuevo? [PERSON_NAME] de Compra visibility_off Filtros ✓ Exportar.xl…" at bounding box center [820, 336] width 1191 height 673
click at [1129, 113] on span "✓" at bounding box center [1137, 108] width 17 height 17
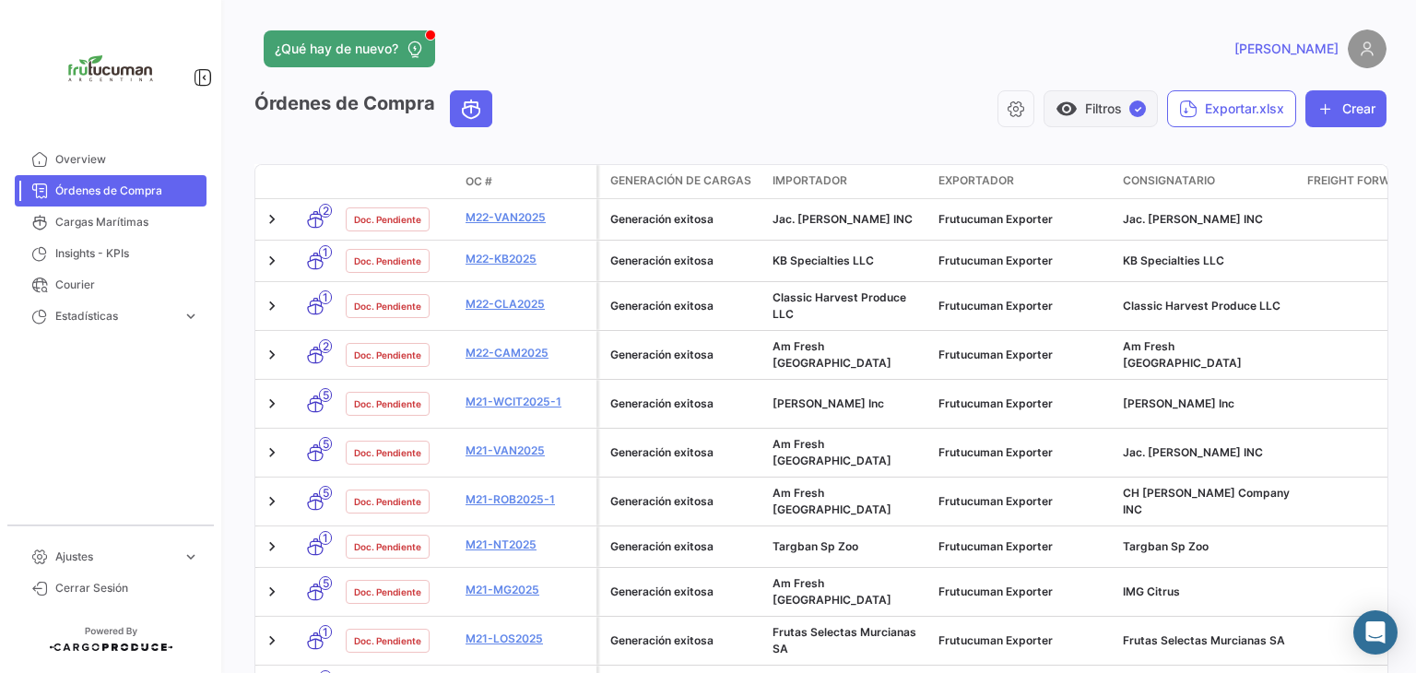
click at [1058, 108] on span "visibility" at bounding box center [1066, 109] width 22 height 22
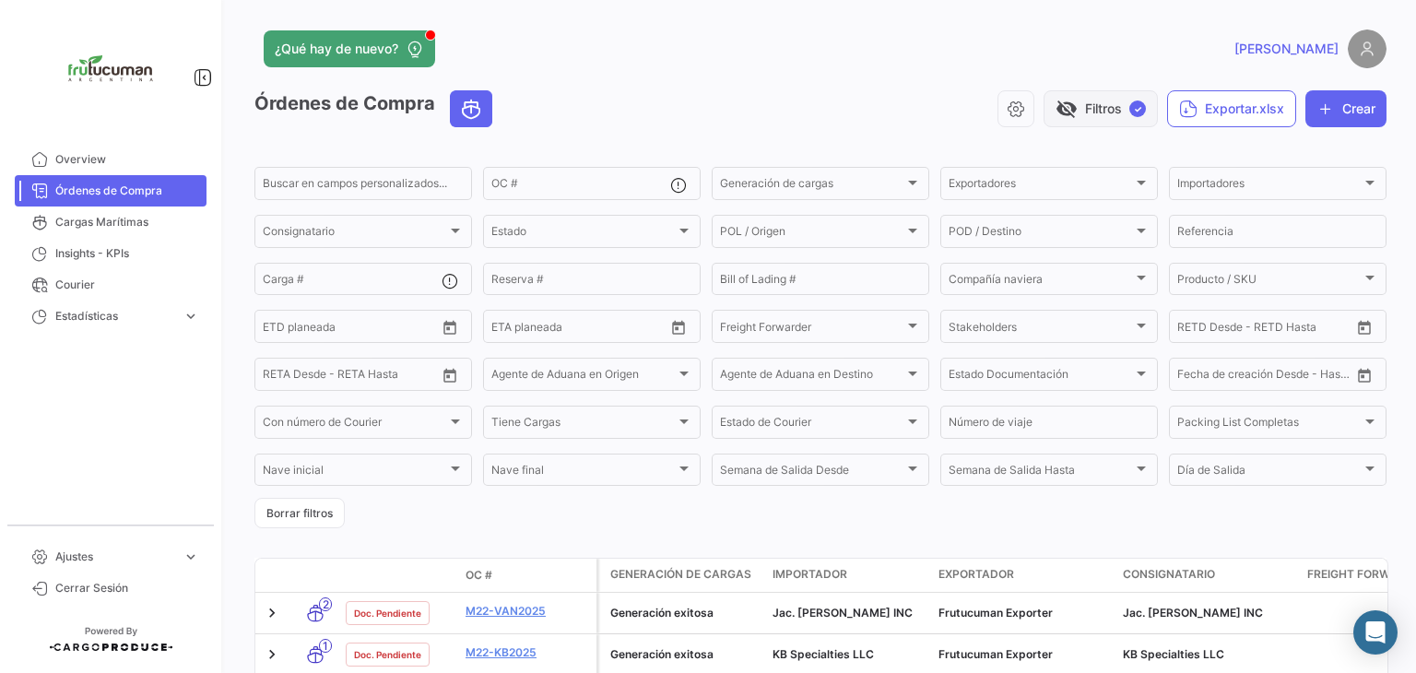
click at [1057, 108] on span "visibility_off" at bounding box center [1066, 109] width 22 height 22
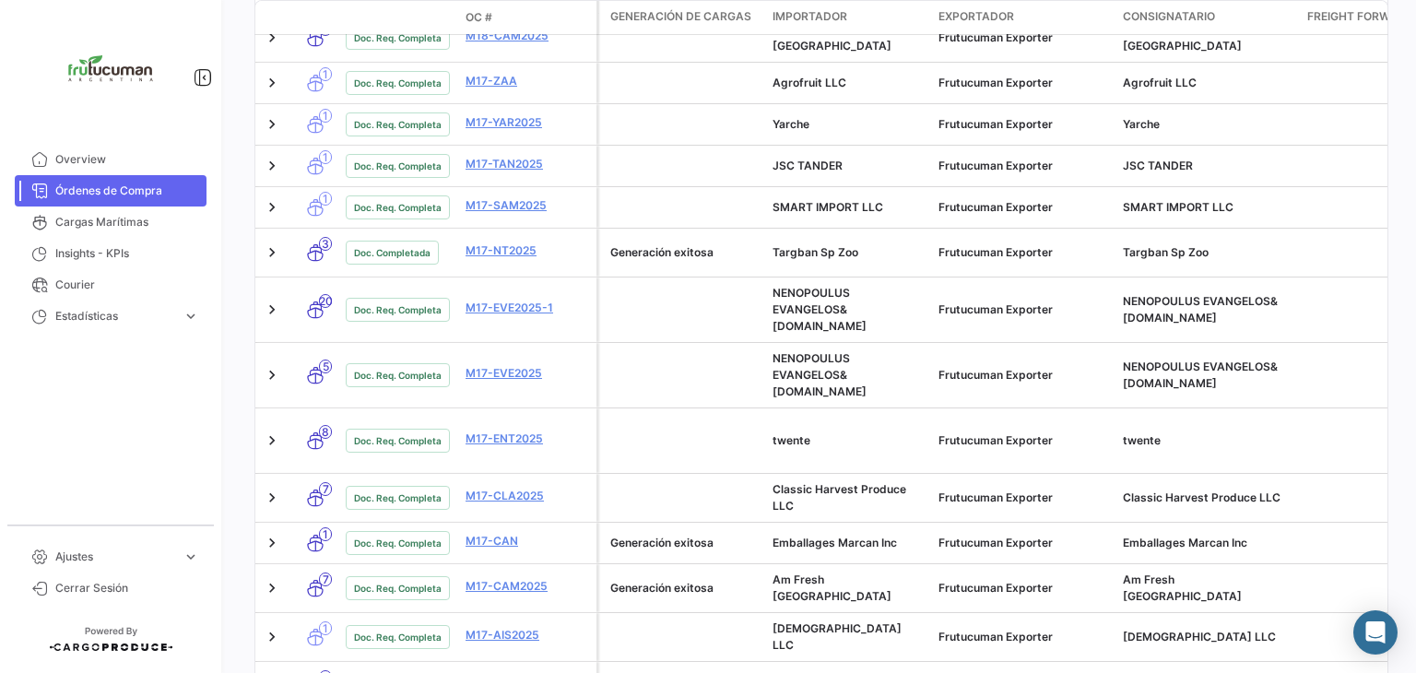
scroll to position [3542, 0]
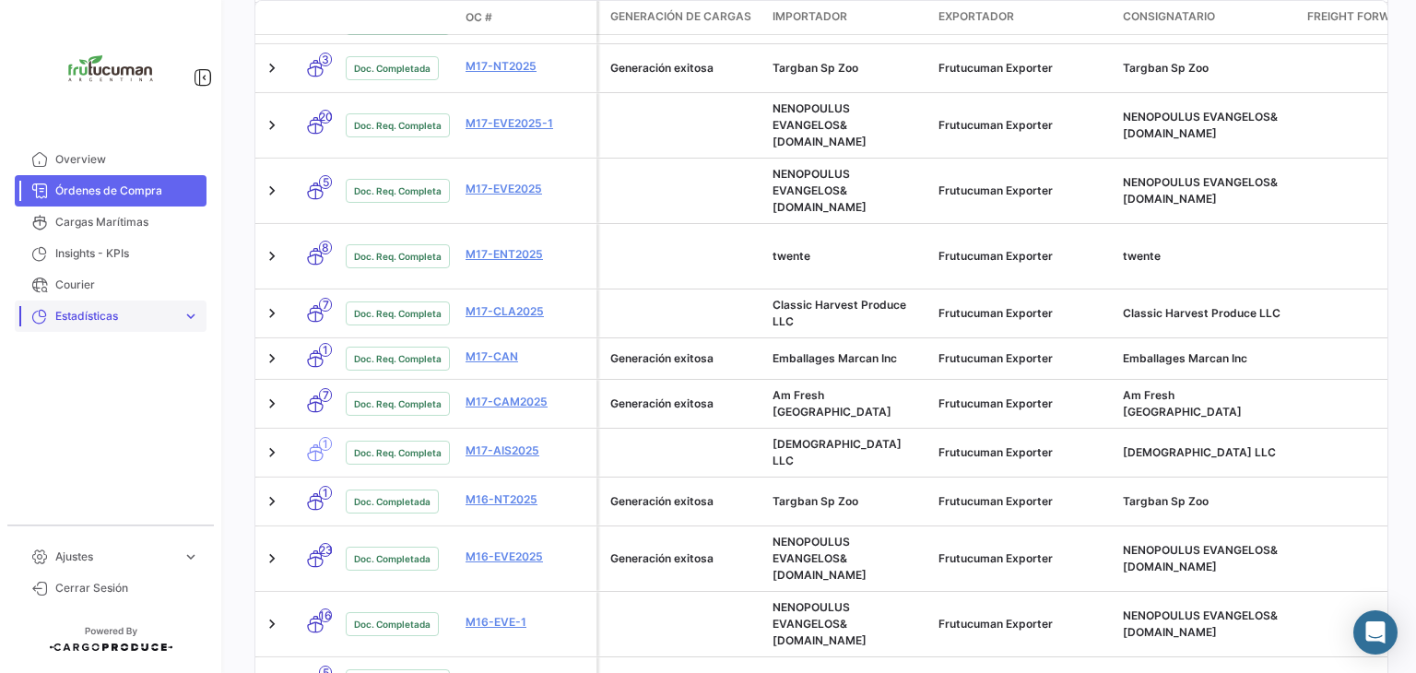
click at [91, 312] on span "Estadísticas" at bounding box center [115, 316] width 120 height 17
click at [97, 290] on span "Courier" at bounding box center [127, 284] width 144 height 17
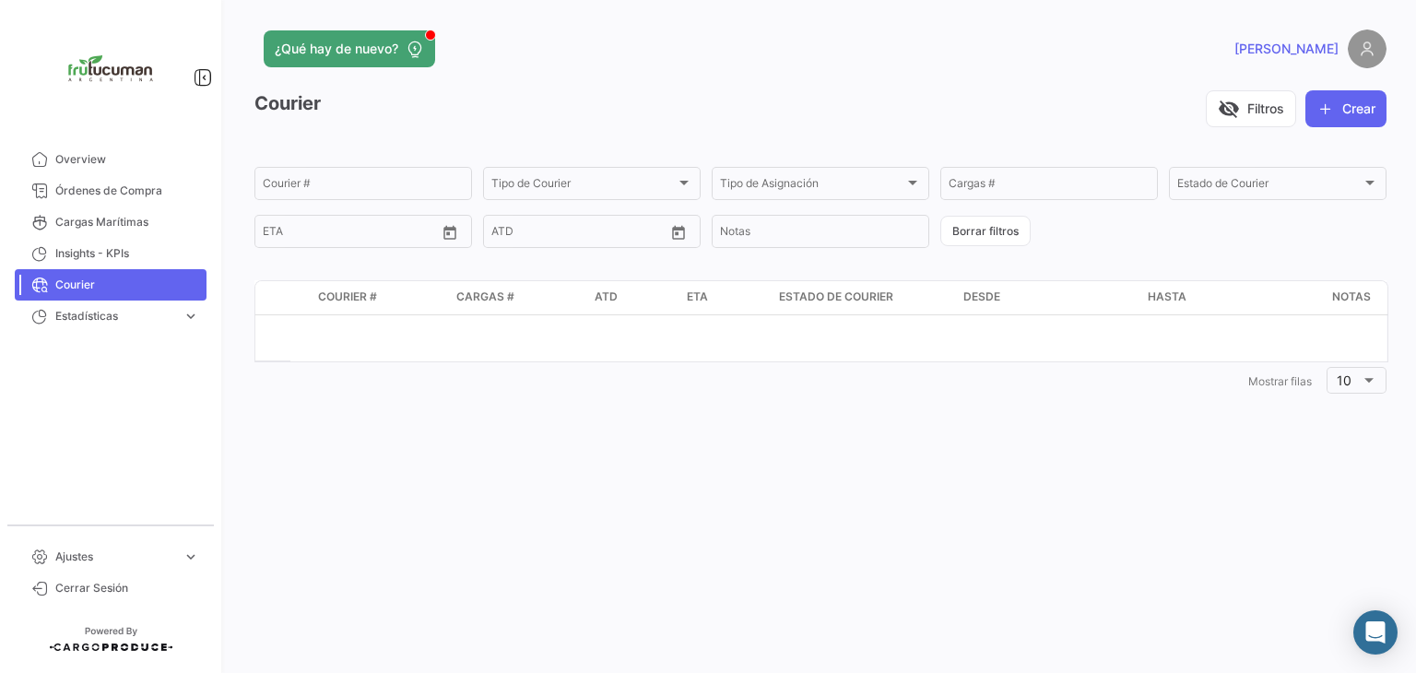
click at [748, 493] on div "¿Qué hay de nuevo? [PERSON_NAME] visibility_off Filtros Crear Courier # Tipo de…" at bounding box center [820, 336] width 1191 height 673
drag, startPoint x: 135, startPoint y: 196, endPoint x: 0, endPoint y: 183, distance: 135.2
click at [135, 196] on span "Órdenes de Compra" at bounding box center [127, 190] width 144 height 17
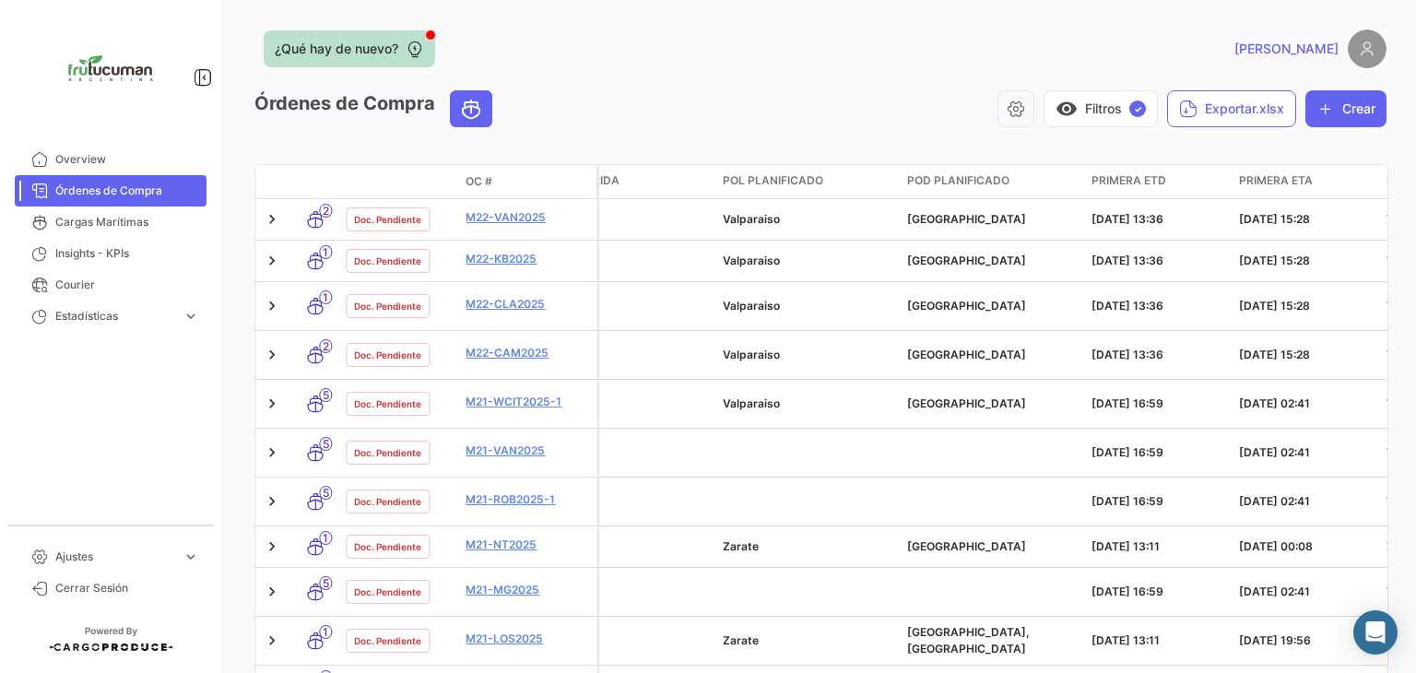
click at [426, 40] on button "¿Qué hay de nuevo?" at bounding box center [349, 48] width 171 height 37
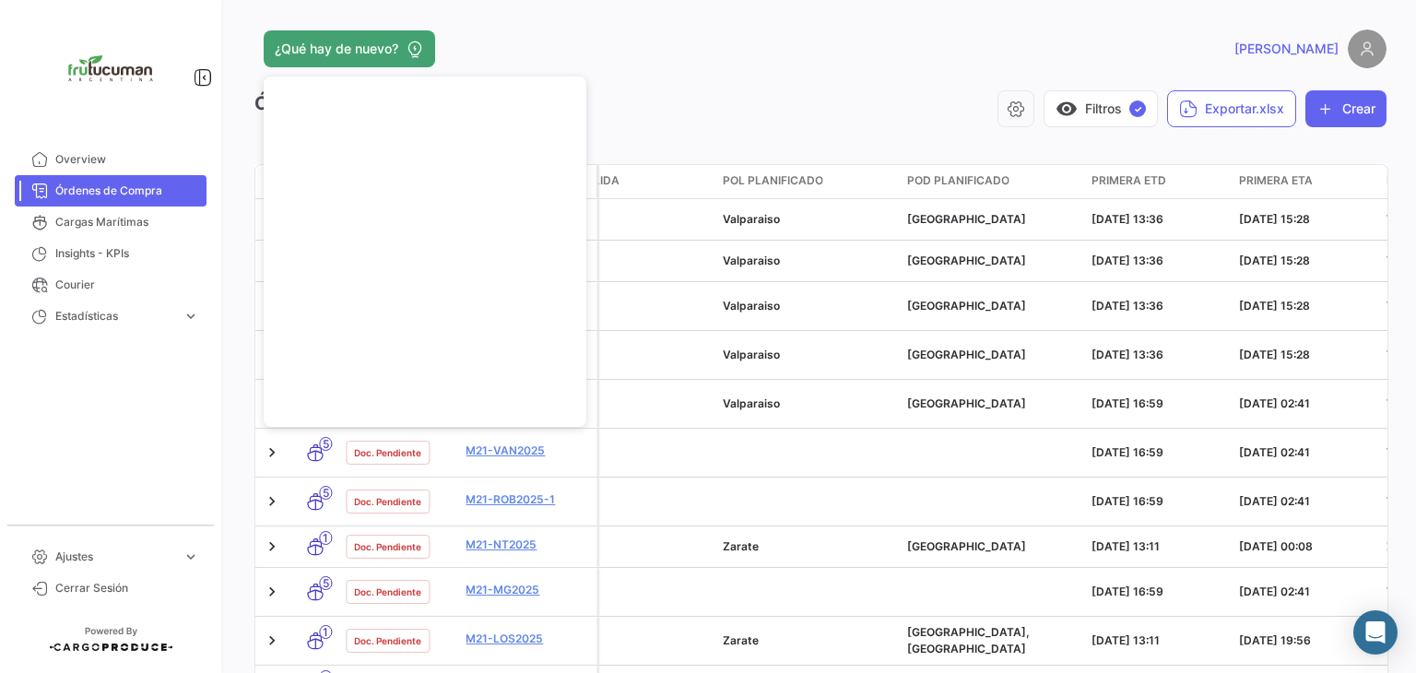
click at [749, 104] on div "visibility Filtros ✓ Exportar.xlsx Crear" at bounding box center [946, 108] width 879 height 37
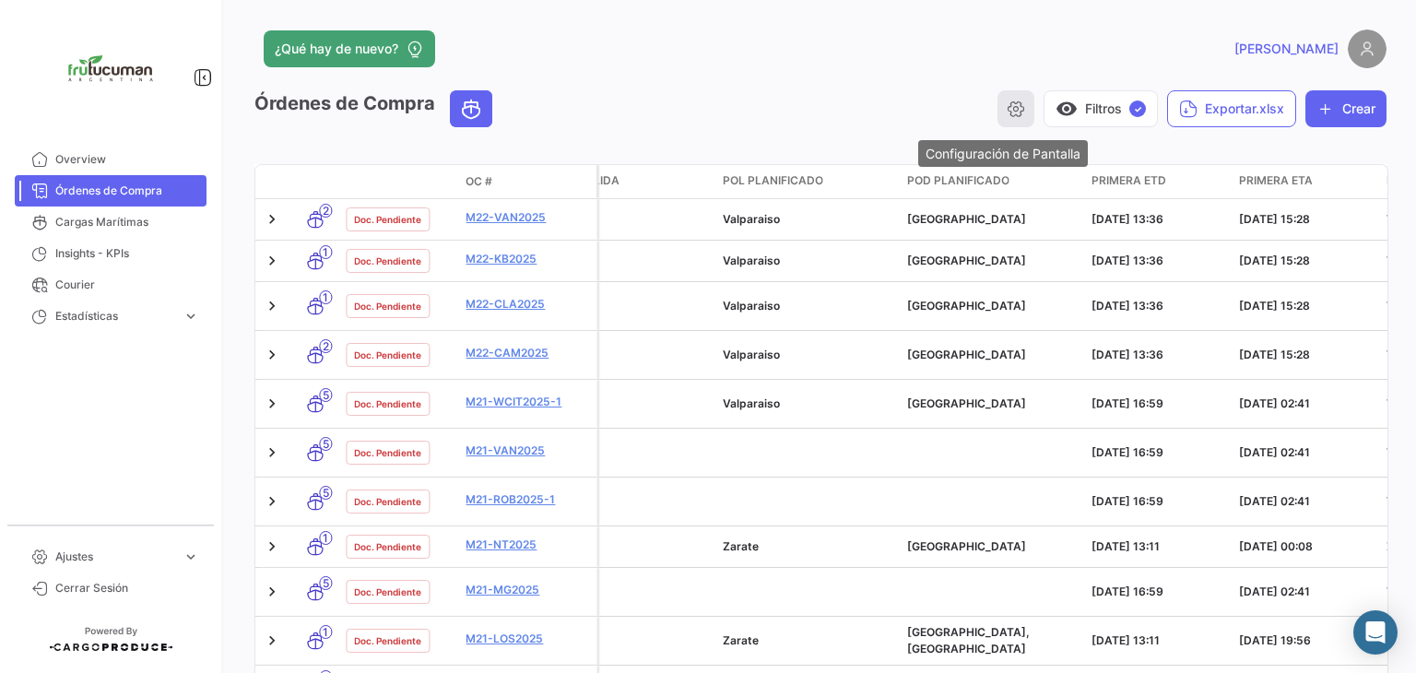
click at [1006, 110] on icon "button" at bounding box center [1015, 109] width 18 height 18
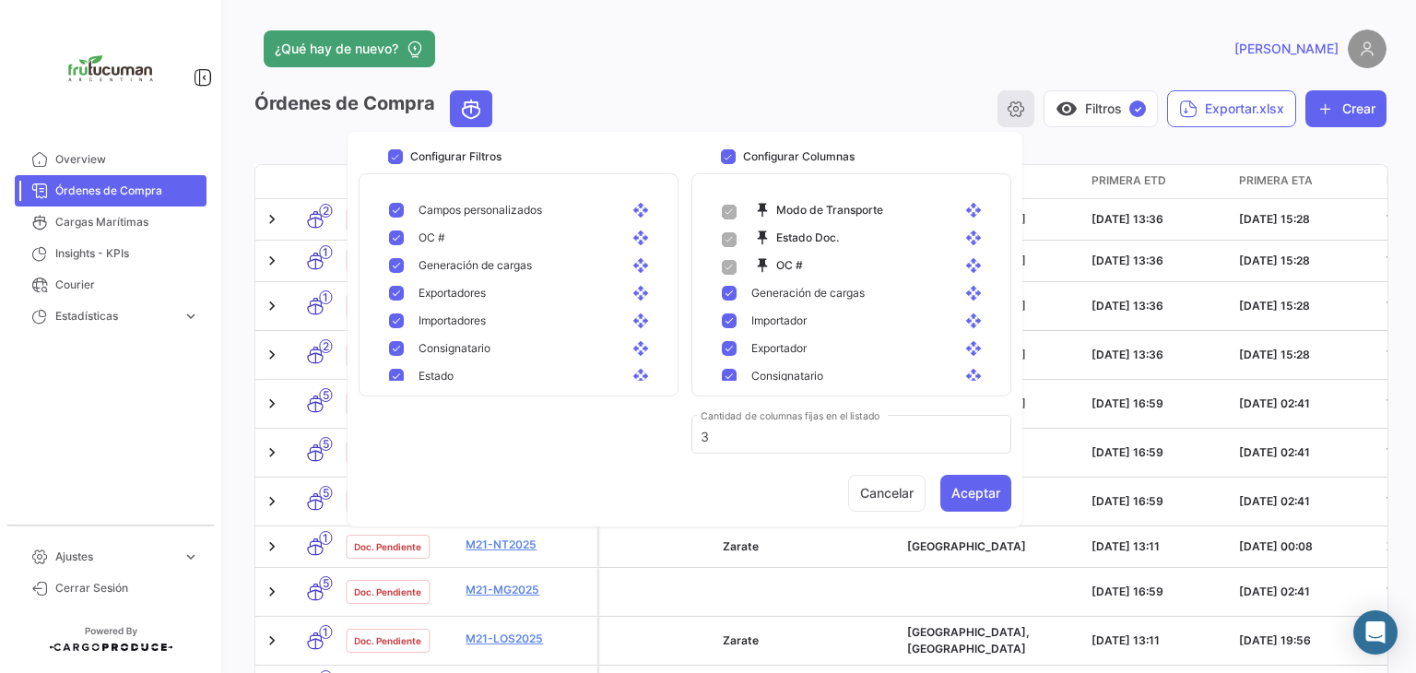
click at [1006, 110] on icon "button" at bounding box center [1015, 109] width 18 height 18
click at [1074, 106] on button "visibility Filtros ✓" at bounding box center [1100, 108] width 114 height 37
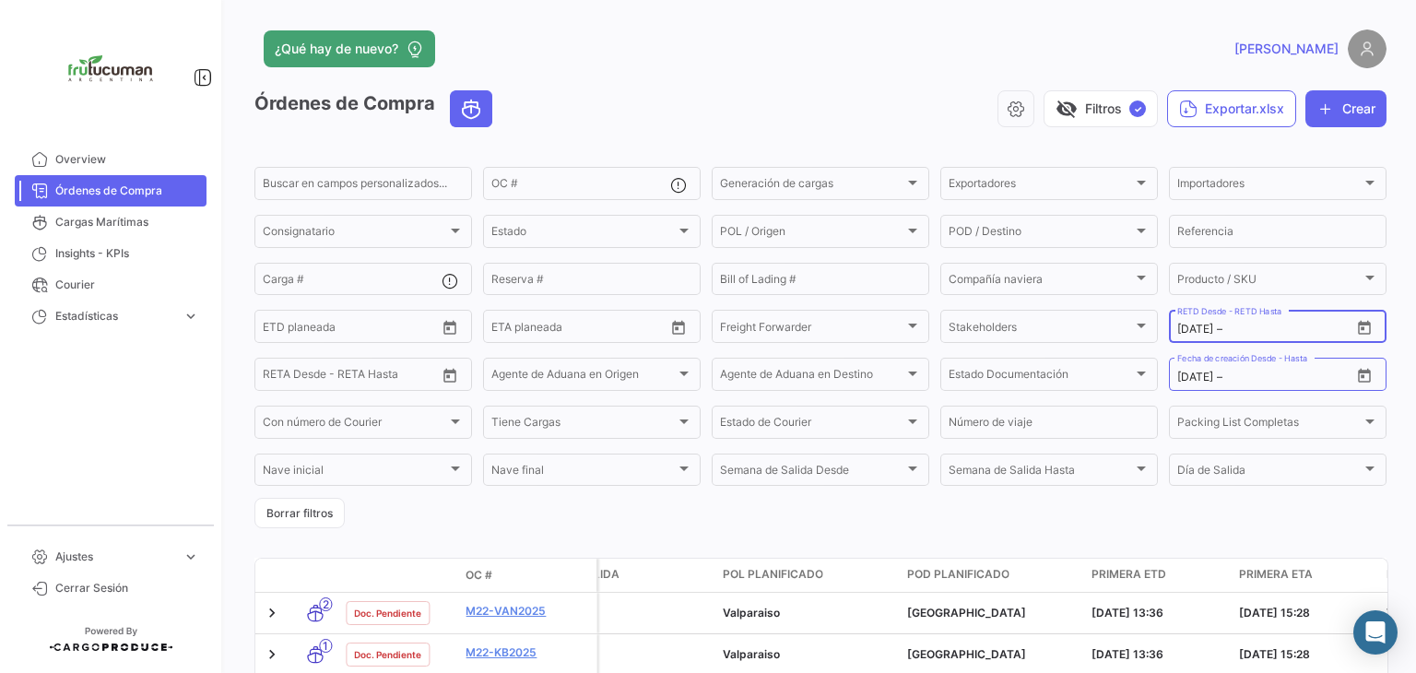
click at [1287, 323] on div "[DATE] [DATE] – RETD Desde - RETD Hasta" at bounding box center [1263, 325] width 173 height 36
click at [1356, 333] on icon "Open calendar" at bounding box center [1364, 328] width 17 height 17
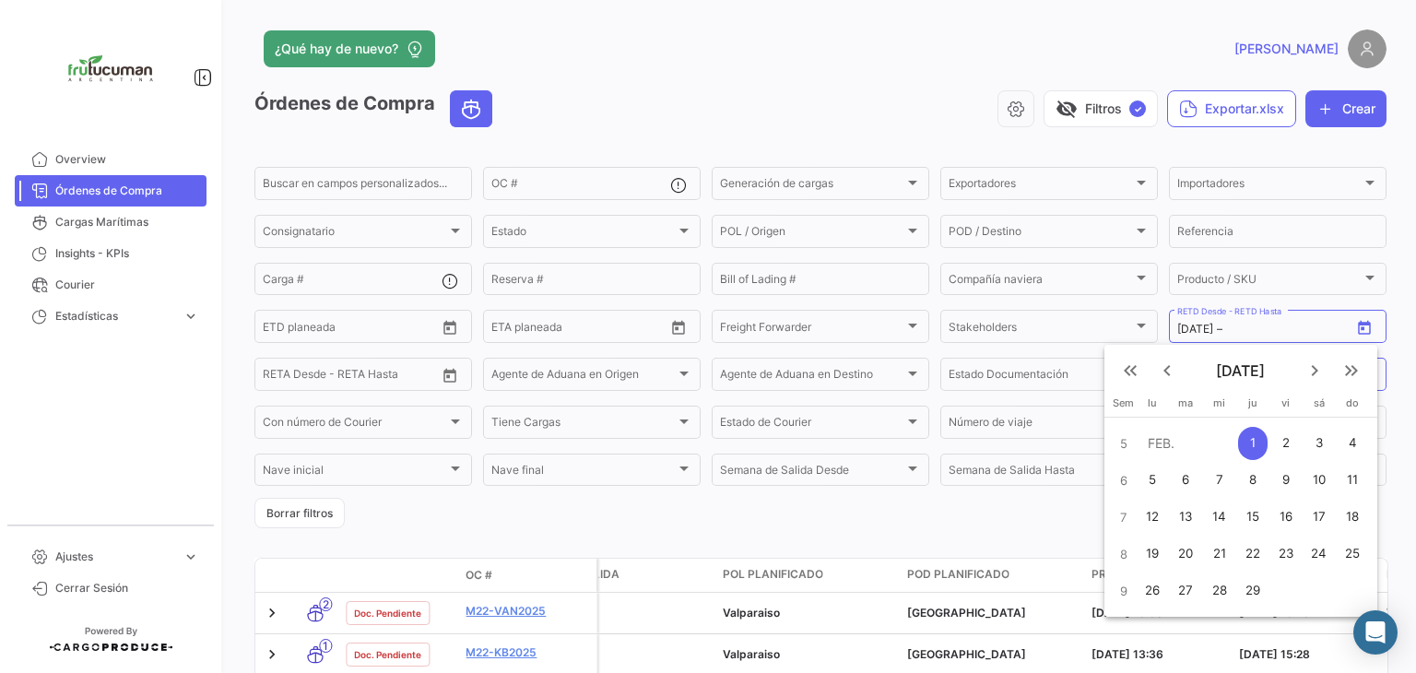
click at [1252, 441] on div "1" at bounding box center [1252, 443] width 29 height 33
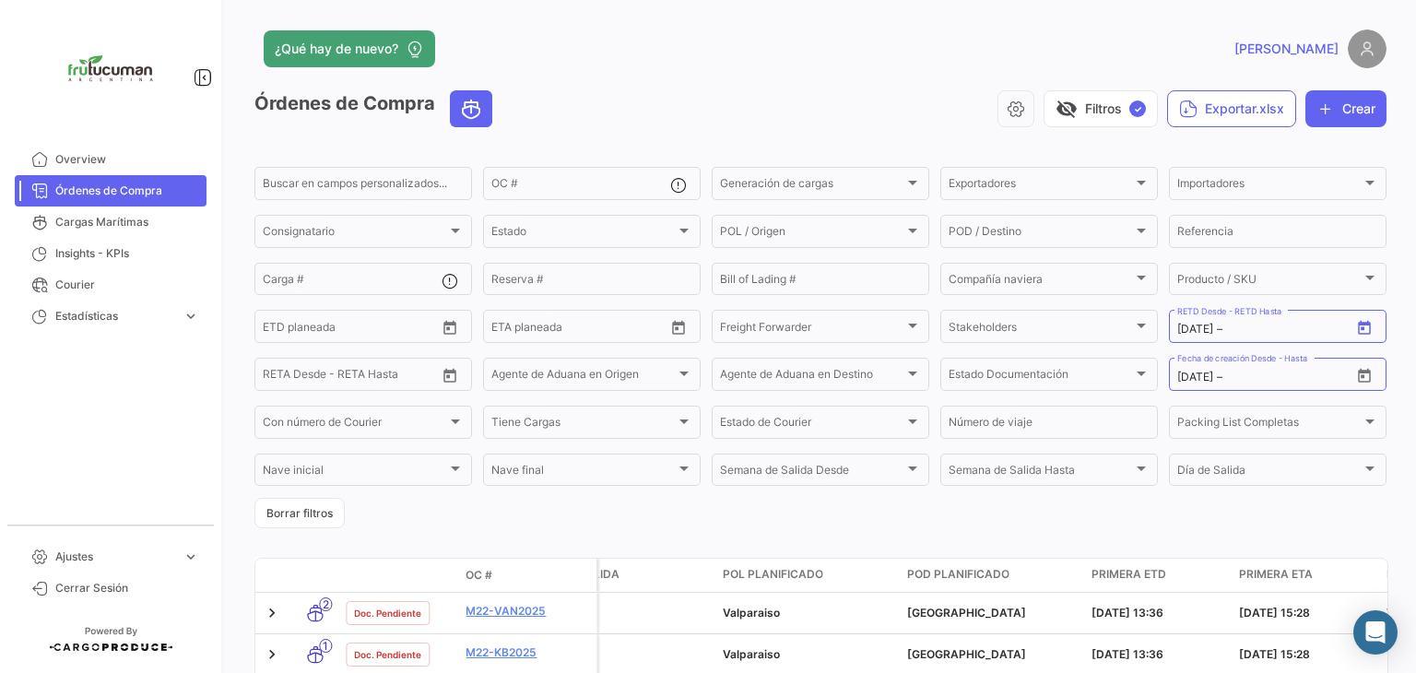
type input "[DATE]"
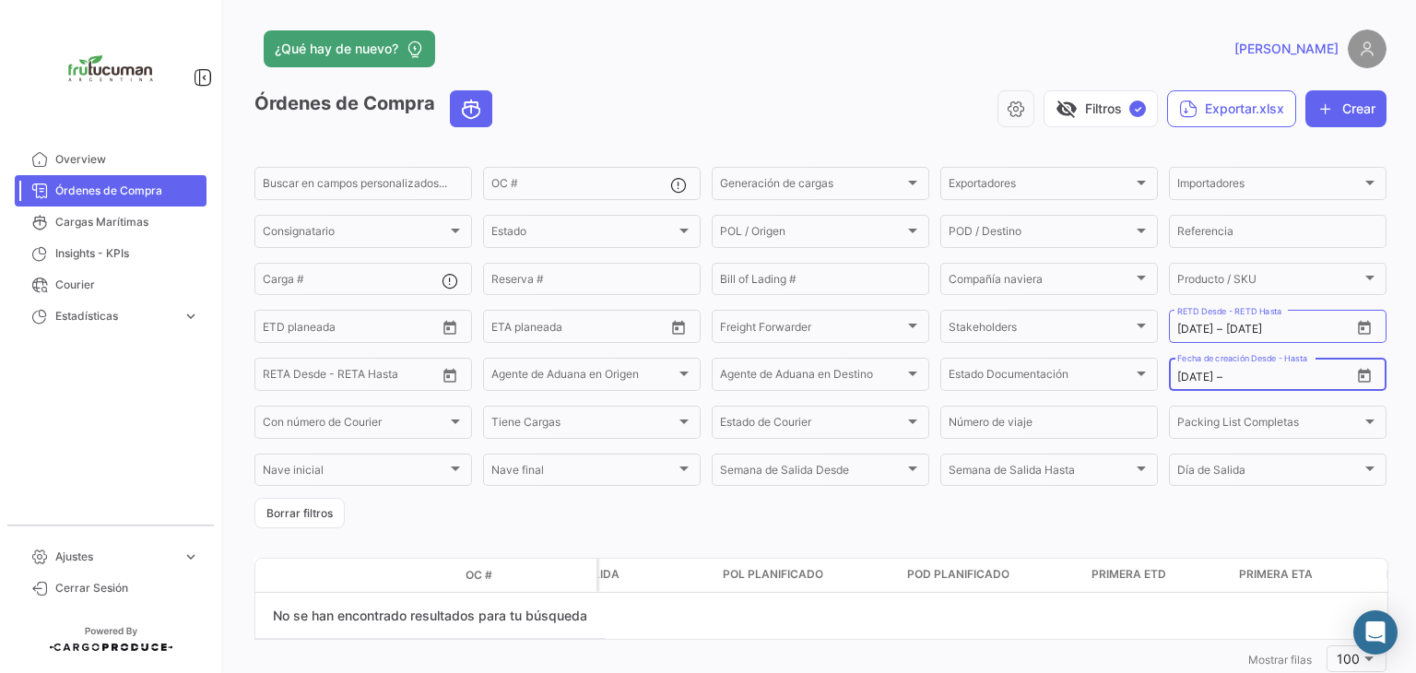
click at [1257, 382] on input "text" at bounding box center [1267, 376] width 83 height 13
click at [1273, 340] on div "[DATE] [DATE] – [DATE] RETD Desde - RETD Hasta" at bounding box center [1263, 325] width 173 height 36
click at [1277, 333] on input "[DATE]" at bounding box center [1267, 329] width 83 height 13
click at [1369, 336] on div "[DATE] [DATE] – [DATE] RETD Desde - RETD Hasta" at bounding box center [1278, 325] width 218 height 36
click at [1360, 324] on icon "Open calendar" at bounding box center [1364, 328] width 17 height 17
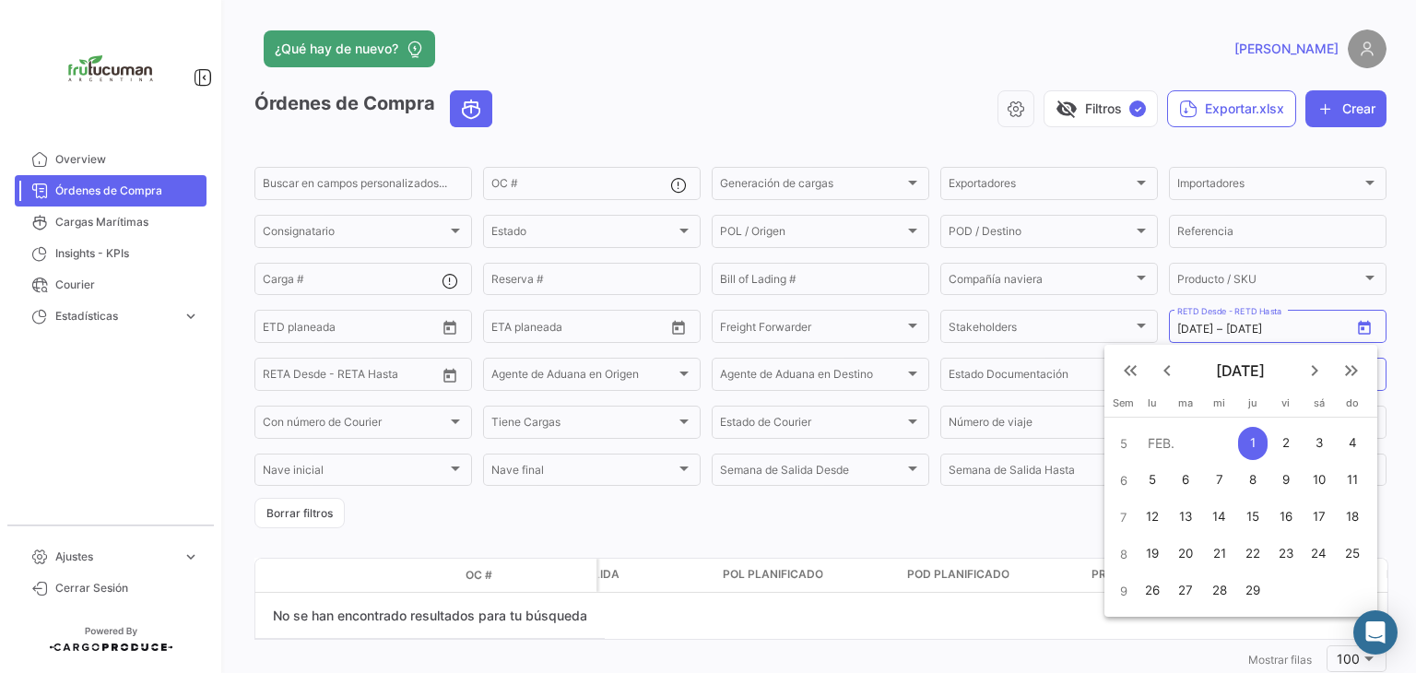
click at [1315, 369] on mat-icon "keyboard_arrow_right" at bounding box center [1314, 370] width 22 height 22
click at [1313, 367] on mat-icon "keyboard_arrow_right" at bounding box center [1314, 370] width 22 height 22
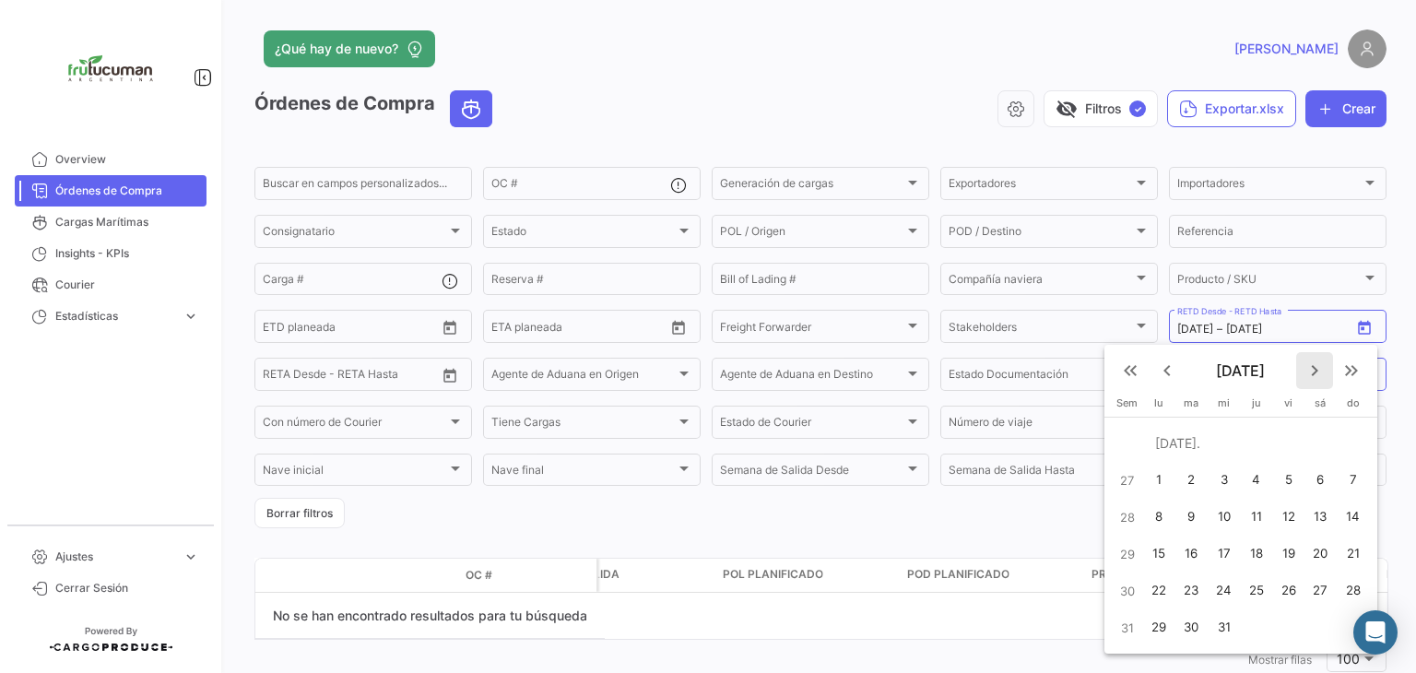
click at [1313, 367] on mat-icon "keyboard_arrow_right" at bounding box center [1314, 370] width 22 height 22
click at [1309, 370] on mat-icon "keyboard_arrow_right" at bounding box center [1314, 370] width 22 height 22
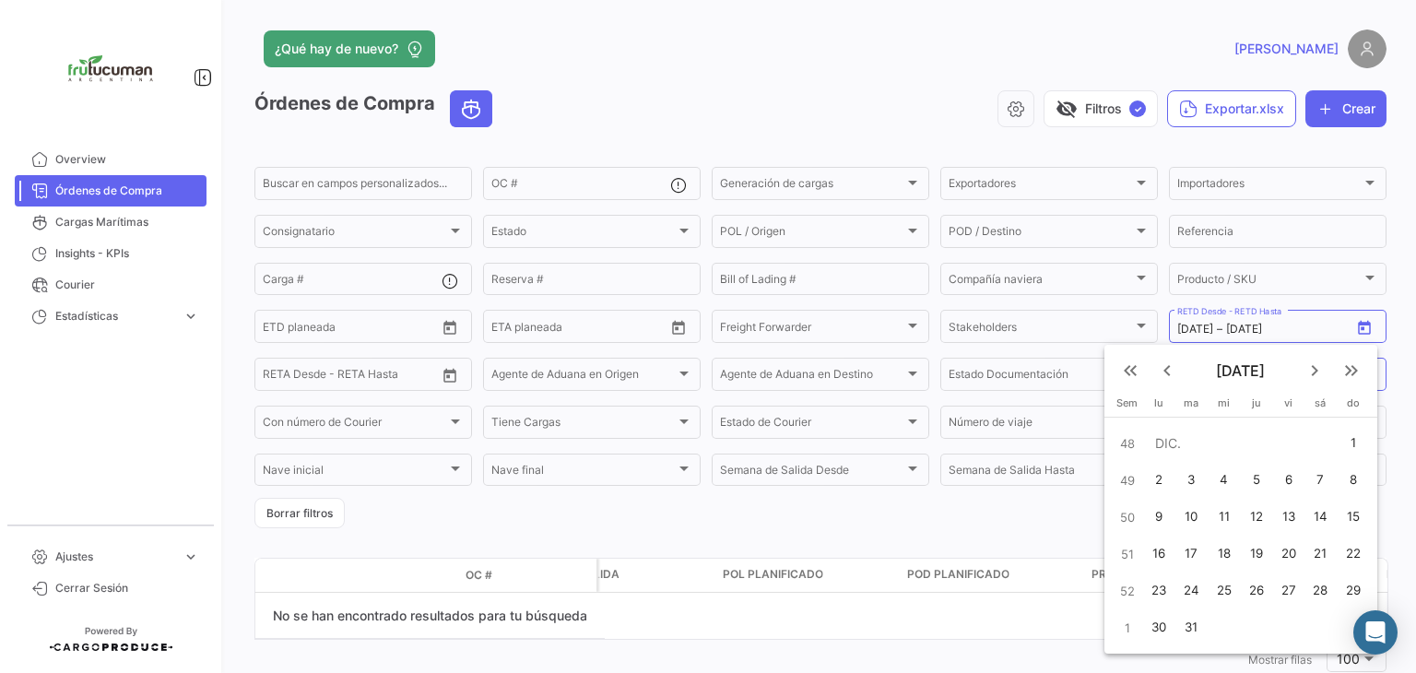
click at [1197, 622] on div "31" at bounding box center [1190, 627] width 29 height 33
type input "[DATE]"
click at [1188, 628] on div "31" at bounding box center [1190, 627] width 29 height 33
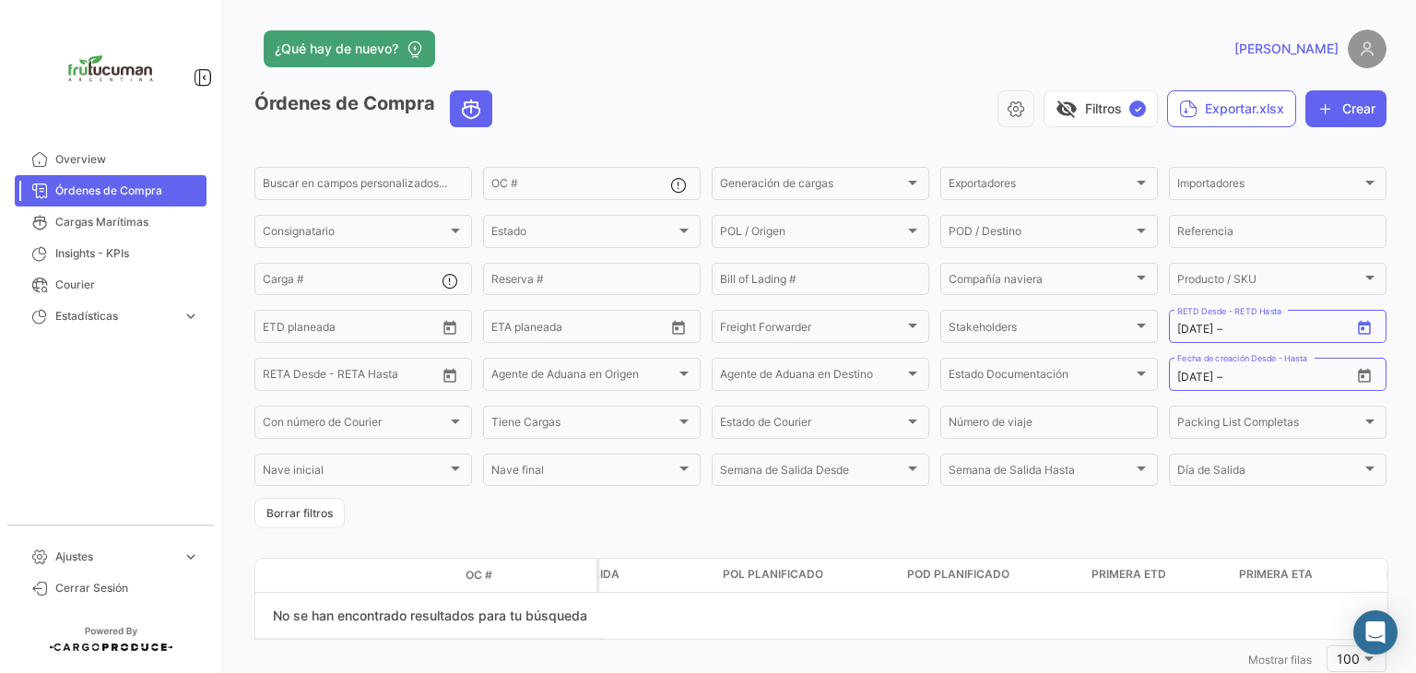
type input "[DATE]"
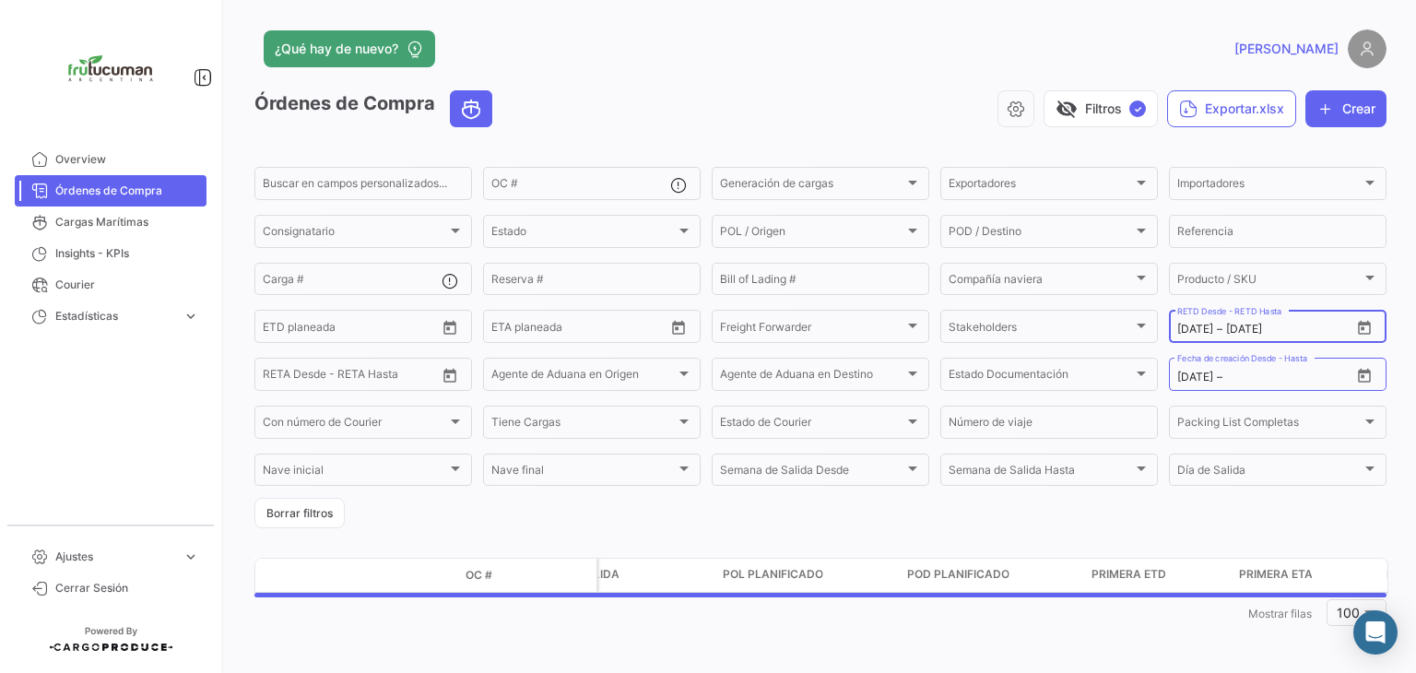
drag, startPoint x: 1181, startPoint y: 326, endPoint x: 1161, endPoint y: 329, distance: 19.6
click at [1169, 329] on div "[DATE] [DATE] – [DATE] RETD Desde - RETD Hasta" at bounding box center [1278, 325] width 218 height 36
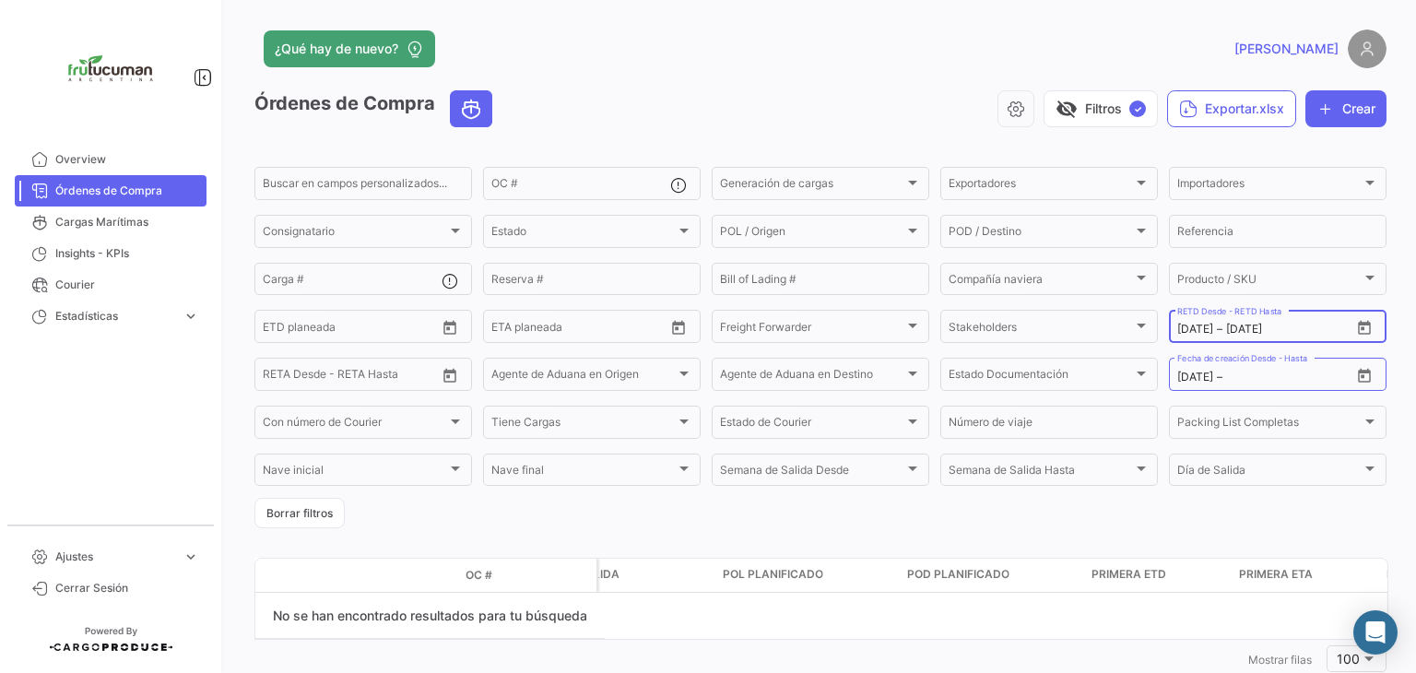
click at [1180, 328] on input "[DATE]" at bounding box center [1195, 329] width 36 height 13
type input "[DATE]"
drag, startPoint x: 1309, startPoint y: 327, endPoint x: 1169, endPoint y: 322, distance: 140.2
click at [1169, 322] on div "[DATE] [DATE] – [DATE] RETD Desde - RETD Hasta" at bounding box center [1278, 325] width 218 height 36
click at [1169, 331] on div "[DATE] [DATE] – [DATE] RETD Desde - RETD Hasta" at bounding box center [1278, 325] width 218 height 36
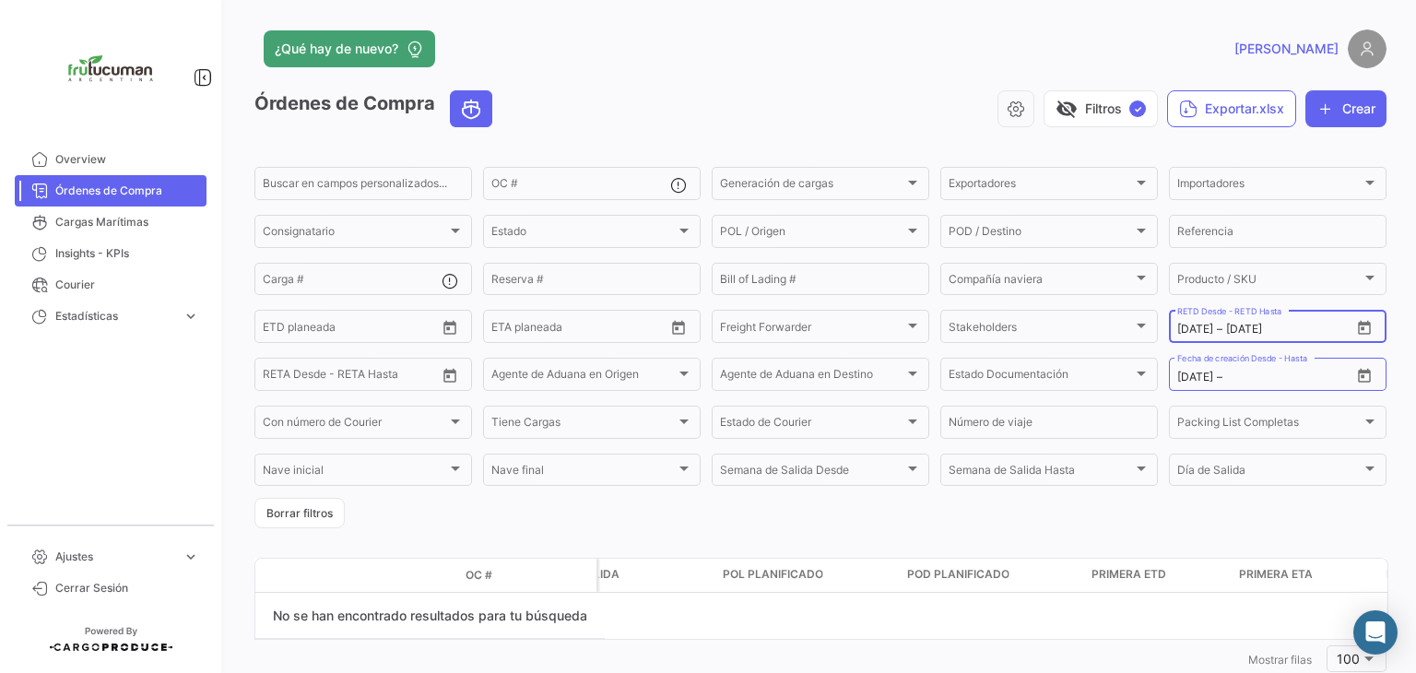
drag, startPoint x: 1172, startPoint y: 329, endPoint x: 1291, endPoint y: 330, distance: 118.9
click at [1291, 329] on div "[DATE] [DATE] – [DATE]" at bounding box center [1263, 329] width 173 height 13
drag, startPoint x: 1291, startPoint y: 330, endPoint x: 1160, endPoint y: 327, distance: 130.9
click at [1169, 327] on div "[DATE] [DATE] – [DATE] RETD Desde - RETD Hasta" at bounding box center [1278, 325] width 218 height 36
click at [1308, 540] on div "Órdenes de Compra visibility_off Filtros ✓ Exportar.xlsx Crear Buscar en campos…" at bounding box center [820, 383] width 1132 height 586
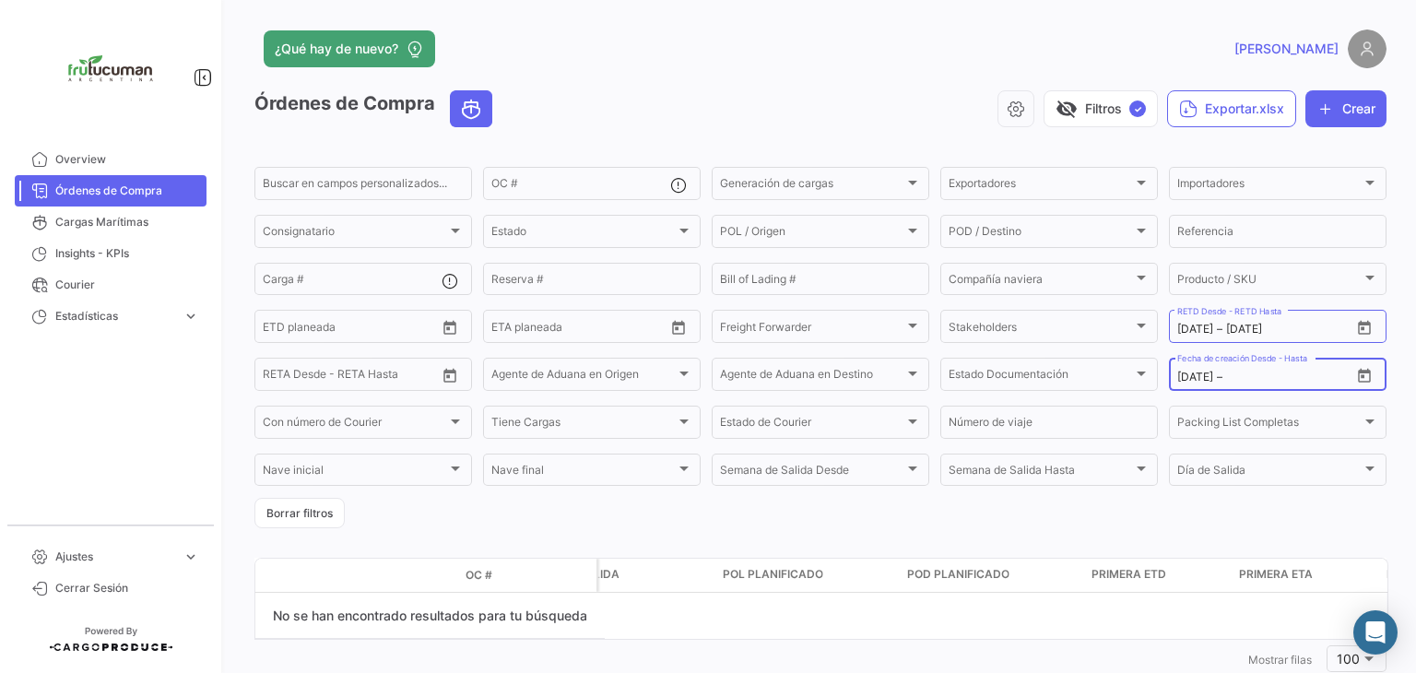
click at [1240, 374] on div "[DATE] [DATE] –" at bounding box center [1263, 376] width 173 height 13
drag, startPoint x: 1182, startPoint y: 380, endPoint x: 1163, endPoint y: 381, distance: 18.5
click at [1169, 381] on div "[DATE] [DATE] – Fecha de creación Desde - Hasta" at bounding box center [1278, 373] width 218 height 36
type input "[DATE]"
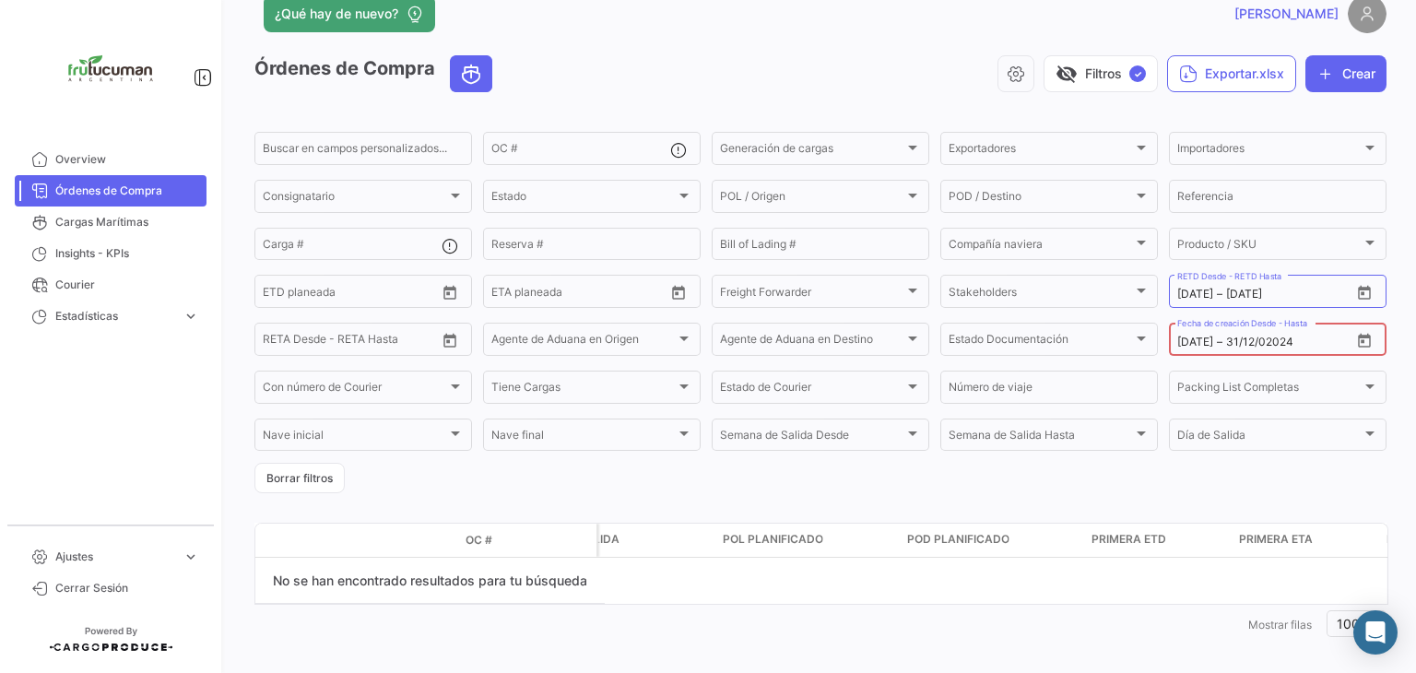
scroll to position [51, 0]
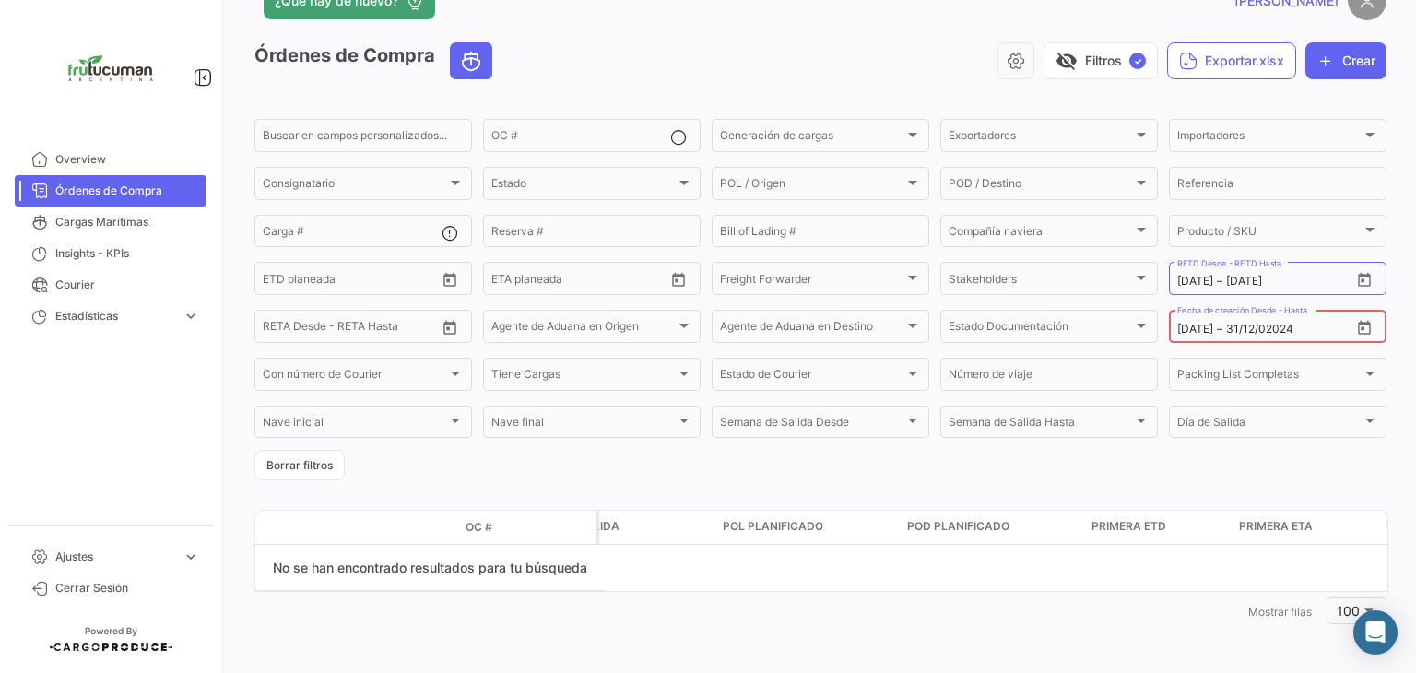
click at [1266, 325] on input "31/12/02024" at bounding box center [1267, 329] width 83 height 13
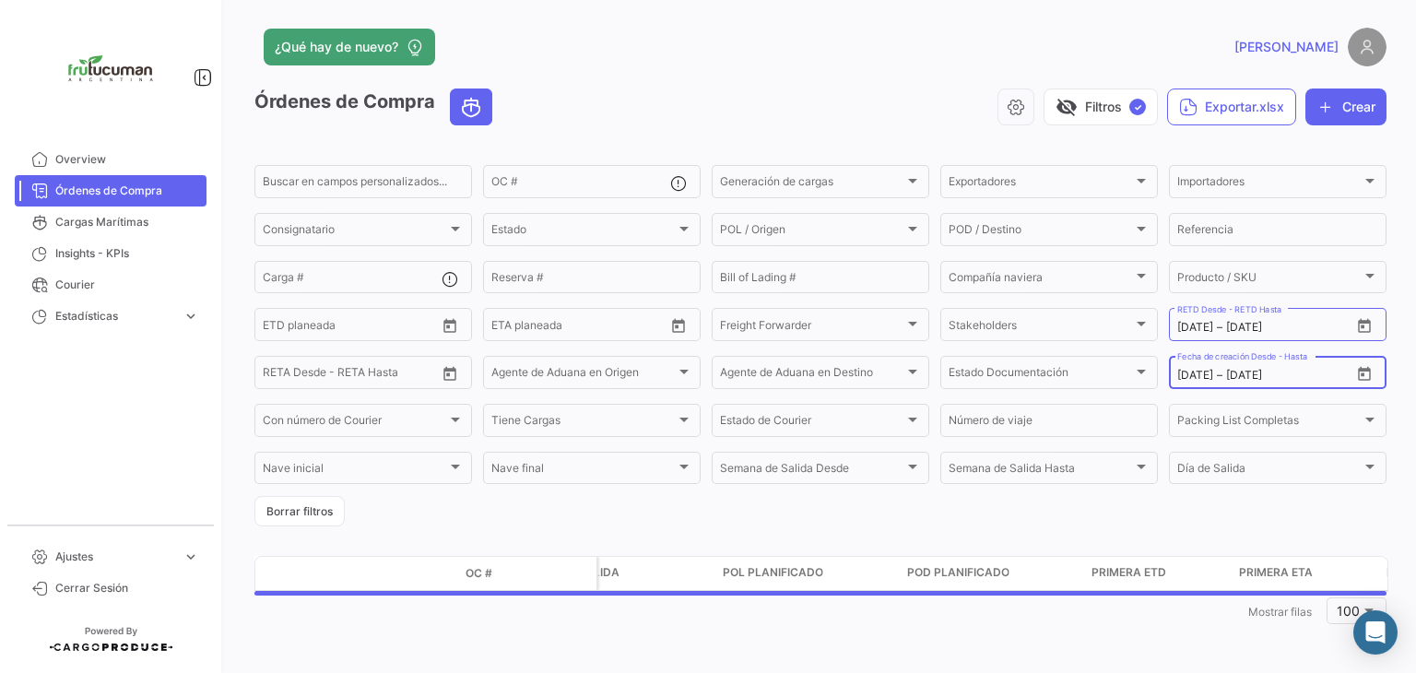
scroll to position [5, 0]
type input "[DATE]"
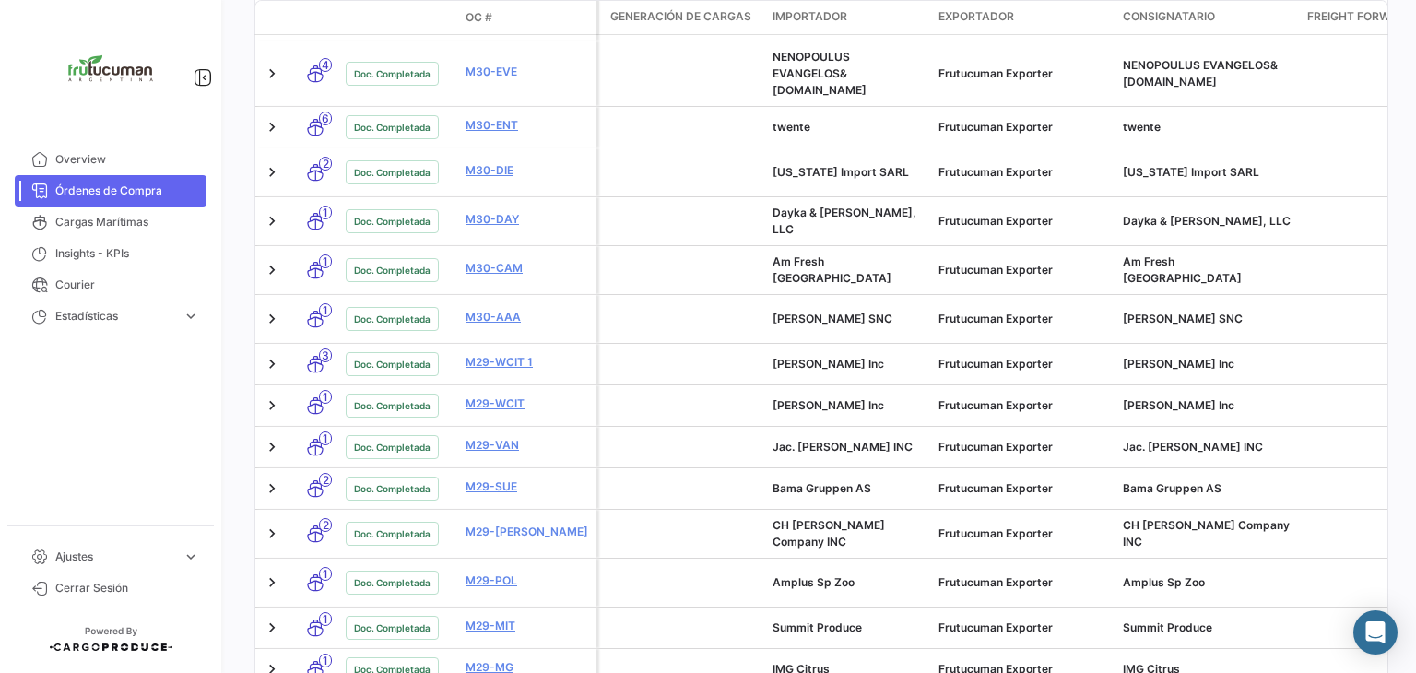
scroll to position [4251, 0]
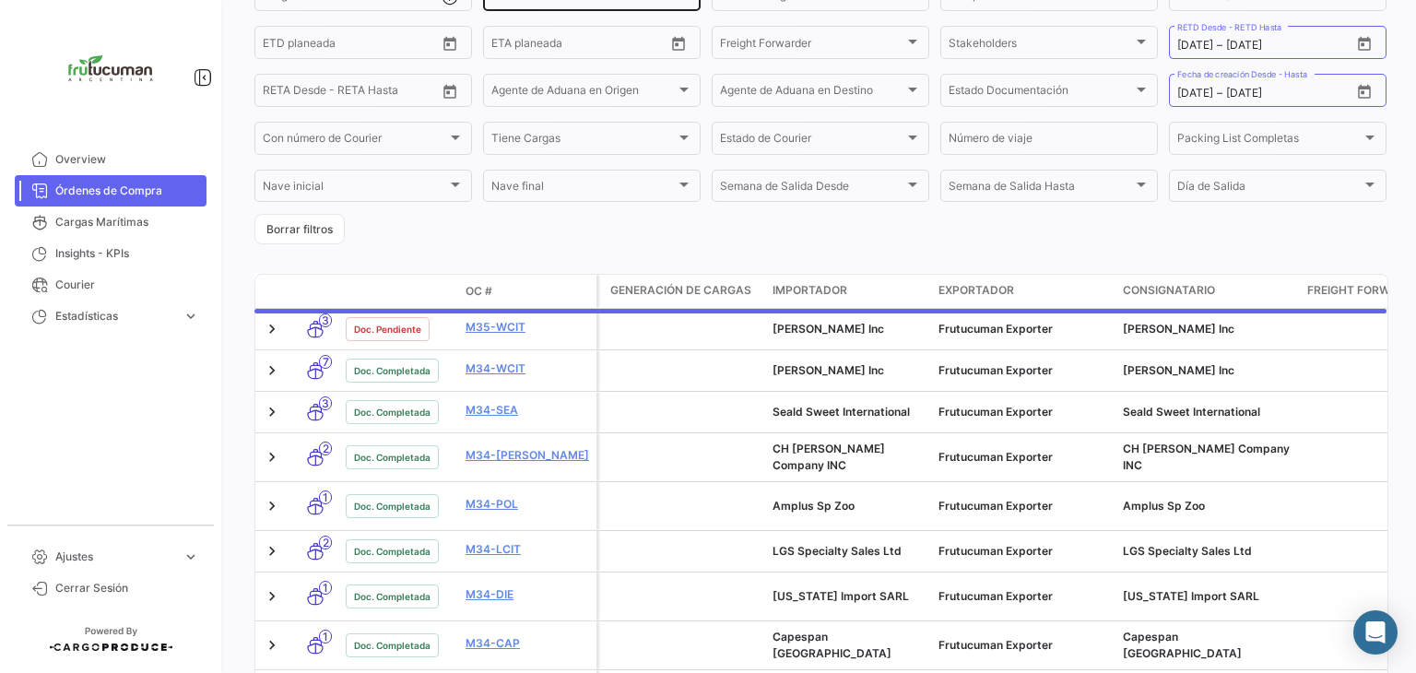
scroll to position [0, 0]
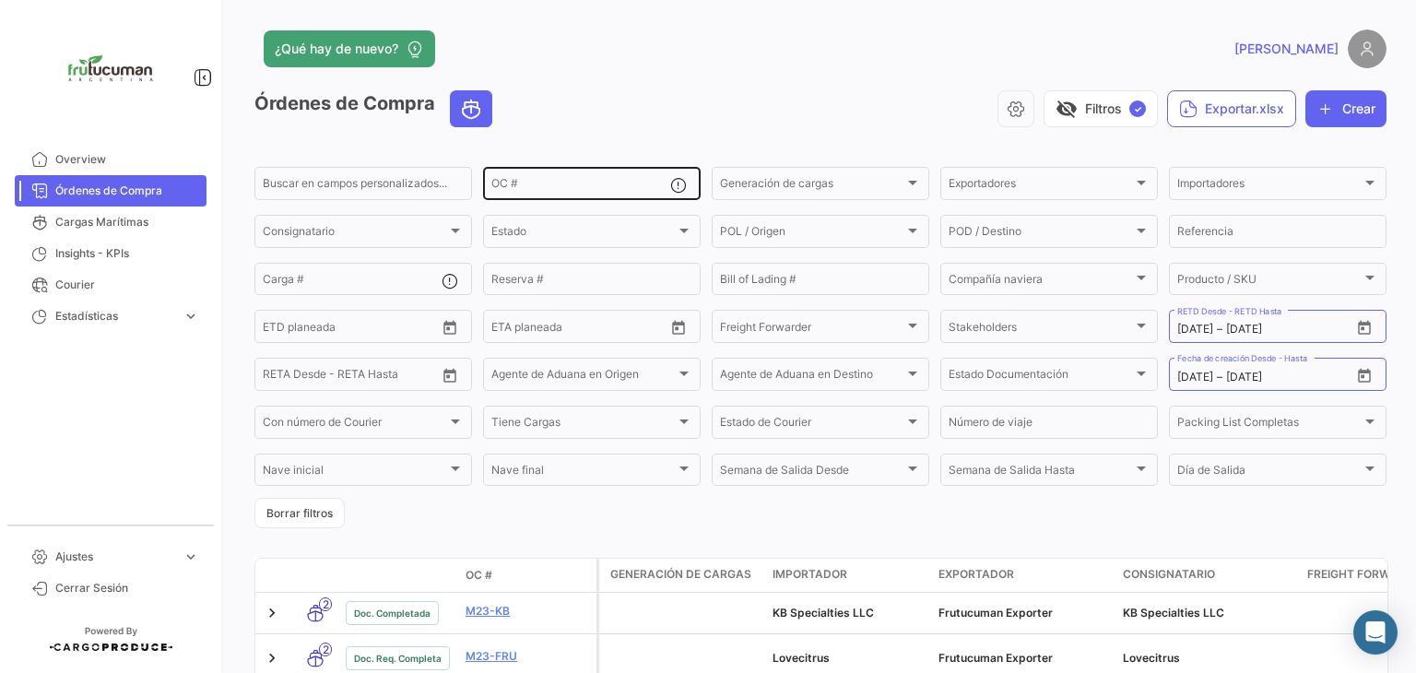
click at [566, 189] on input "OC #" at bounding box center [580, 186] width 179 height 13
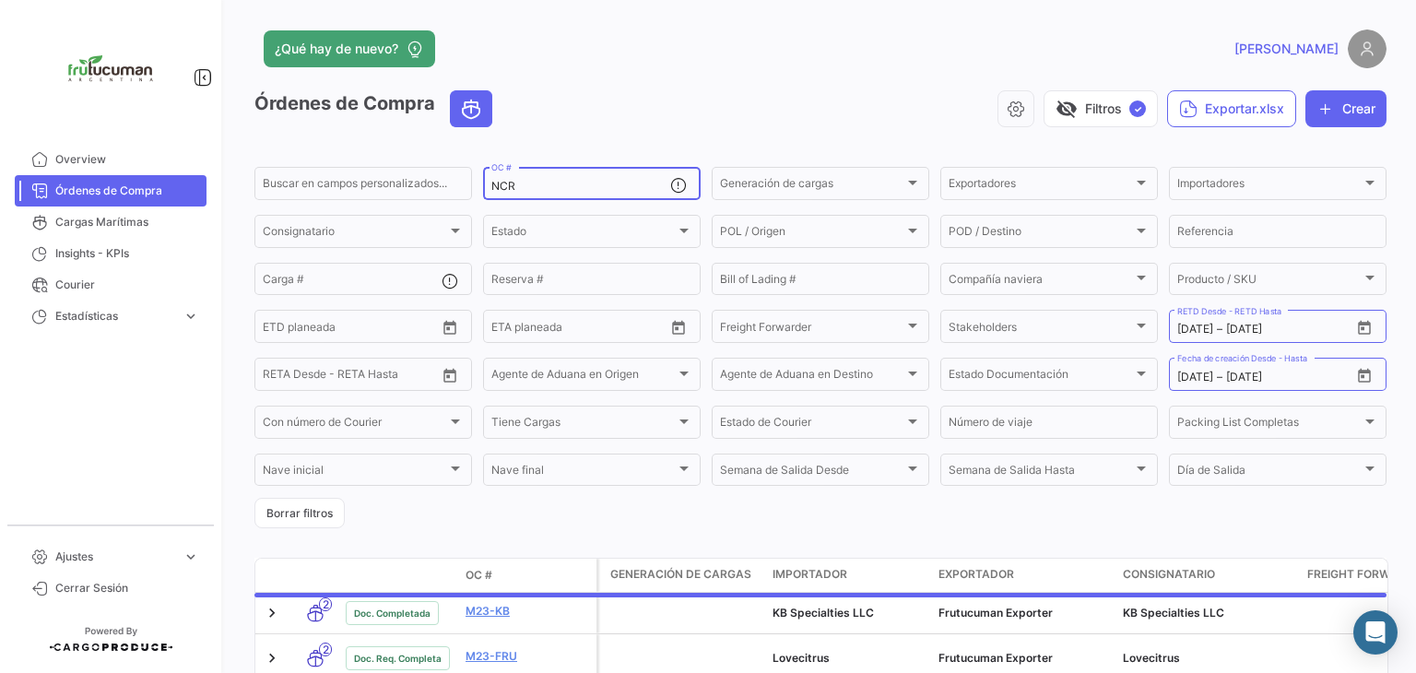
type input "NCR"
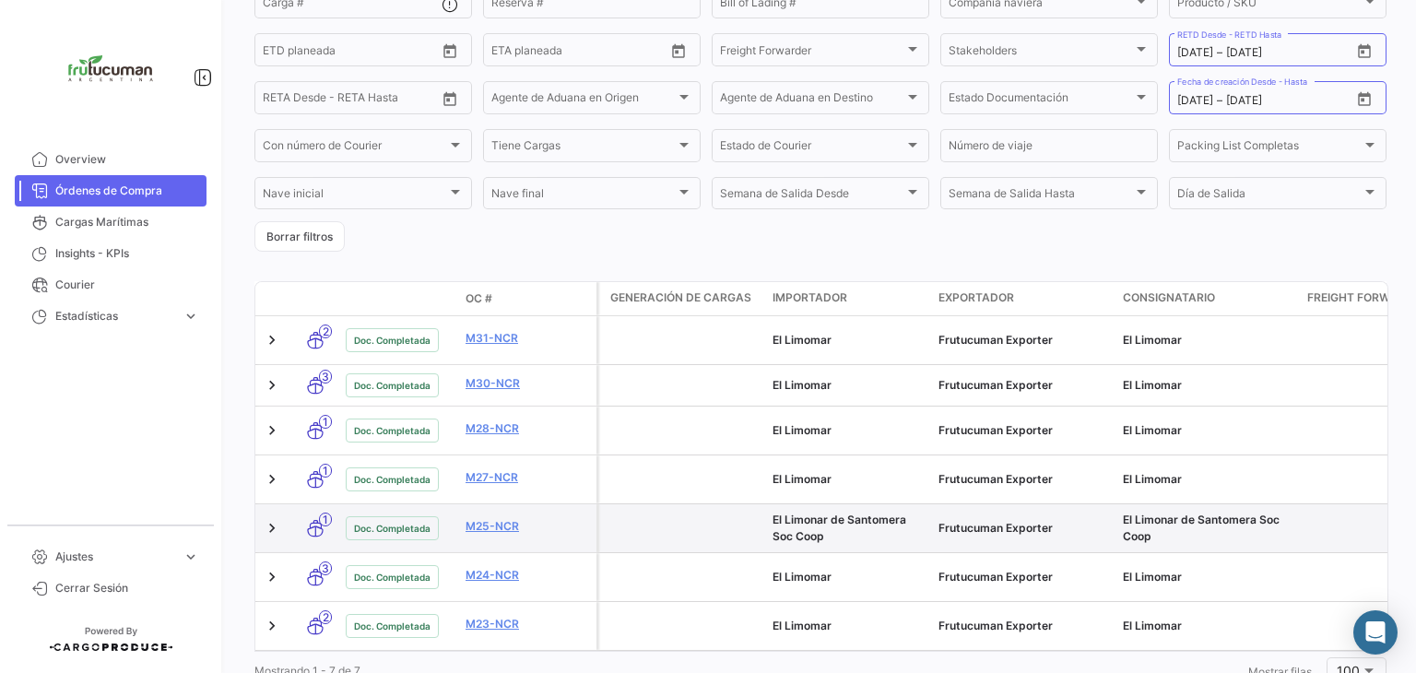
scroll to position [315, 0]
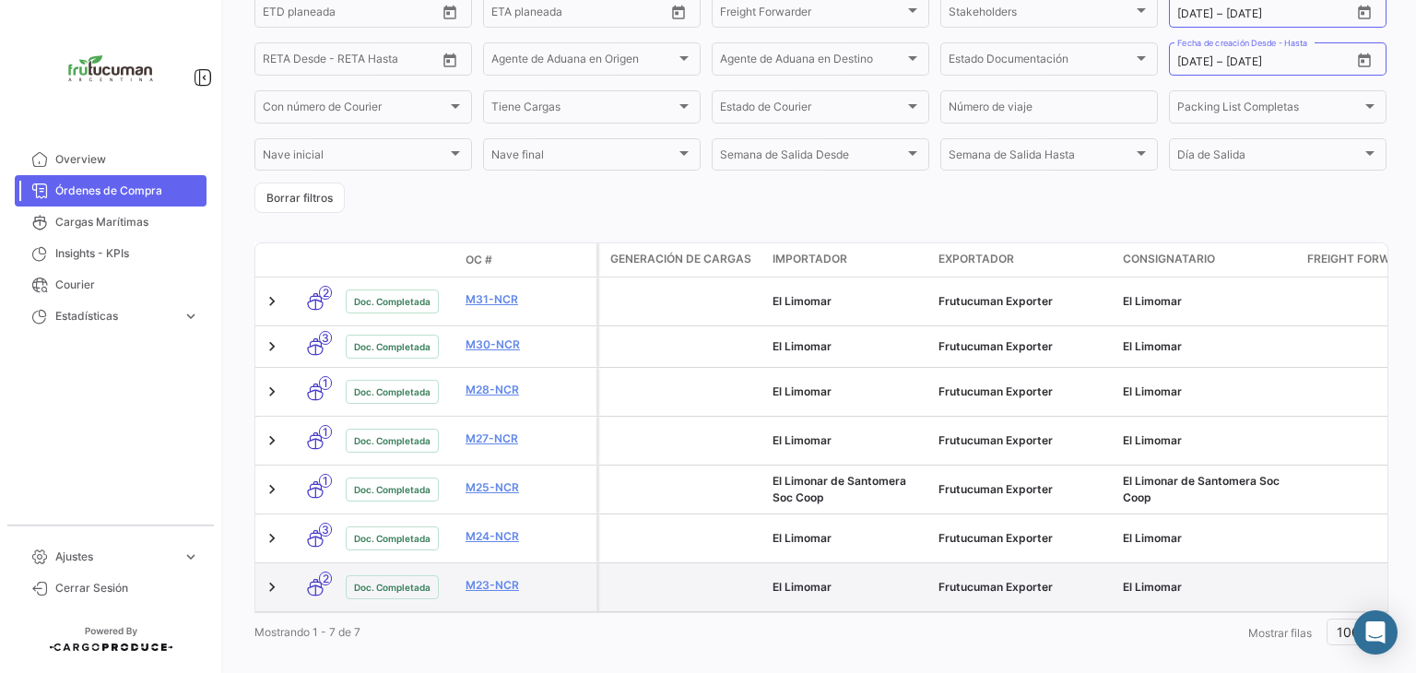
click at [635, 563] on datatable-body-cell at bounding box center [682, 587] width 166 height 48
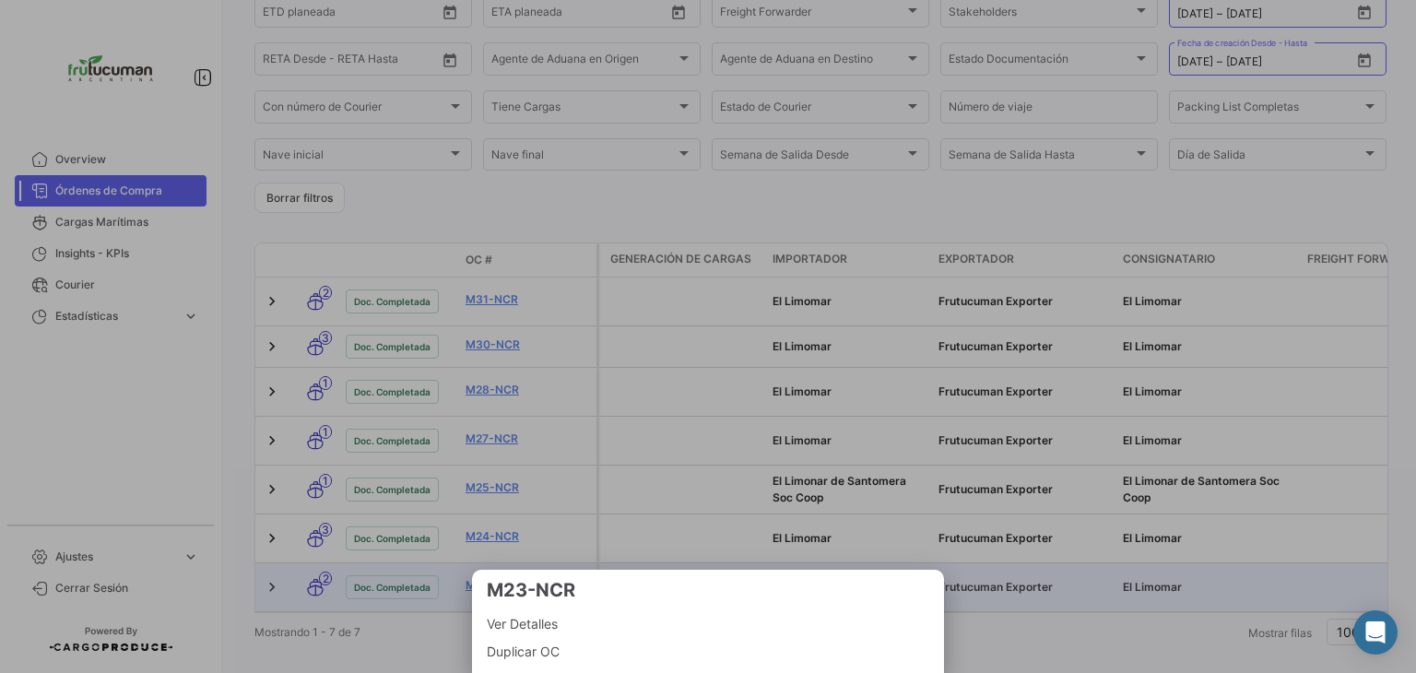
click at [635, 557] on div at bounding box center [708, 336] width 1416 height 673
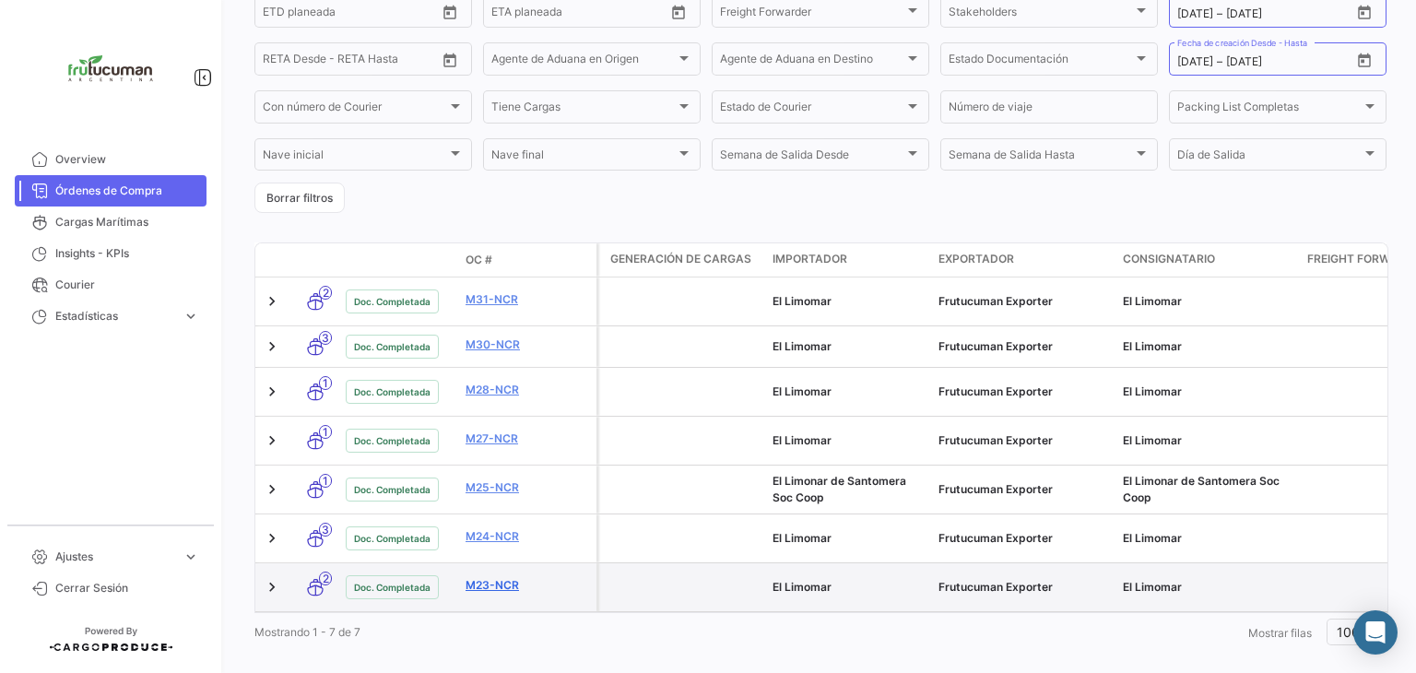
click at [520, 577] on link "M23-NCR" at bounding box center [526, 585] width 123 height 17
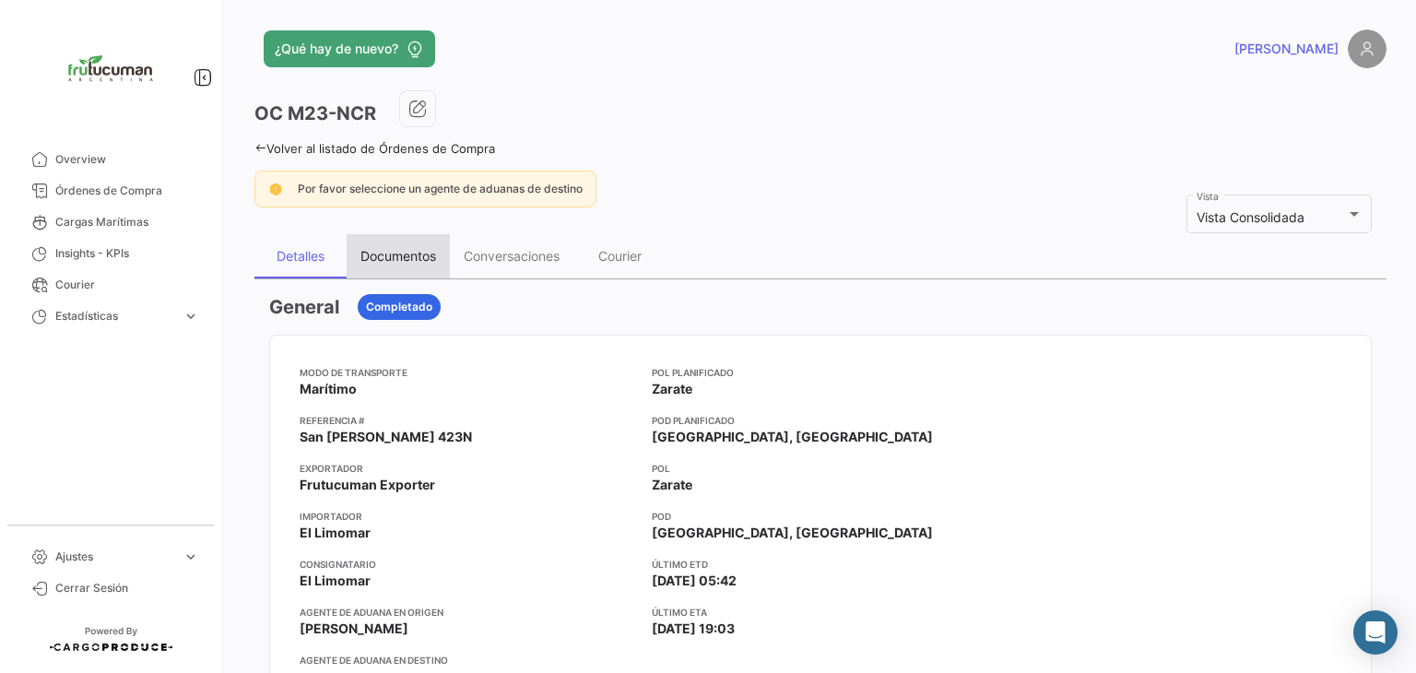
click at [409, 258] on div "Documentos" at bounding box center [398, 256] width 76 height 16
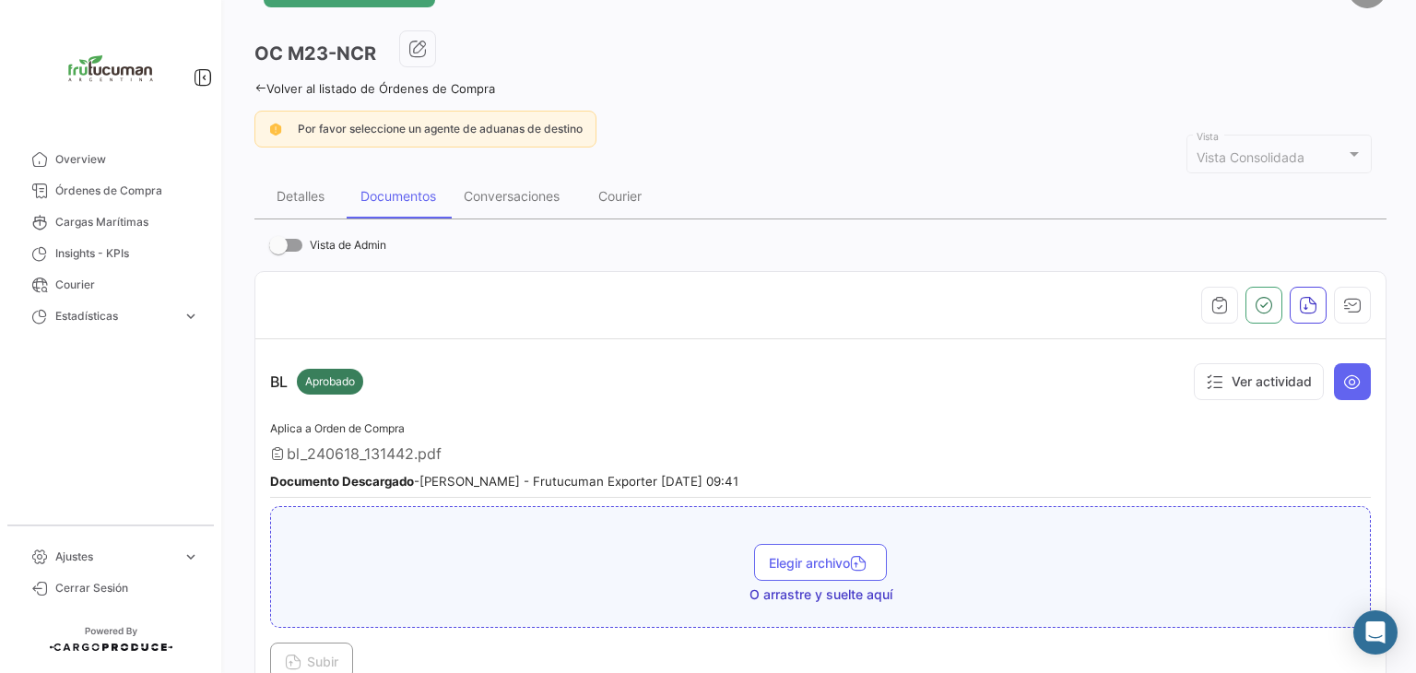
scroll to position [92, 0]
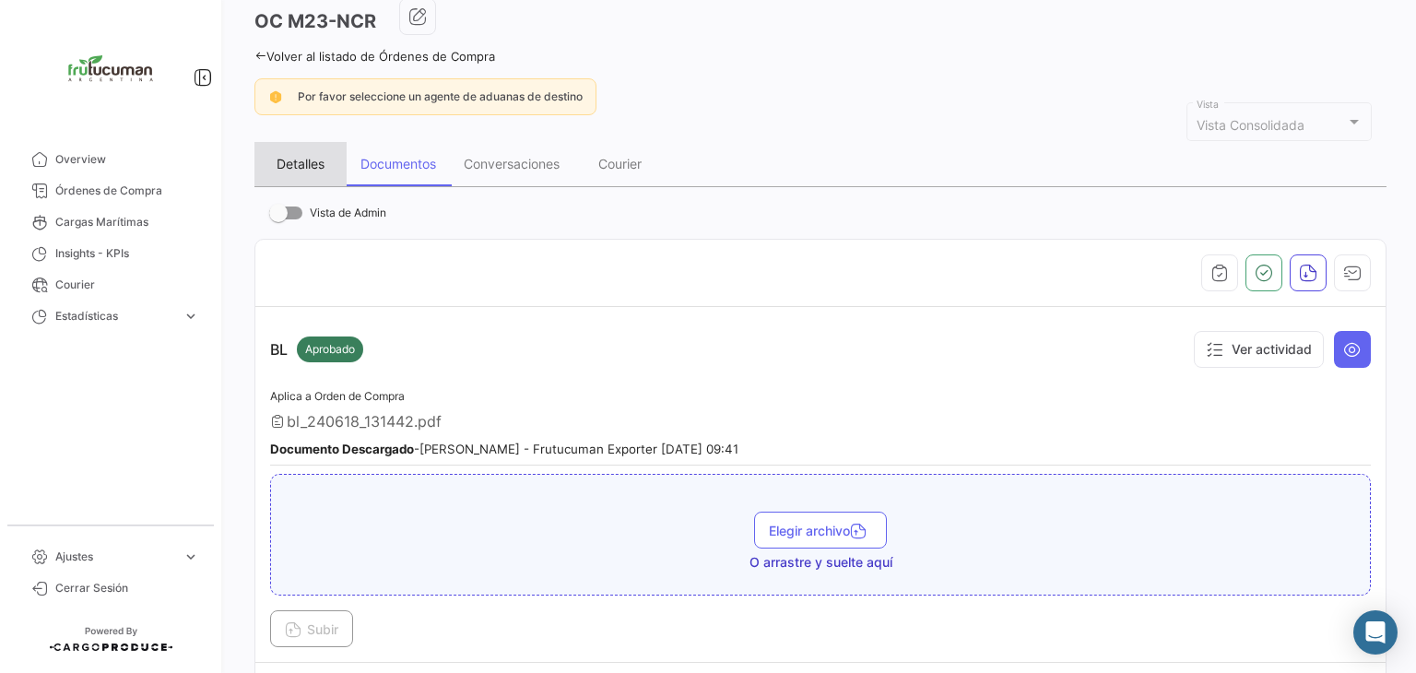
click at [335, 168] on div "Detalles" at bounding box center [300, 164] width 92 height 44
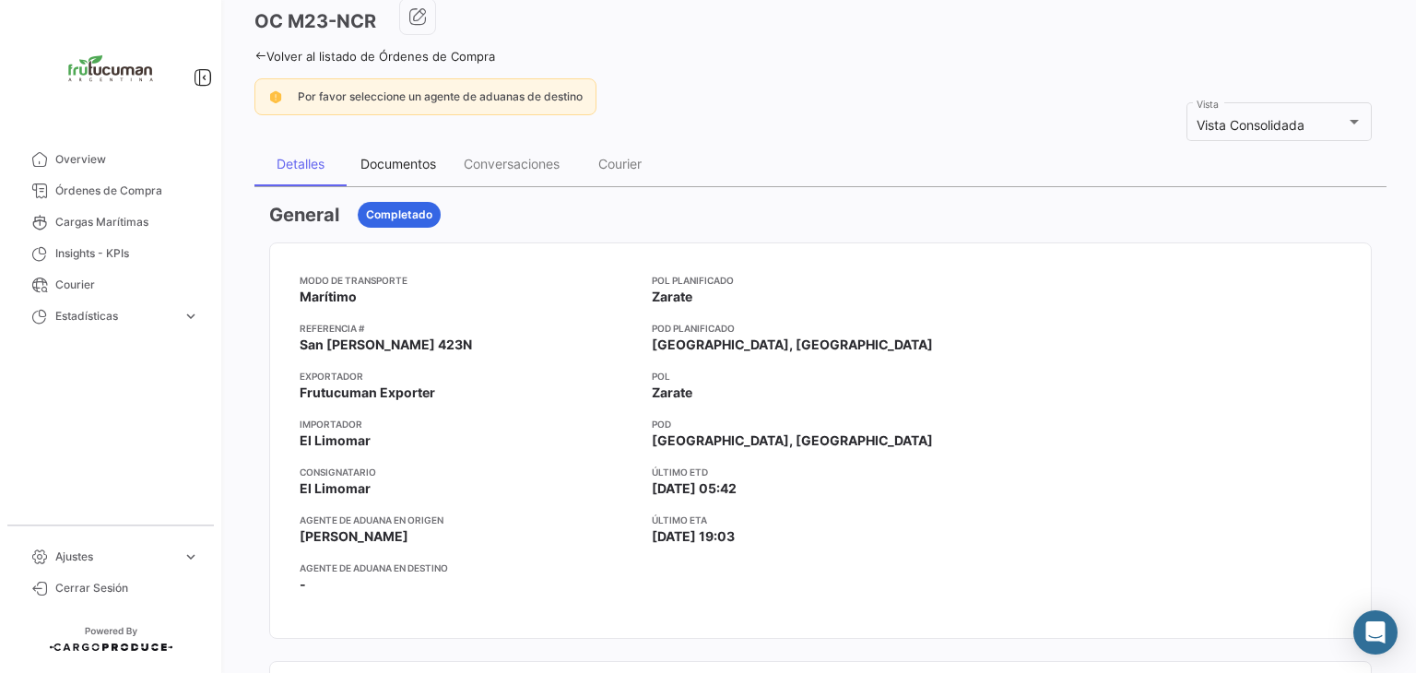
click at [416, 162] on div "Documentos" at bounding box center [398, 164] width 76 height 16
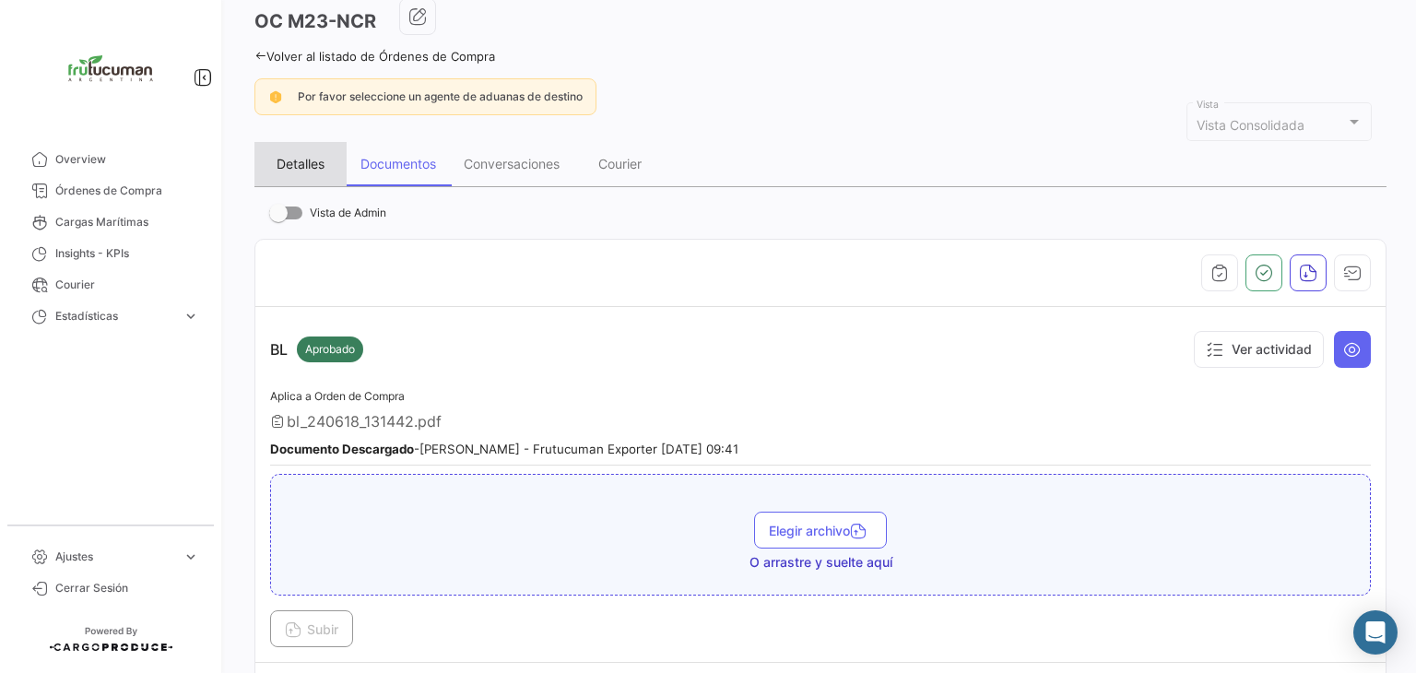
click at [290, 157] on div "Detalles" at bounding box center [300, 164] width 48 height 16
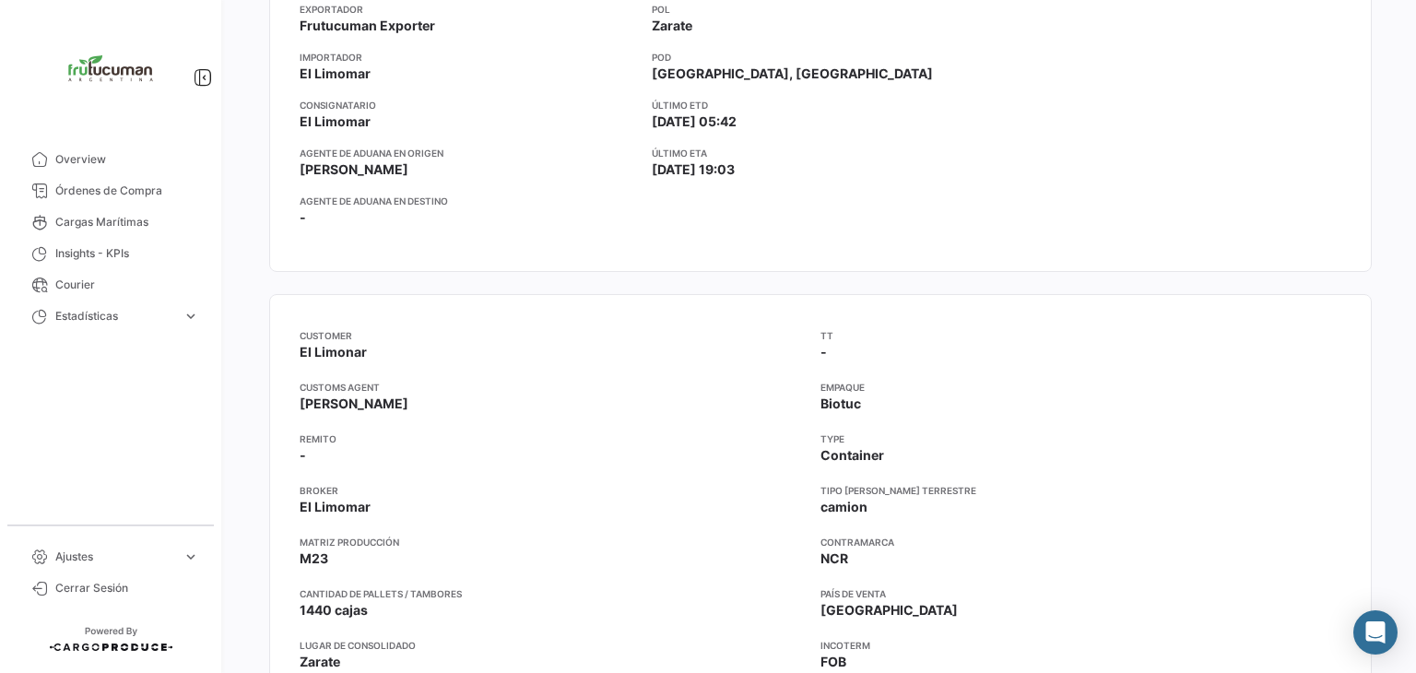
scroll to position [461, 0]
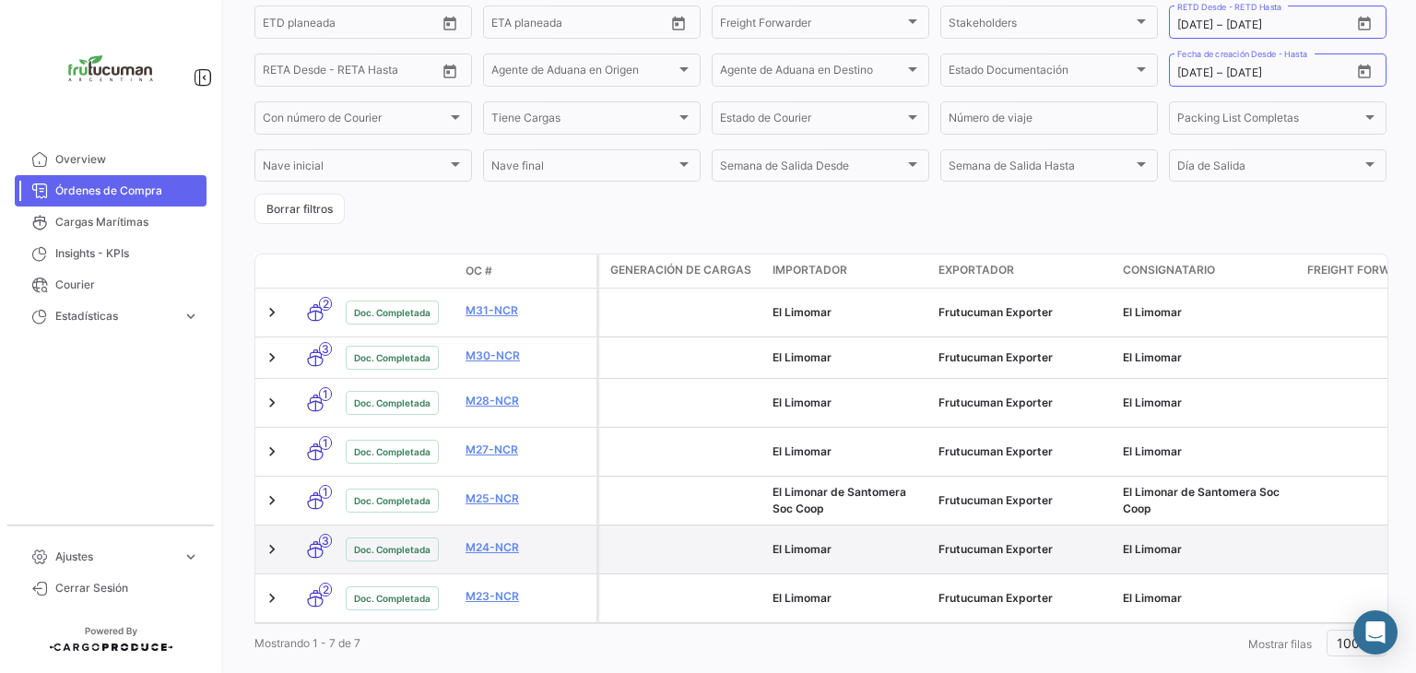
scroll to position [315, 0]
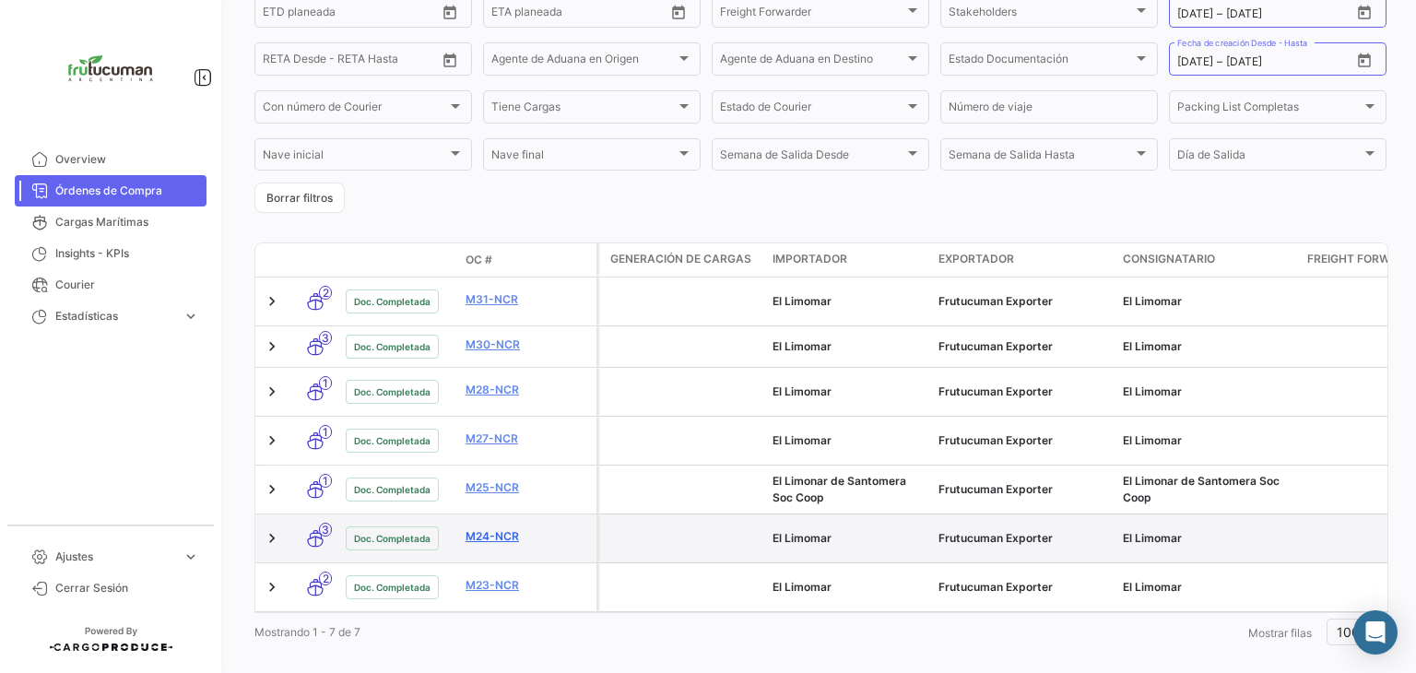
click at [560, 528] on link "M24-NCR" at bounding box center [526, 536] width 123 height 17
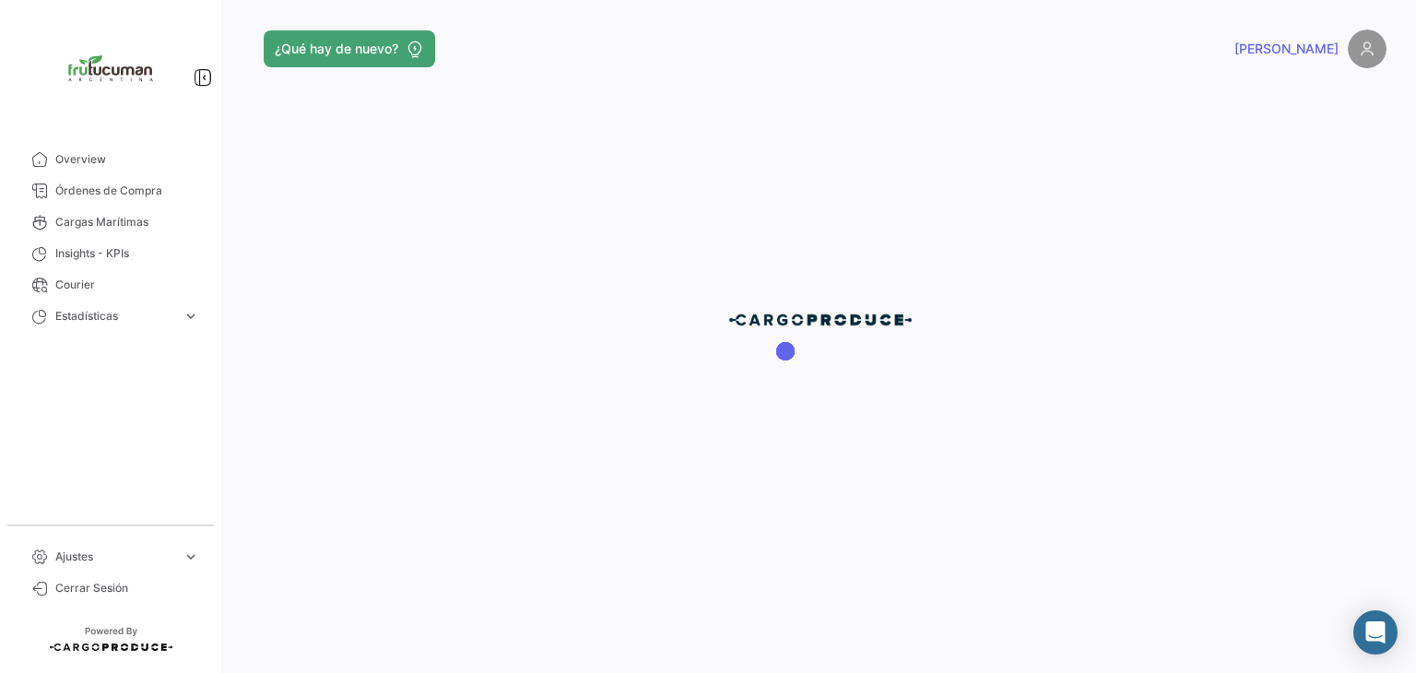
click at [560, 511] on div at bounding box center [820, 336] width 1191 height 673
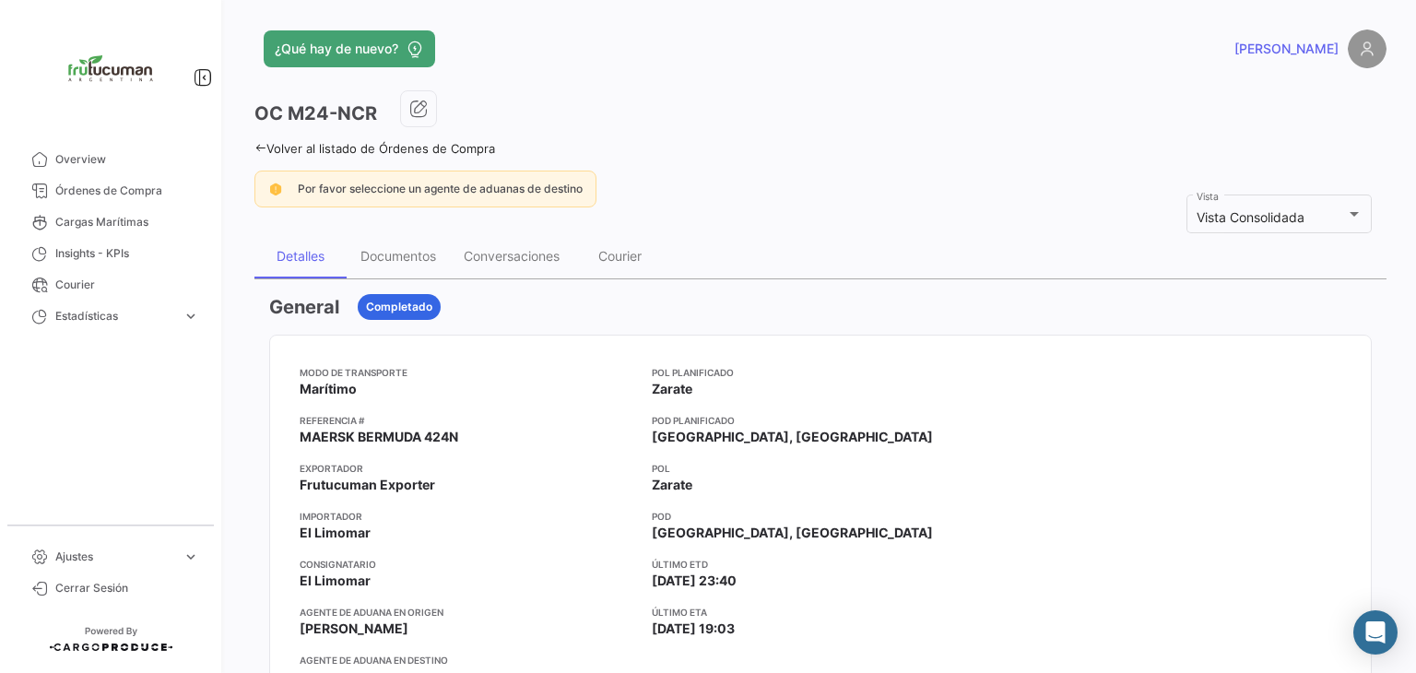
click at [514, 422] on app-card-info-title "Referencia #" at bounding box center [468, 420] width 337 height 15
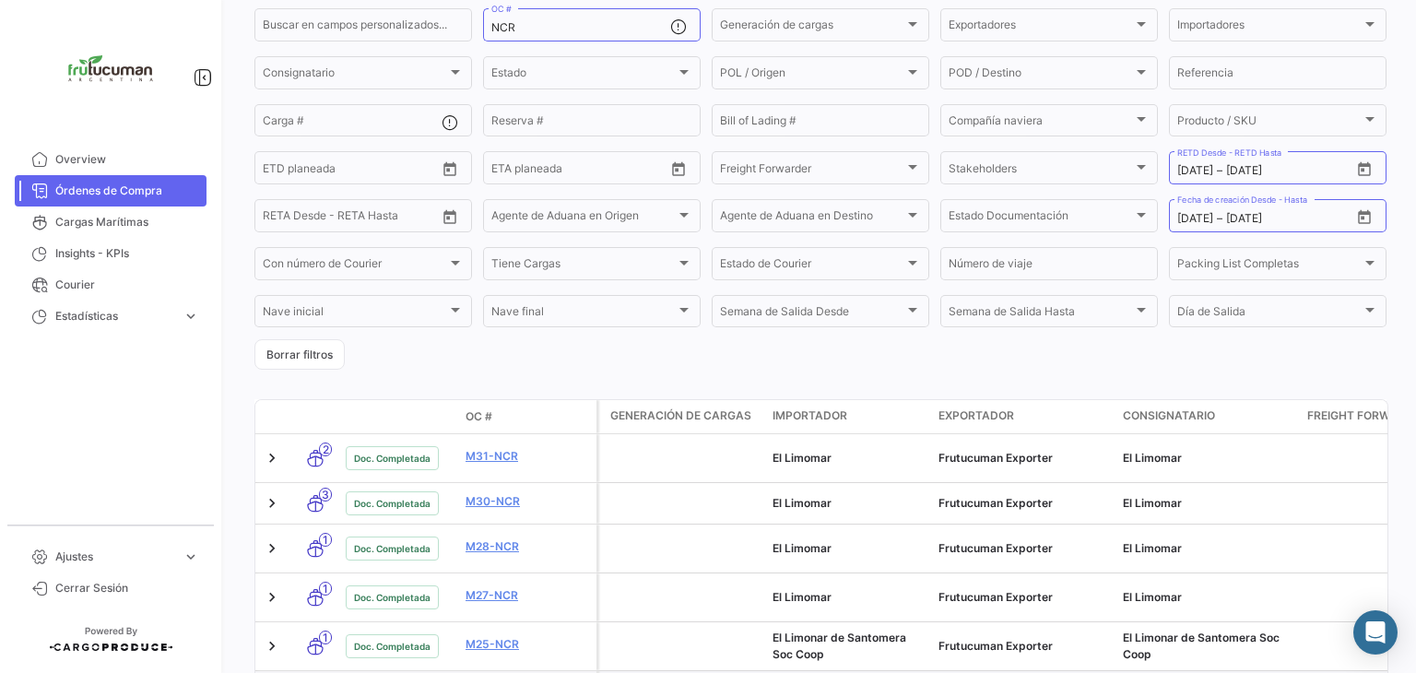
scroll to position [281, 0]
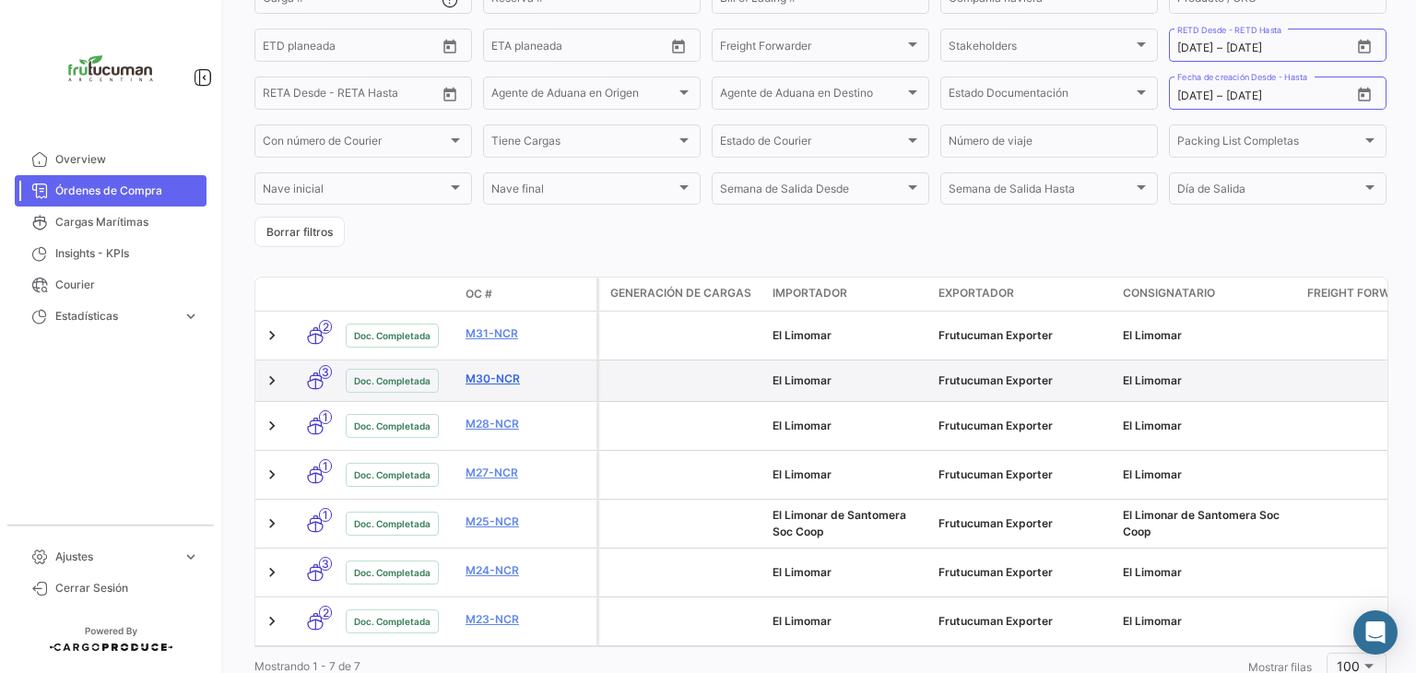
click at [524, 371] on link "M30-NCR" at bounding box center [526, 378] width 123 height 17
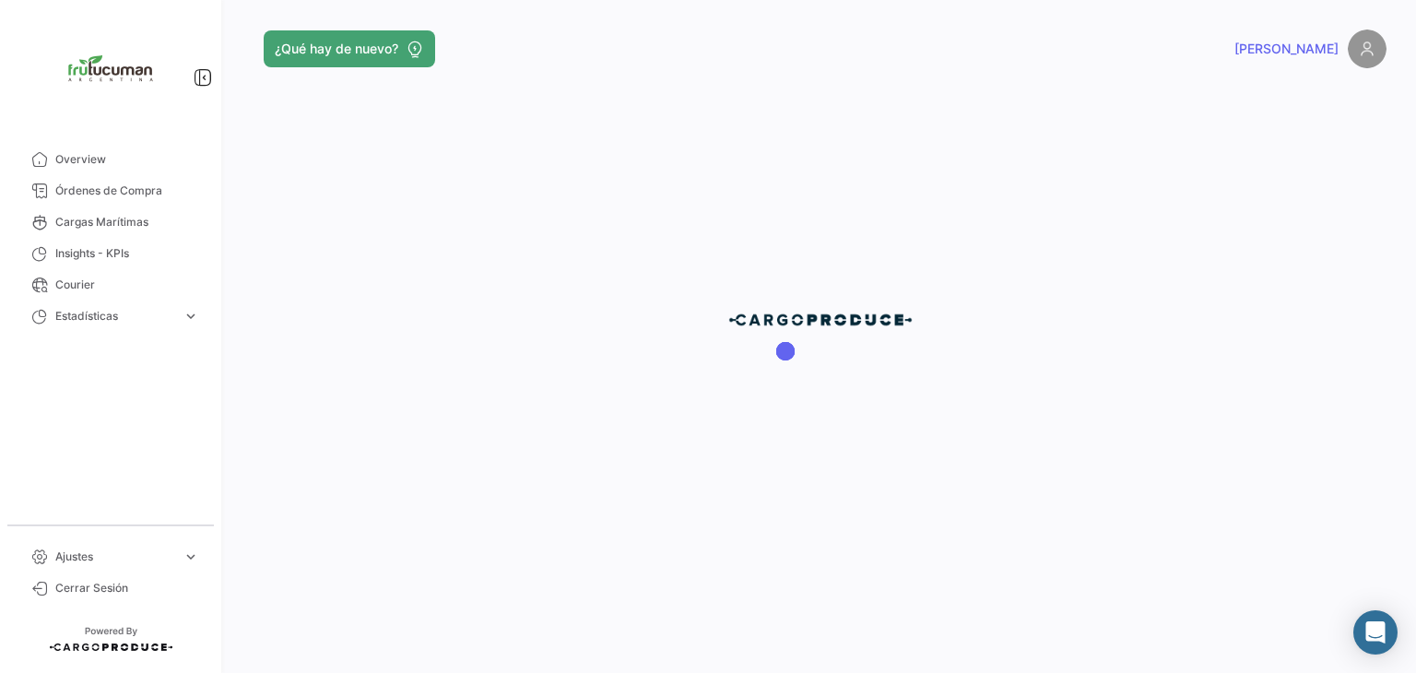
click at [524, 371] on div at bounding box center [820, 336] width 1191 height 673
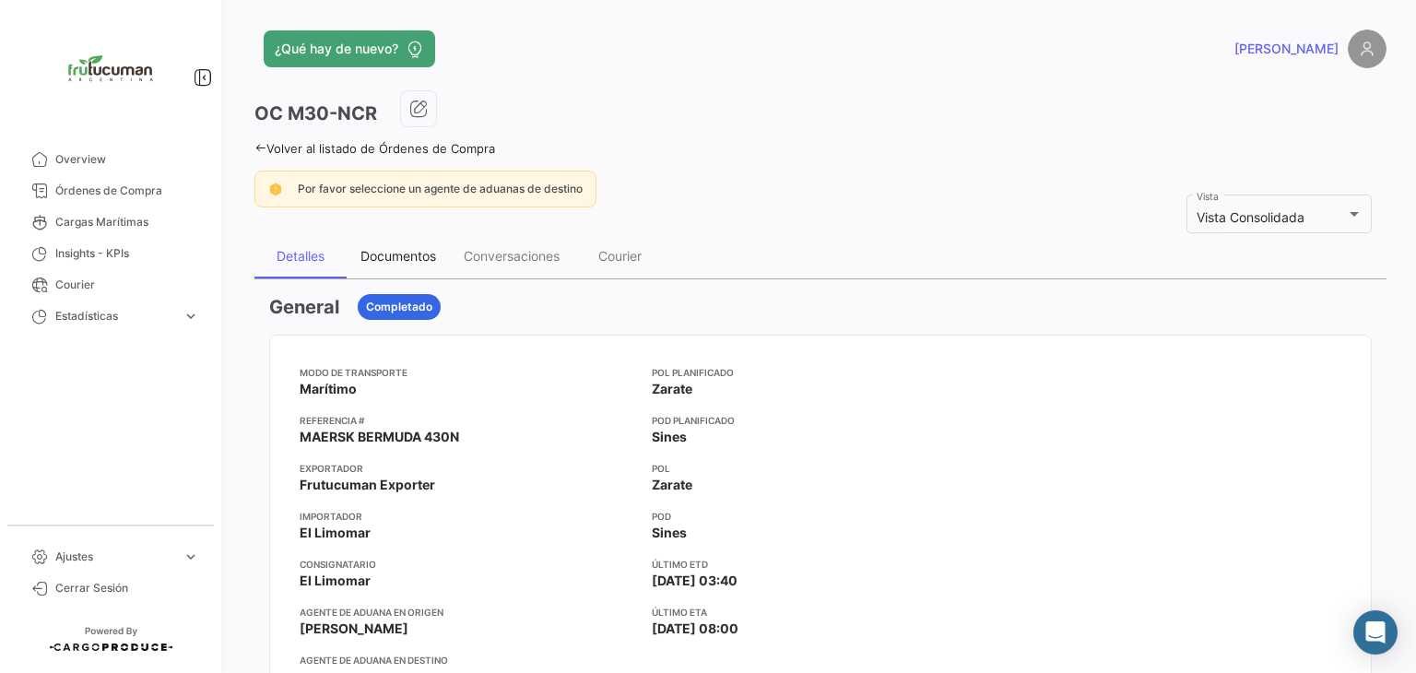
click at [417, 248] on div "Documentos" at bounding box center [398, 256] width 76 height 16
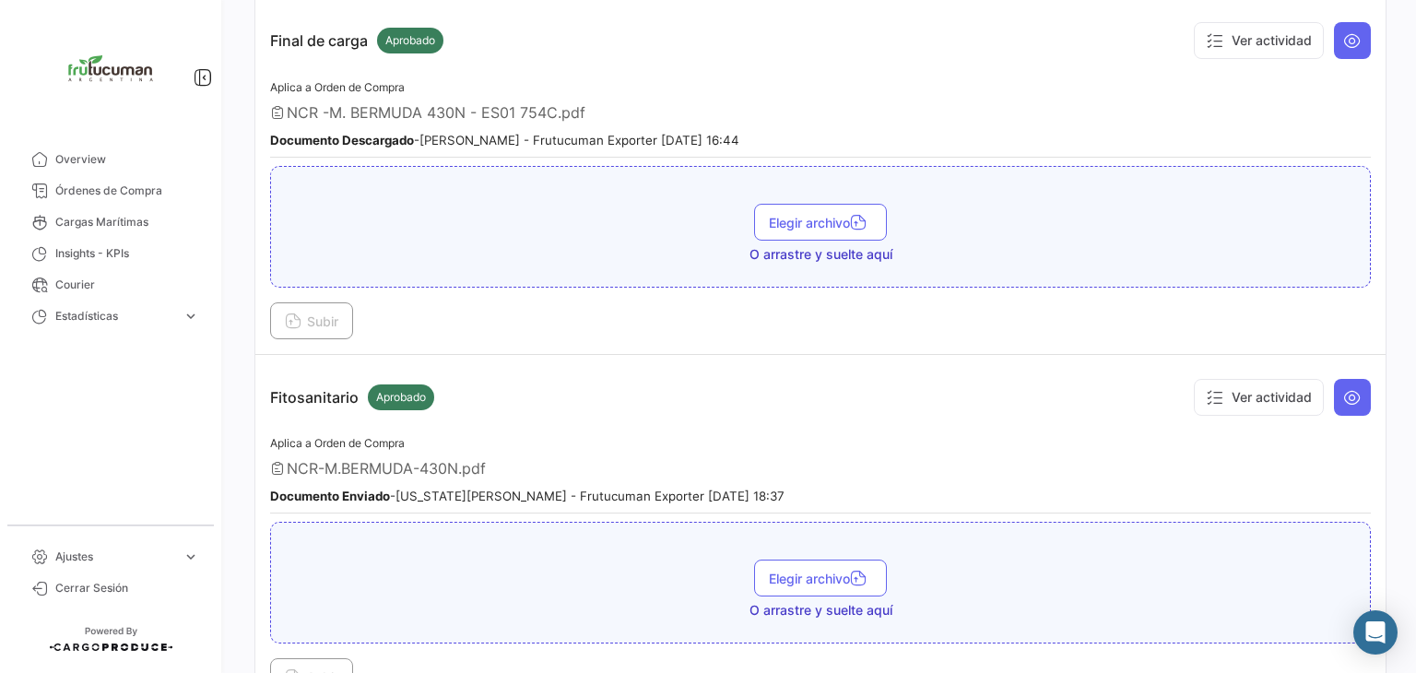
scroll to position [2581, 0]
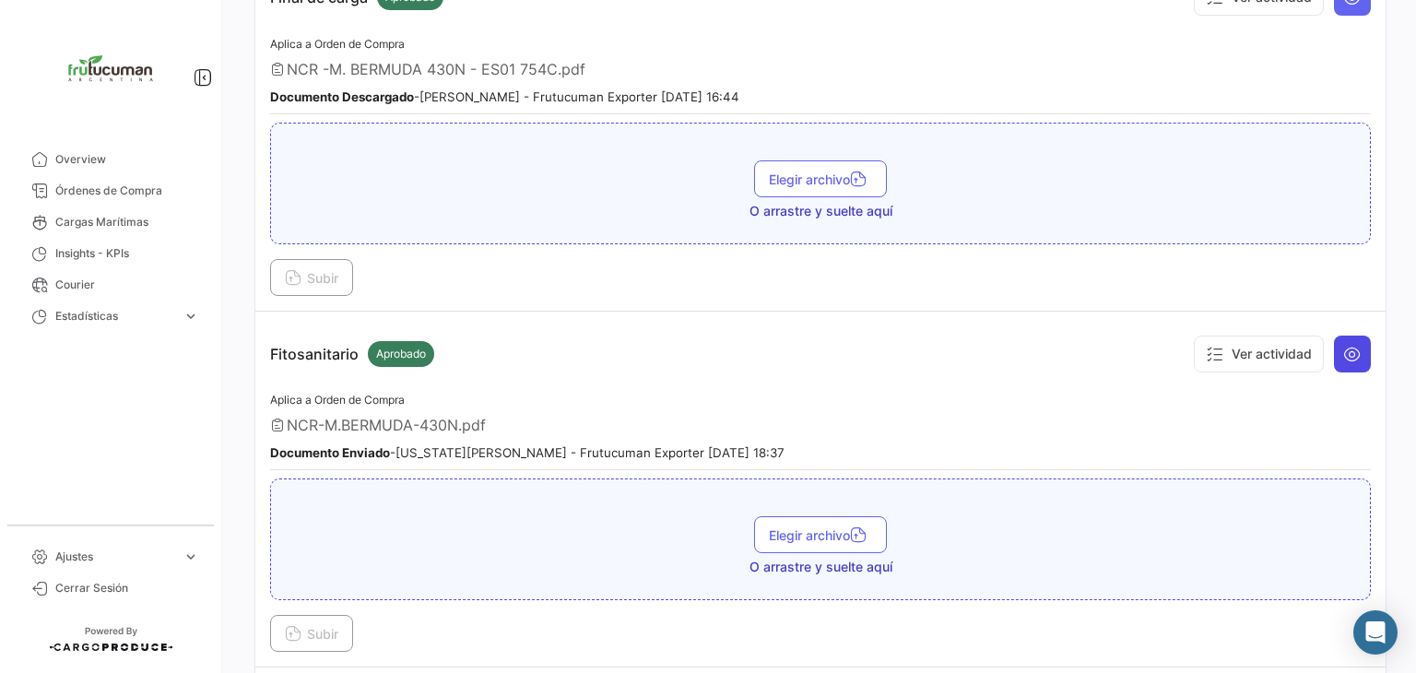
click at [1353, 335] on button at bounding box center [1352, 353] width 37 height 37
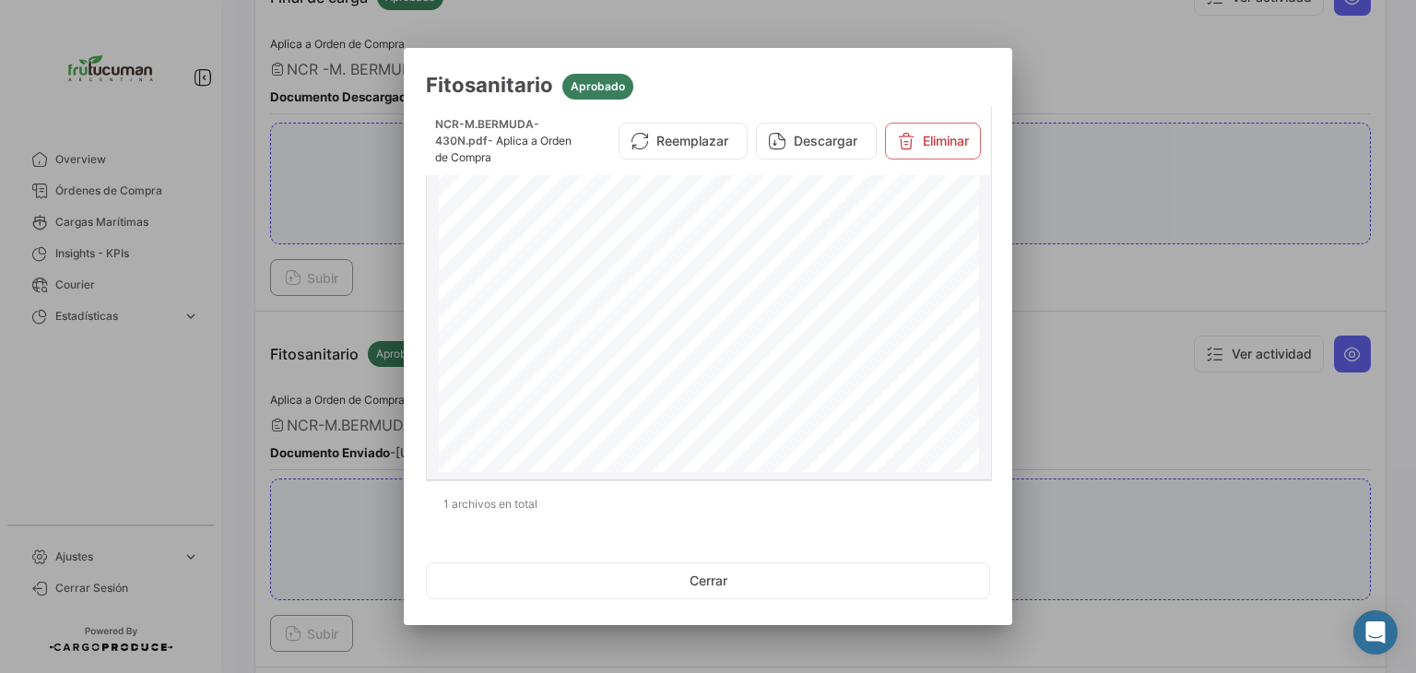
scroll to position [3322, 0]
click at [826, 135] on button "Descargar" at bounding box center [816, 141] width 121 height 37
click at [1141, 399] on div at bounding box center [708, 336] width 1416 height 673
